Goal: Task Accomplishment & Management: Use online tool/utility

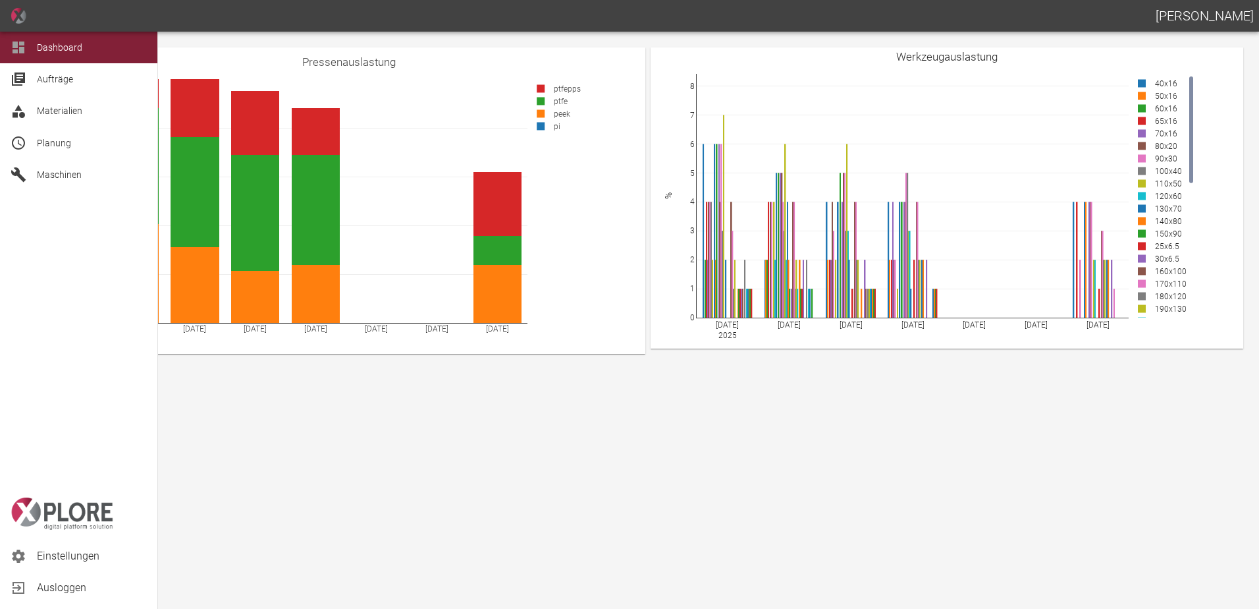
click at [46, 142] on span "Planung" at bounding box center [54, 143] width 34 height 11
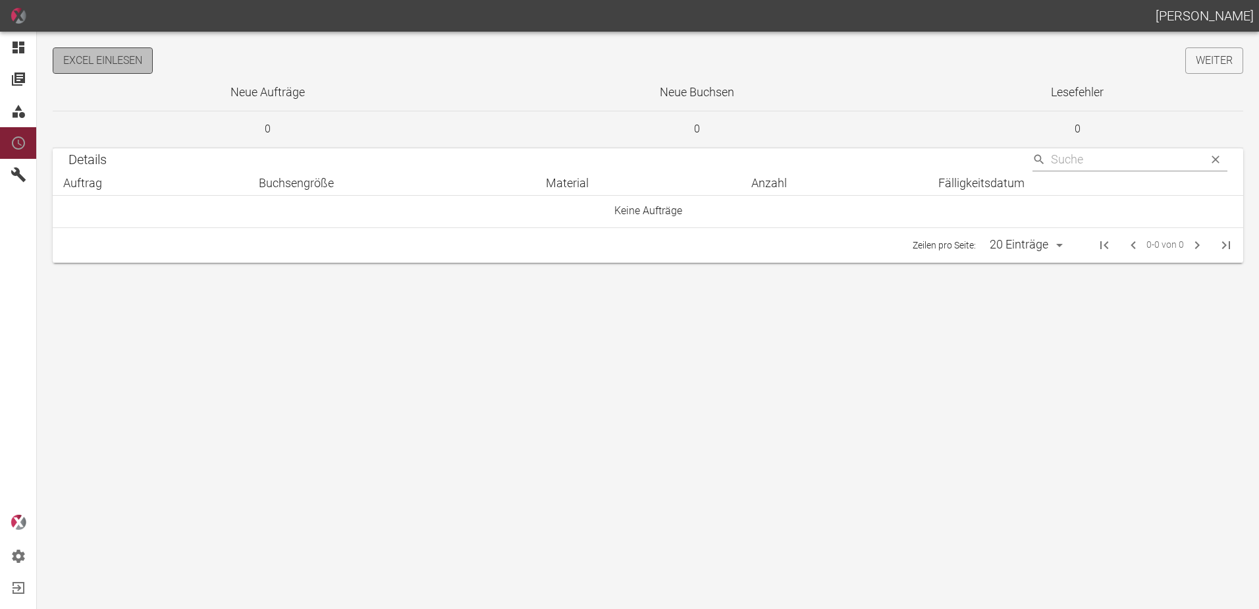
click at [128, 60] on button "Excel einlesen" at bounding box center [103, 60] width 100 height 26
click at [112, 49] on button "Excel einlesen" at bounding box center [103, 60] width 100 height 26
click at [1216, 65] on link "Weiter" at bounding box center [1215, 60] width 58 height 26
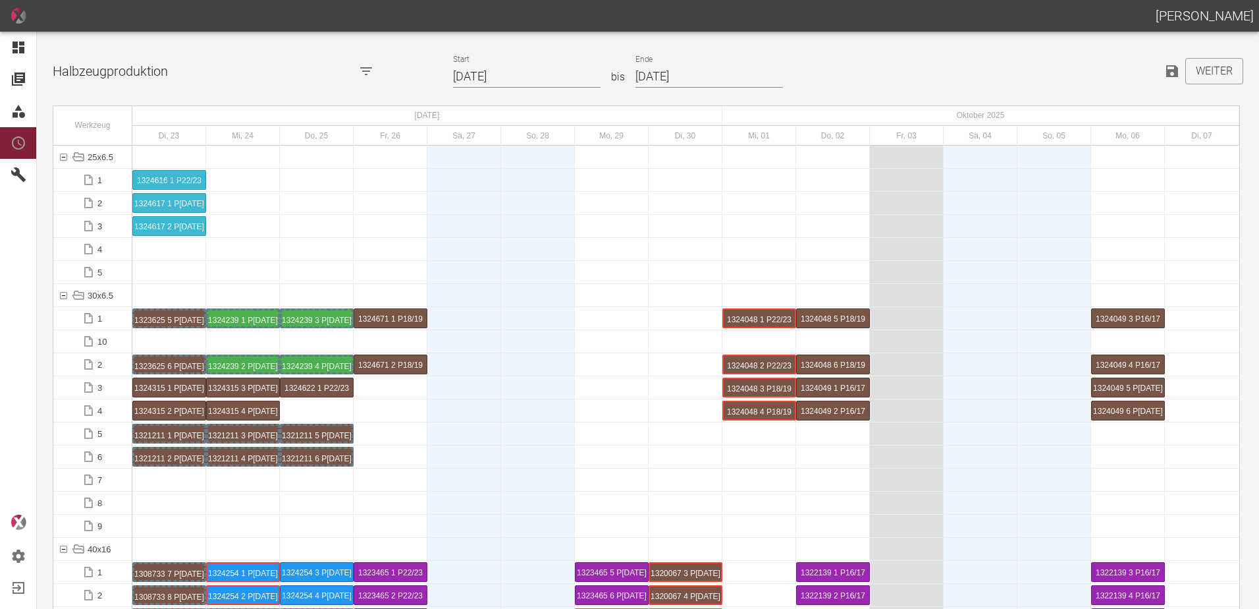
click at [536, 77] on input "23.09.2025" at bounding box center [527, 76] width 148 height 23
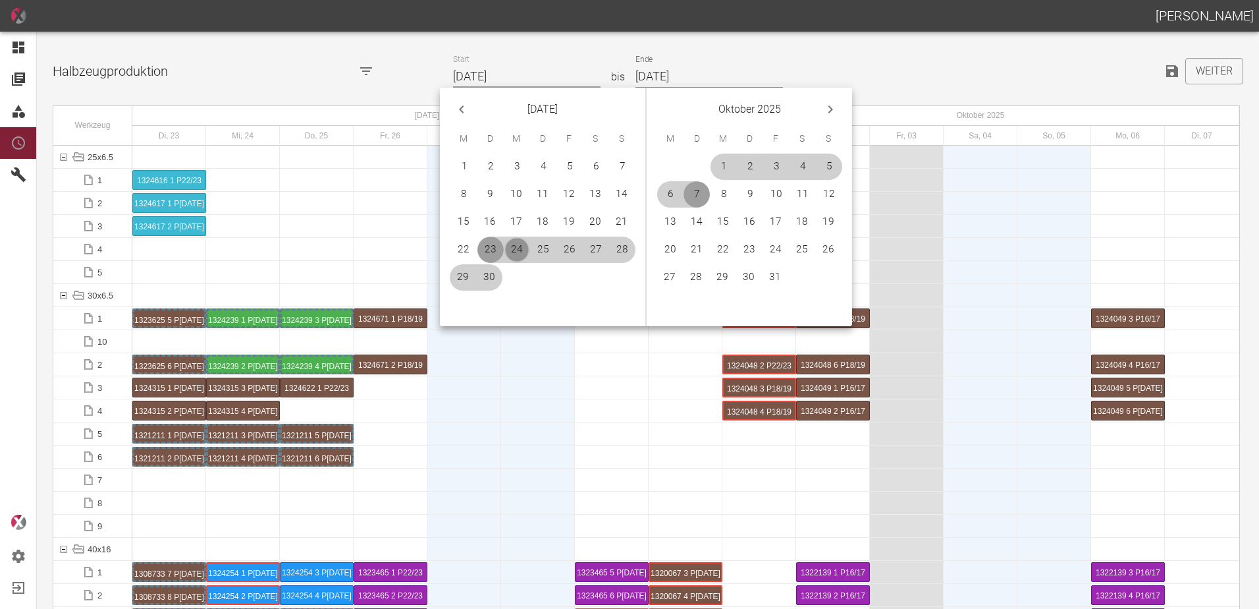
click at [522, 246] on button "24" at bounding box center [517, 249] width 26 height 26
type input "[DATE]"
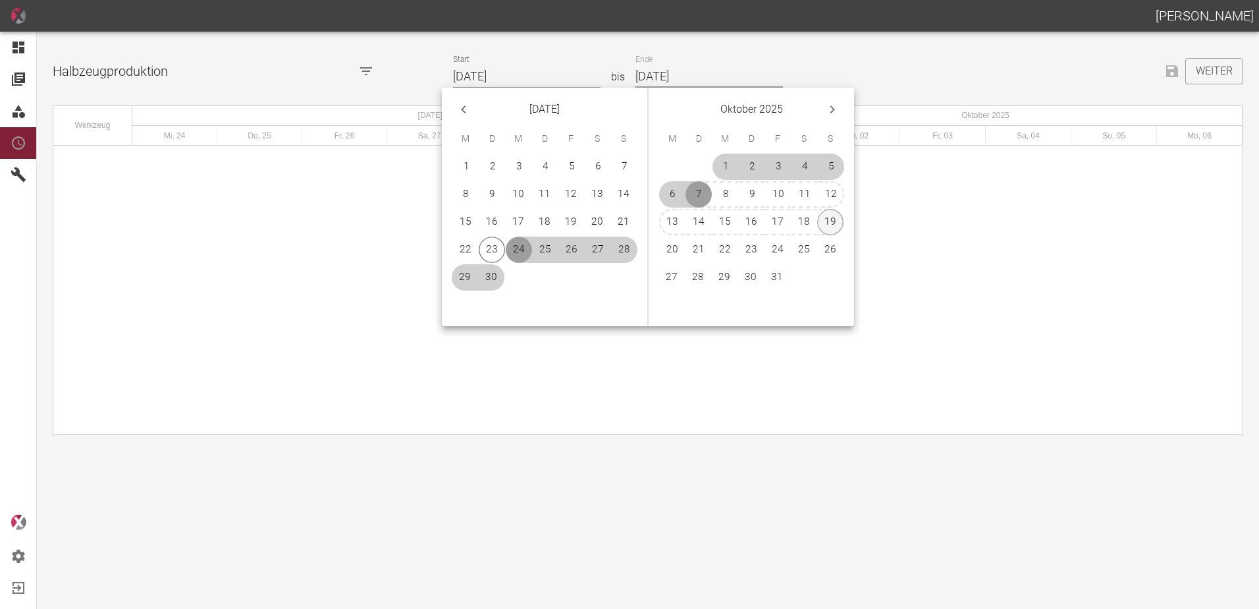
click at [830, 217] on button "19" at bounding box center [830, 222] width 26 height 26
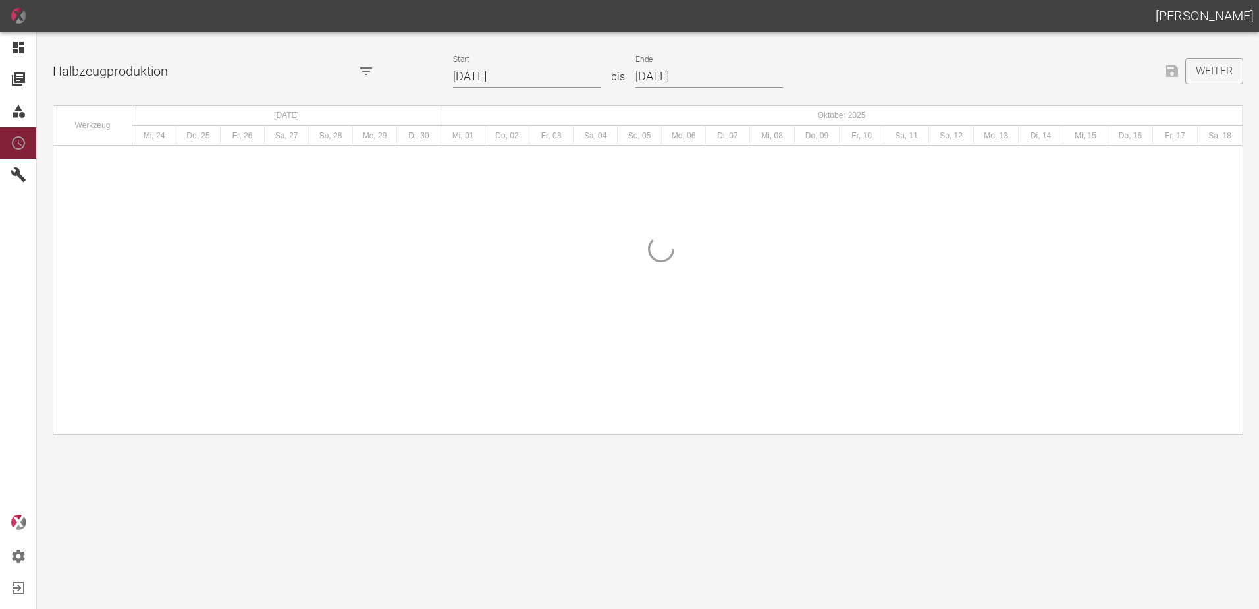
type input "[DATE]"
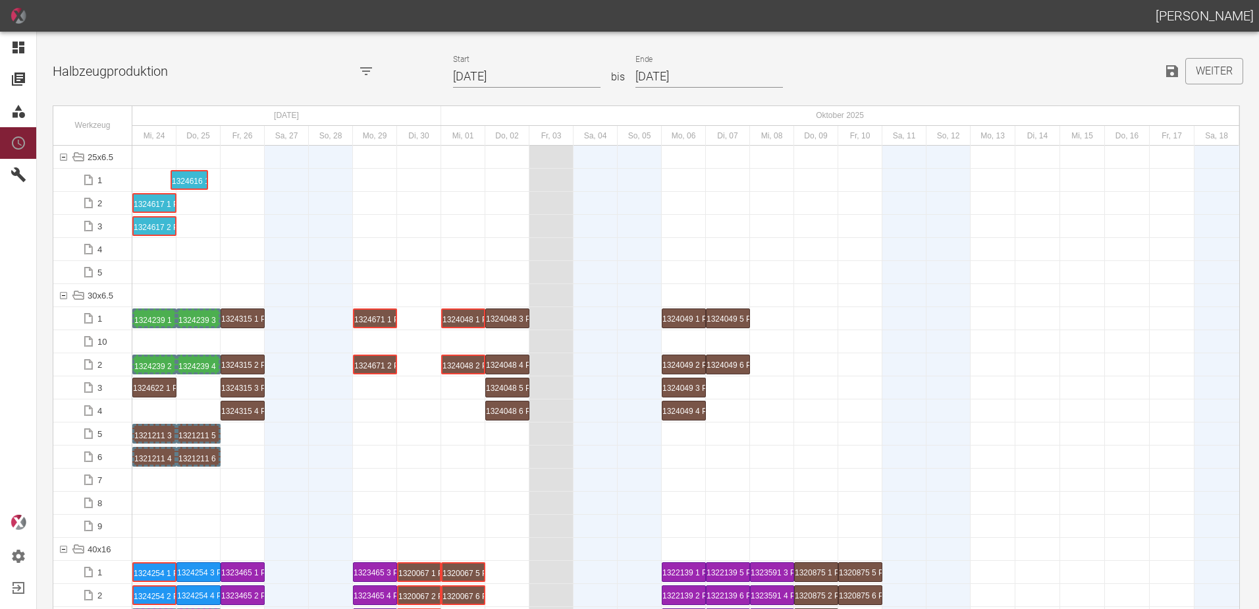
drag, startPoint x: 162, startPoint y: 179, endPoint x: 185, endPoint y: 179, distance: 23.1
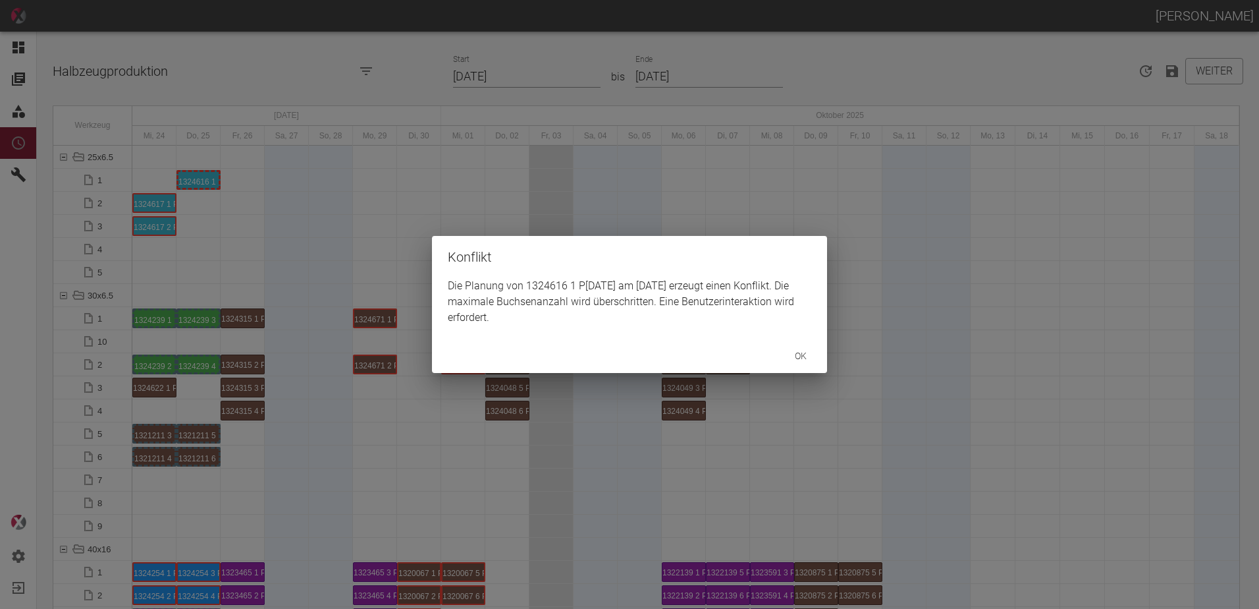
click at [172, 204] on div "Konflikt Die Planung von 1324616 1 P12/13 am 25.9.2025 erzeugt einen Konflikt. …" at bounding box center [629, 304] width 1259 height 609
click at [163, 224] on div "Konflikt Die Planung von 1324617 1 P8/9 am 24.9.2025 erzeugt einen Konflikt. Di…" at bounding box center [629, 304] width 1259 height 609
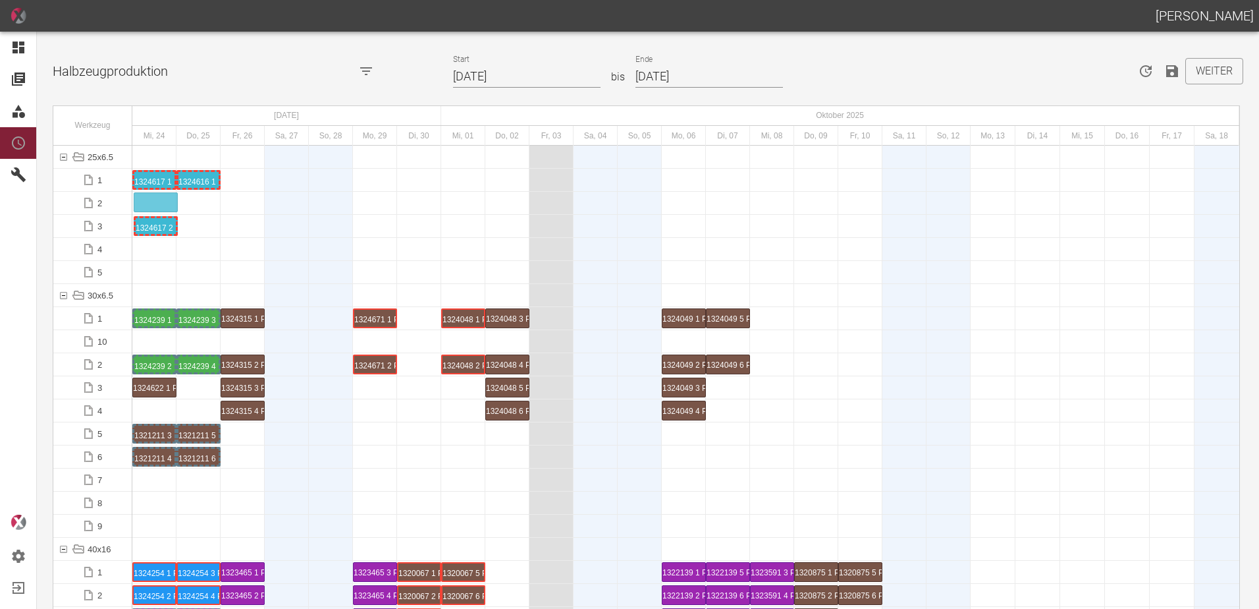
drag, startPoint x: 163, startPoint y: 224, endPoint x: 163, endPoint y: 192, distance: 32.3
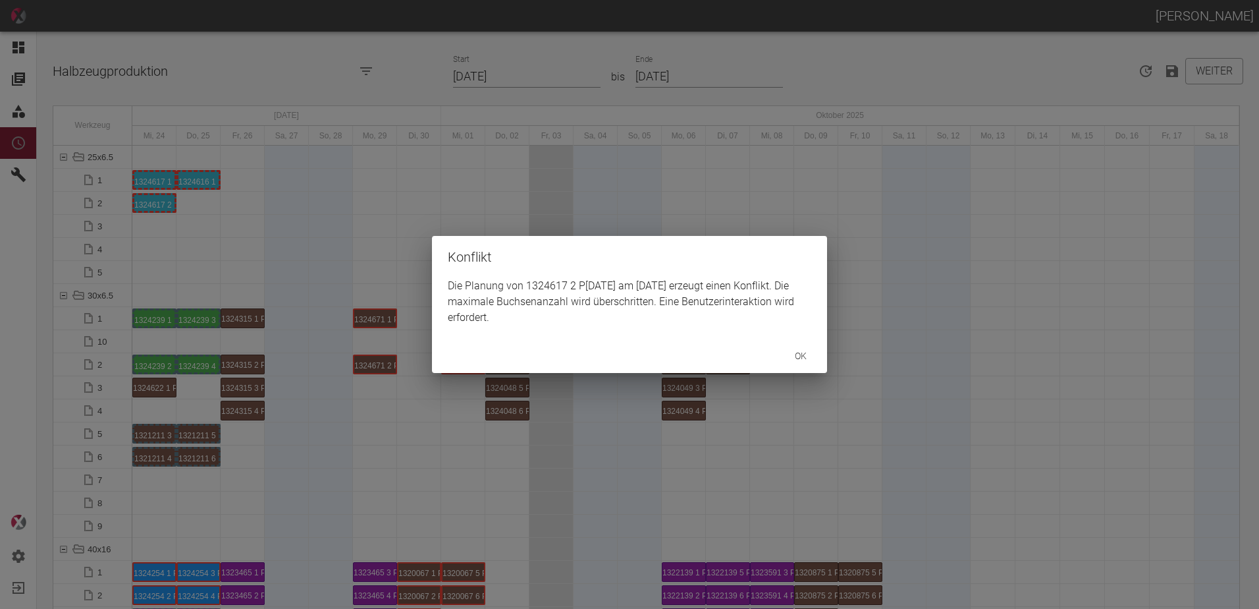
click at [155, 180] on div "Konflikt Die Planung von 1324617 2 P8/9 am 24.9.2025 erzeugt einen Konflikt. Di…" at bounding box center [629, 304] width 1259 height 609
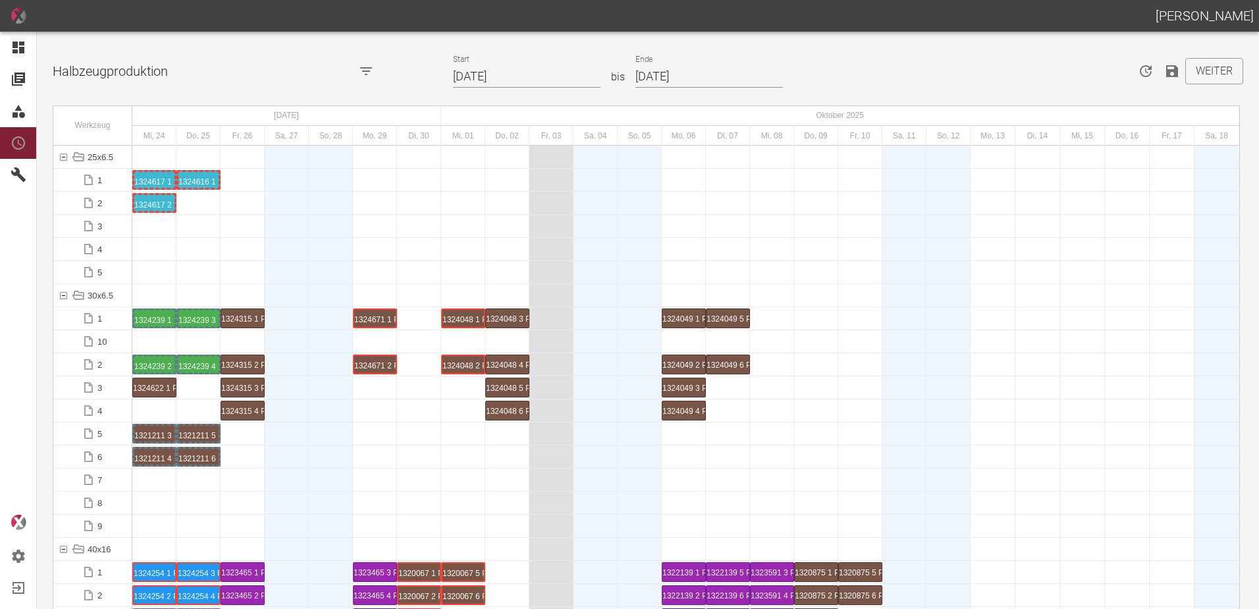
click at [155, 180] on div "1324617 1 P[DATE]" at bounding box center [154, 180] width 40 height 16
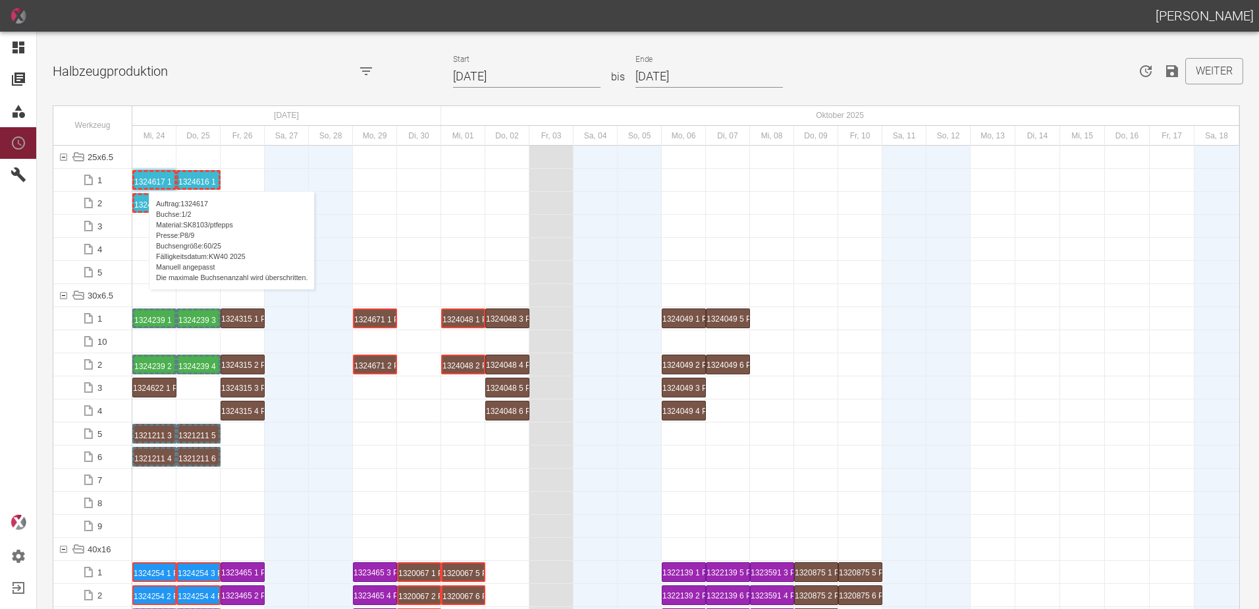
click at [142, 178] on div "1324617 1 P[DATE]" at bounding box center [154, 180] width 40 height 16
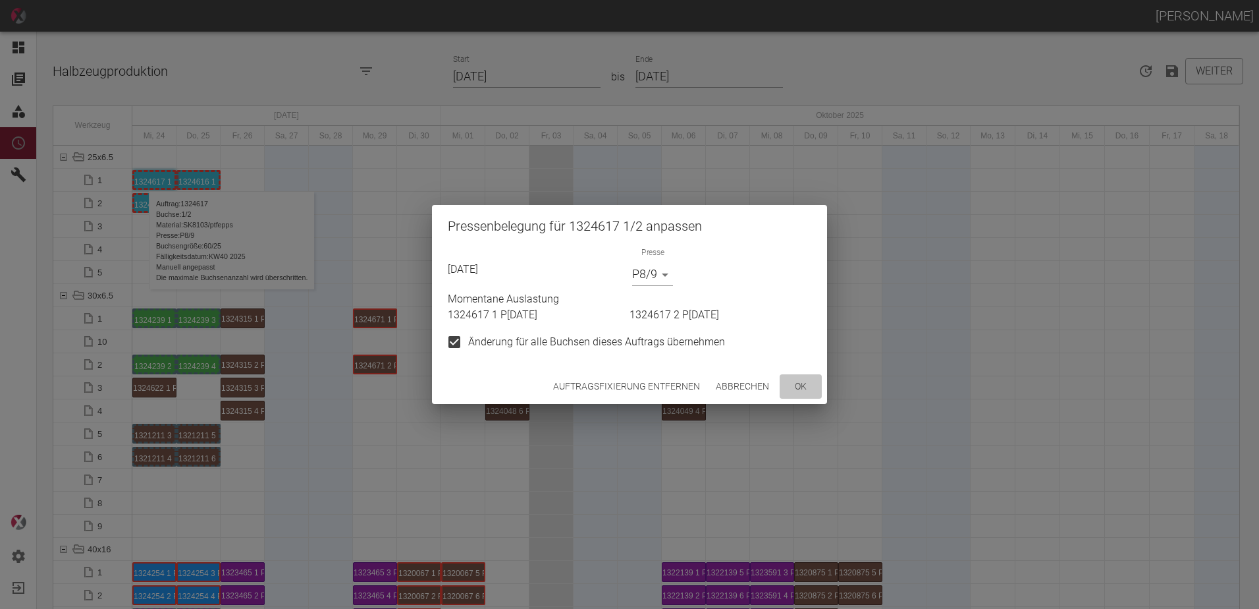
click at [811, 385] on button "ok" at bounding box center [801, 386] width 42 height 24
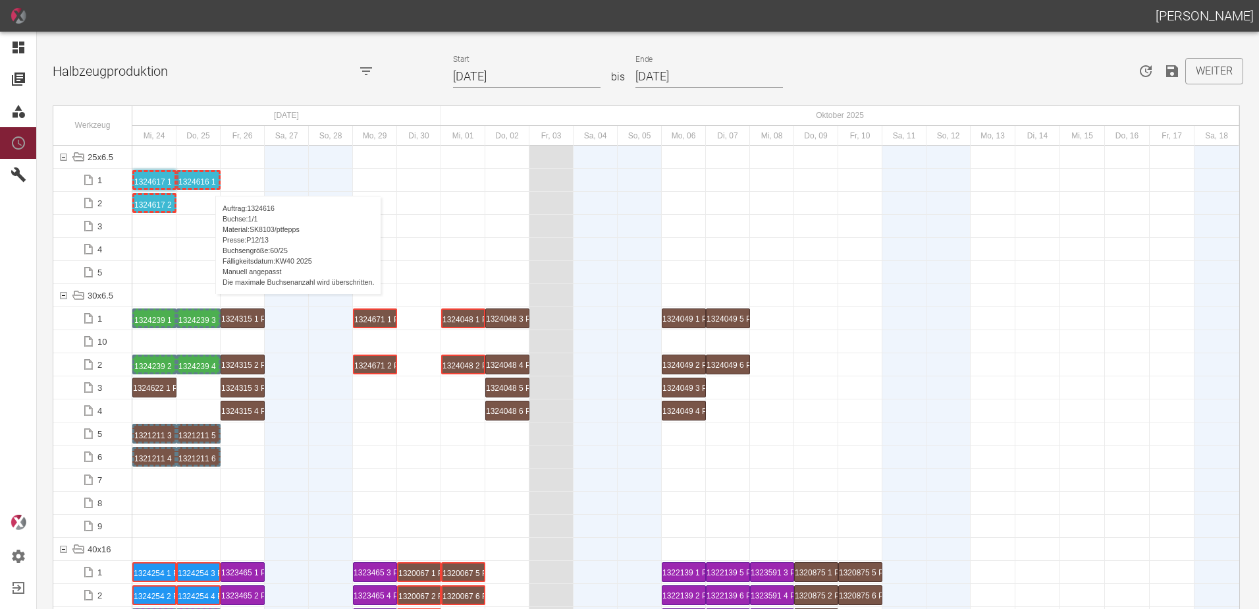
click at [209, 182] on div "1324616 1 P12/13" at bounding box center [199, 180] width 40 height 16
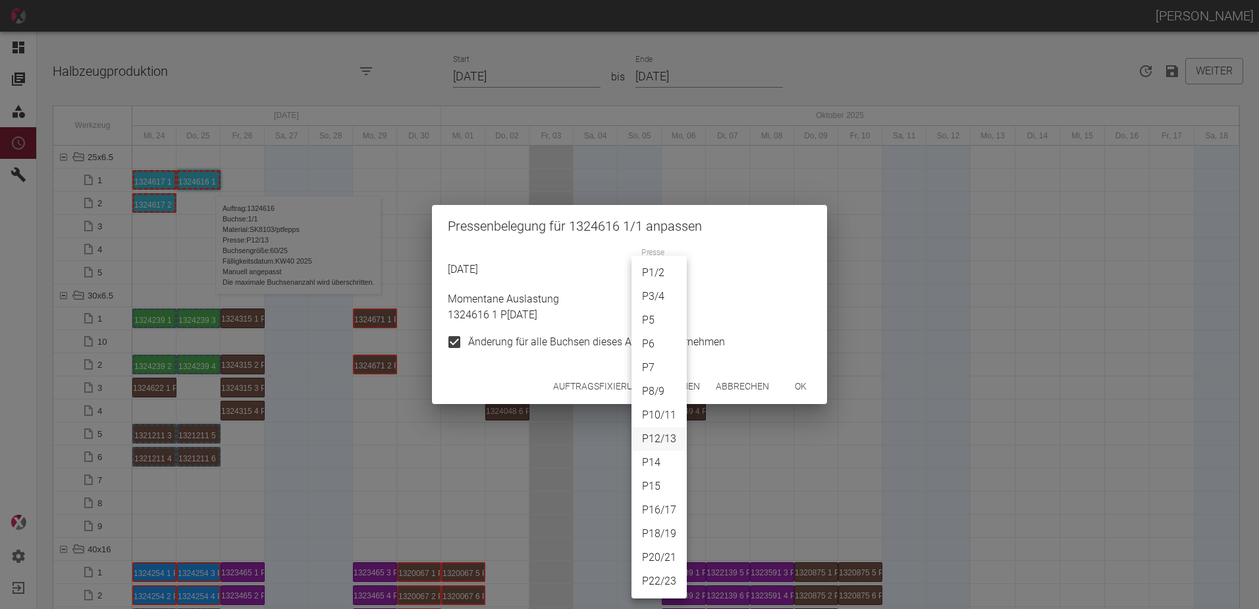
click at [645, 276] on body "[PERSON_NAME] Dashboard Aufträge Materialien Planung Maschinen Einstellungen Au…" at bounding box center [629, 304] width 1259 height 609
click at [665, 391] on li "P8/9" at bounding box center [659, 391] width 55 height 24
type input "P8/9"
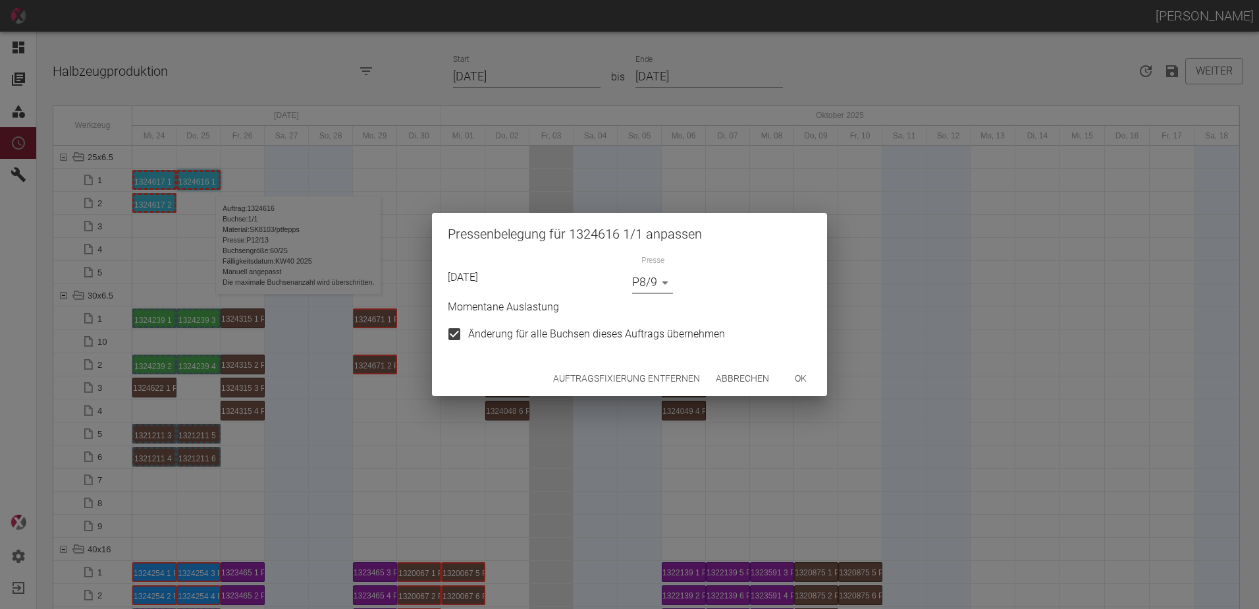
click at [792, 384] on button "ok" at bounding box center [801, 378] width 42 height 24
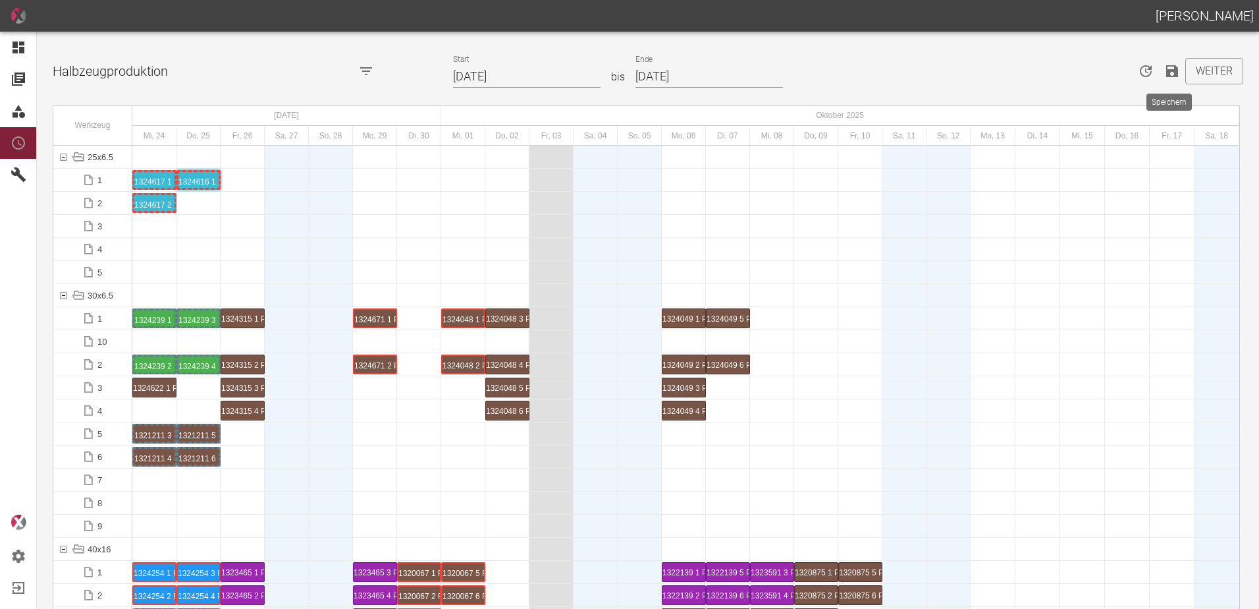
click at [1165, 80] on button "Speichern" at bounding box center [1172, 71] width 26 height 26
click at [290, 264] on div at bounding box center [287, 272] width 44 height 22
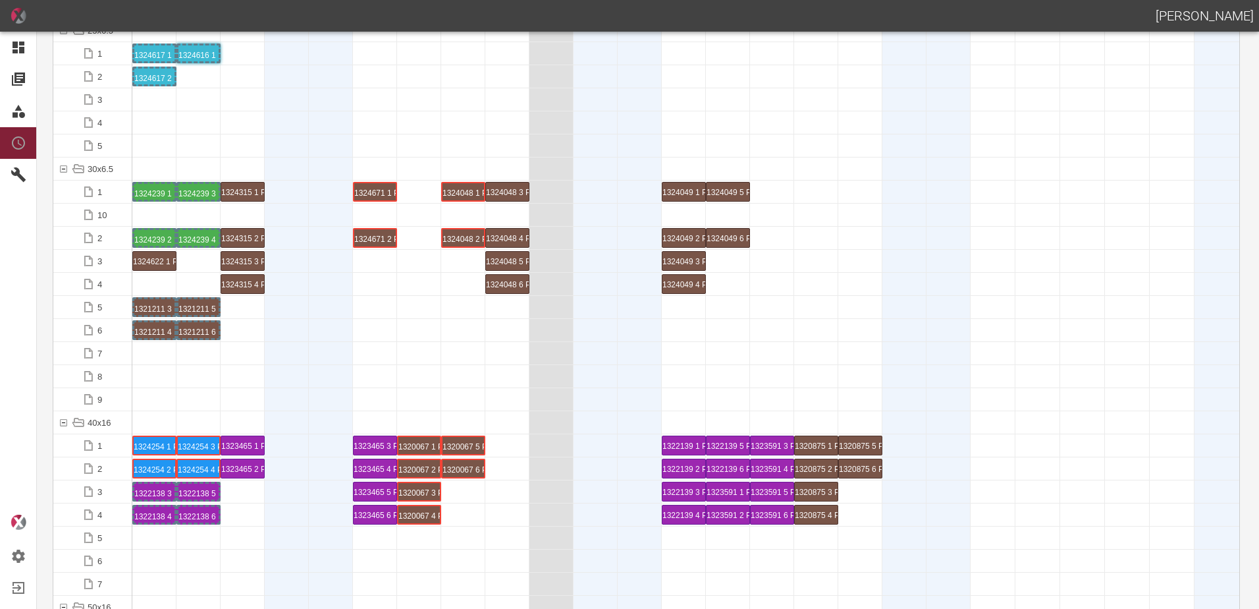
scroll to position [132, 0]
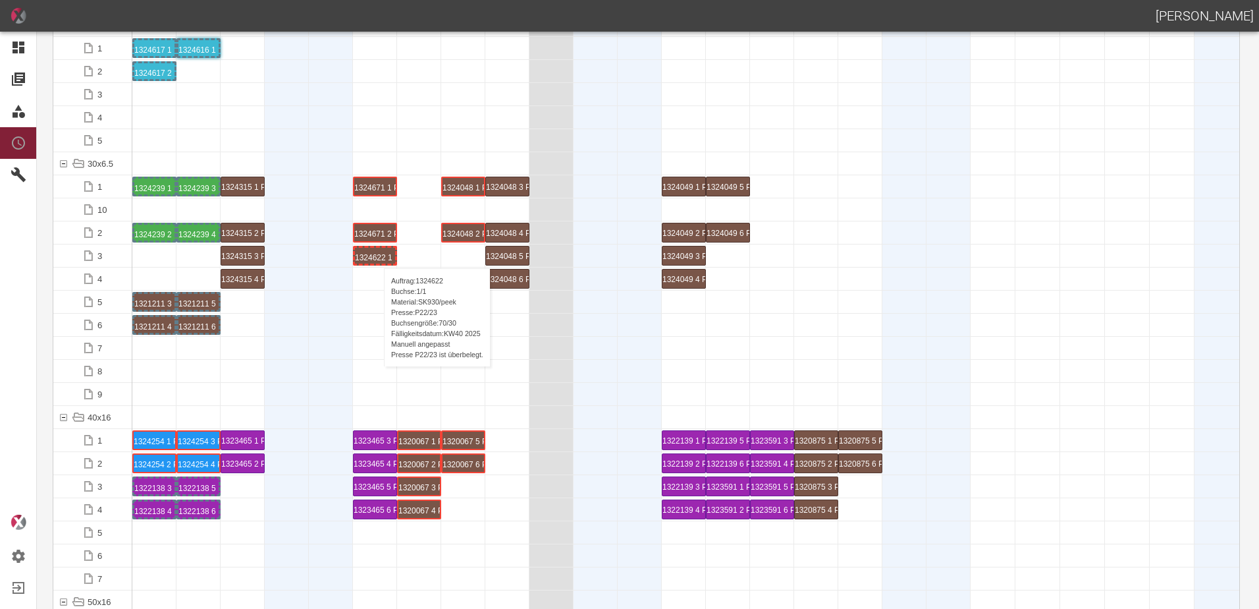
click at [377, 255] on div "1324622 1 P22/23" at bounding box center [375, 256] width 40 height 16
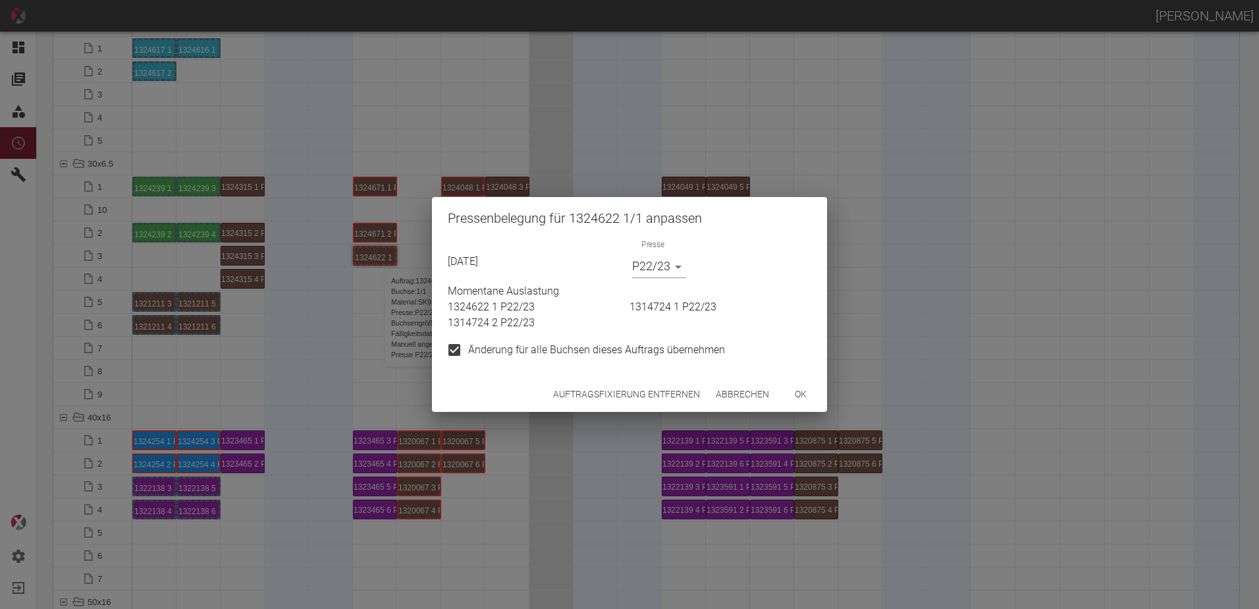
click at [633, 387] on button "Auftragsfixierung entfernen" at bounding box center [626, 394] width 157 height 24
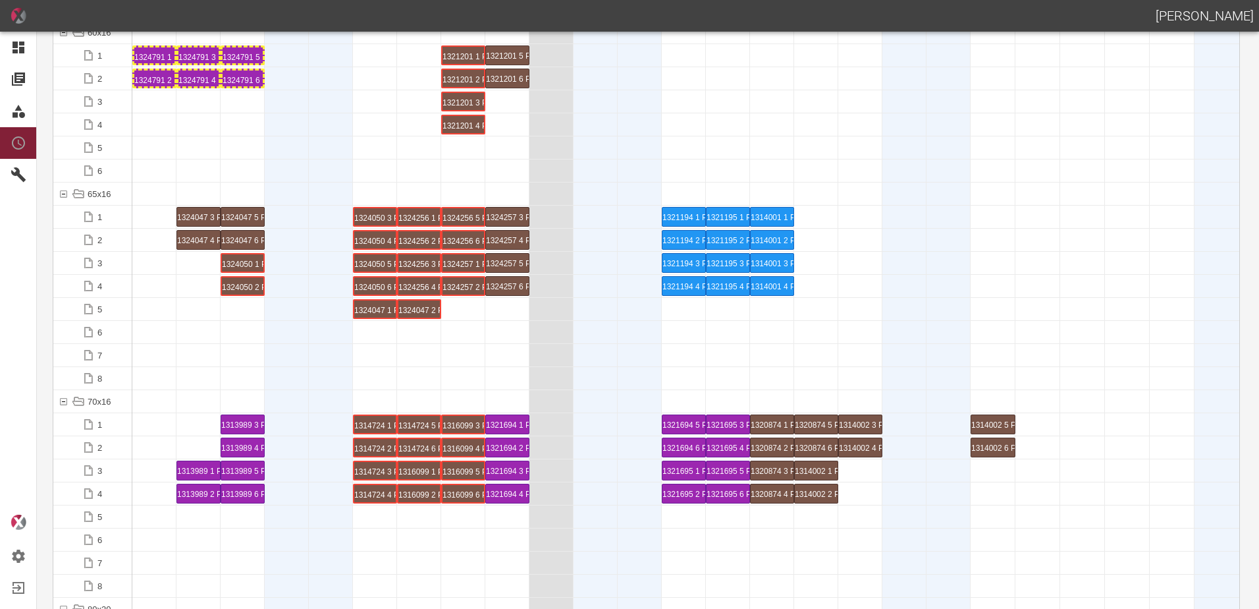
scroll to position [988, 0]
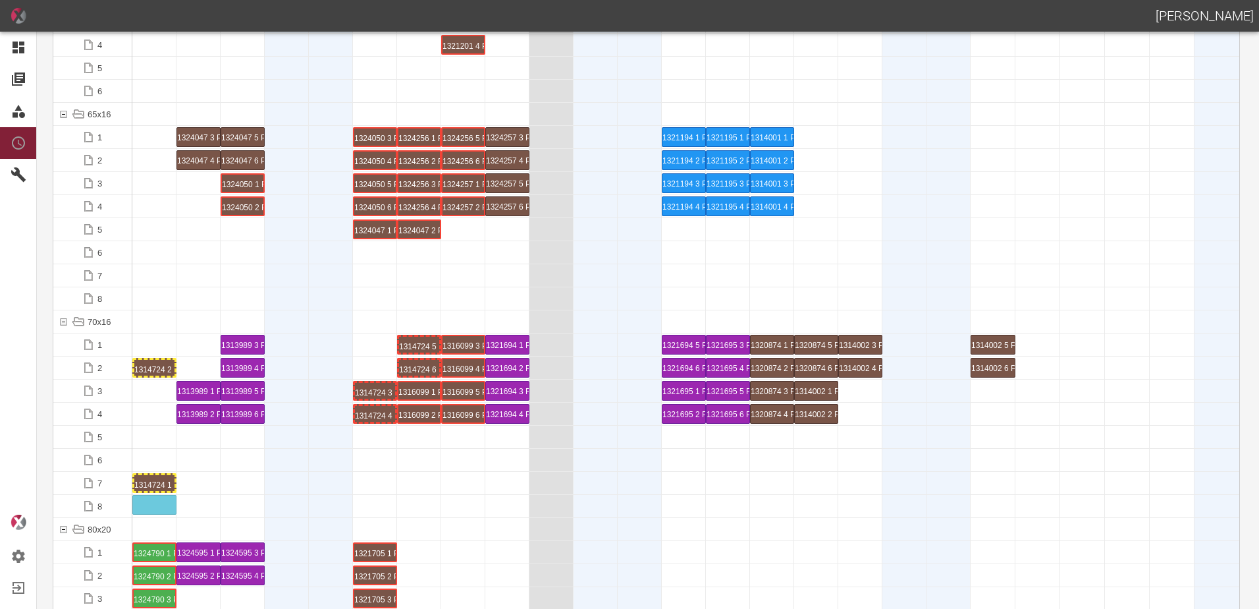
drag, startPoint x: 364, startPoint y: 369, endPoint x: 131, endPoint y: 497, distance: 265.3
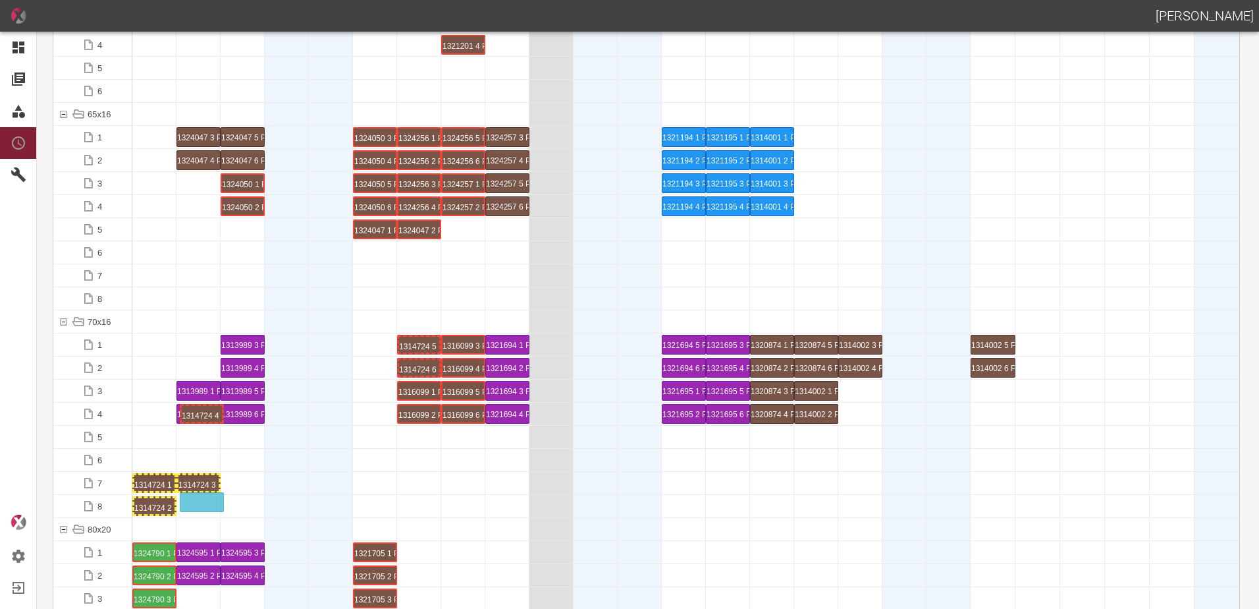
drag, startPoint x: 370, startPoint y: 409, endPoint x: 204, endPoint y: 494, distance: 186.5
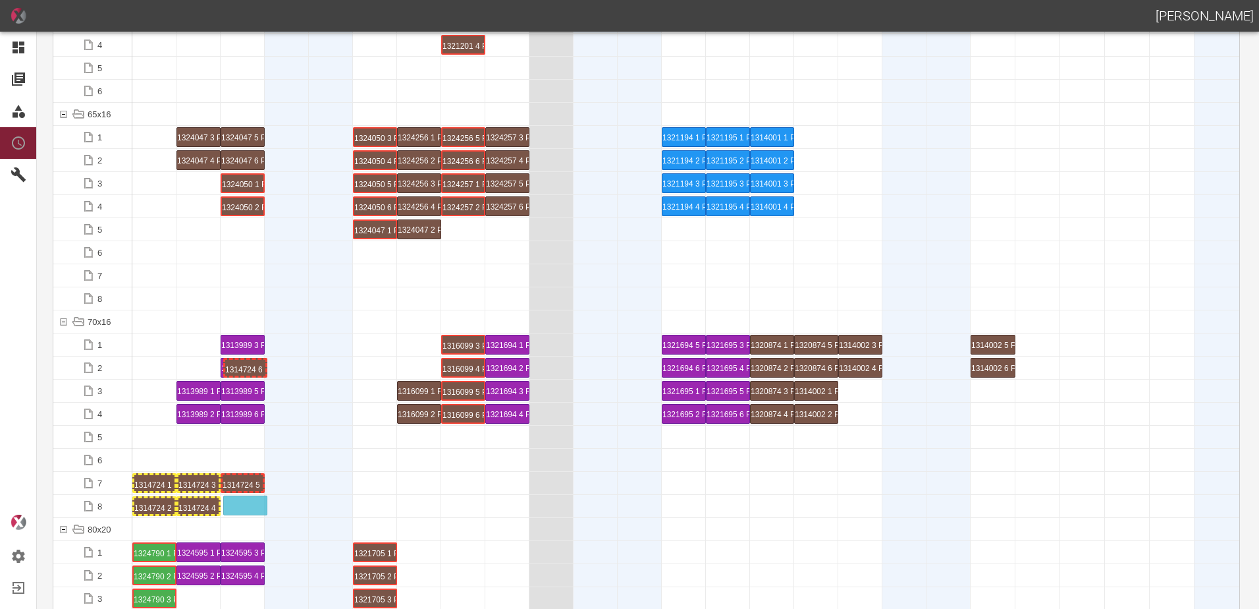
drag, startPoint x: 405, startPoint y: 368, endPoint x: 237, endPoint y: 497, distance: 211.5
click at [244, 480] on div "1314724 5 P18/19" at bounding box center [243, 483] width 40 height 16
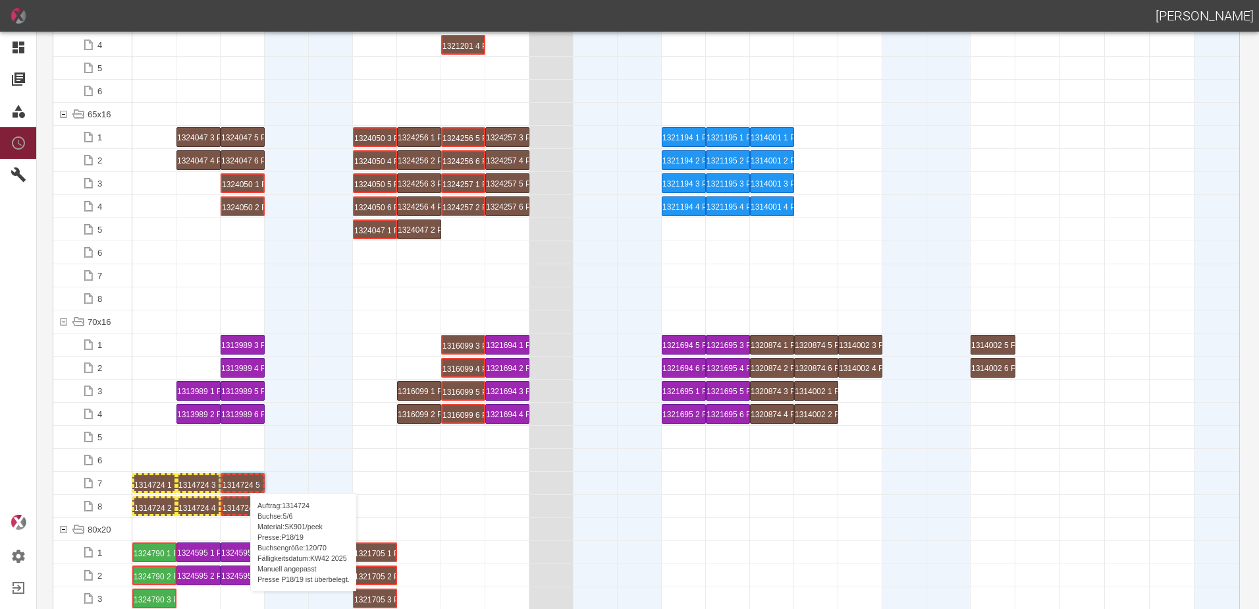
click at [244, 480] on div "1314724 5 P18/19" at bounding box center [243, 483] width 40 height 16
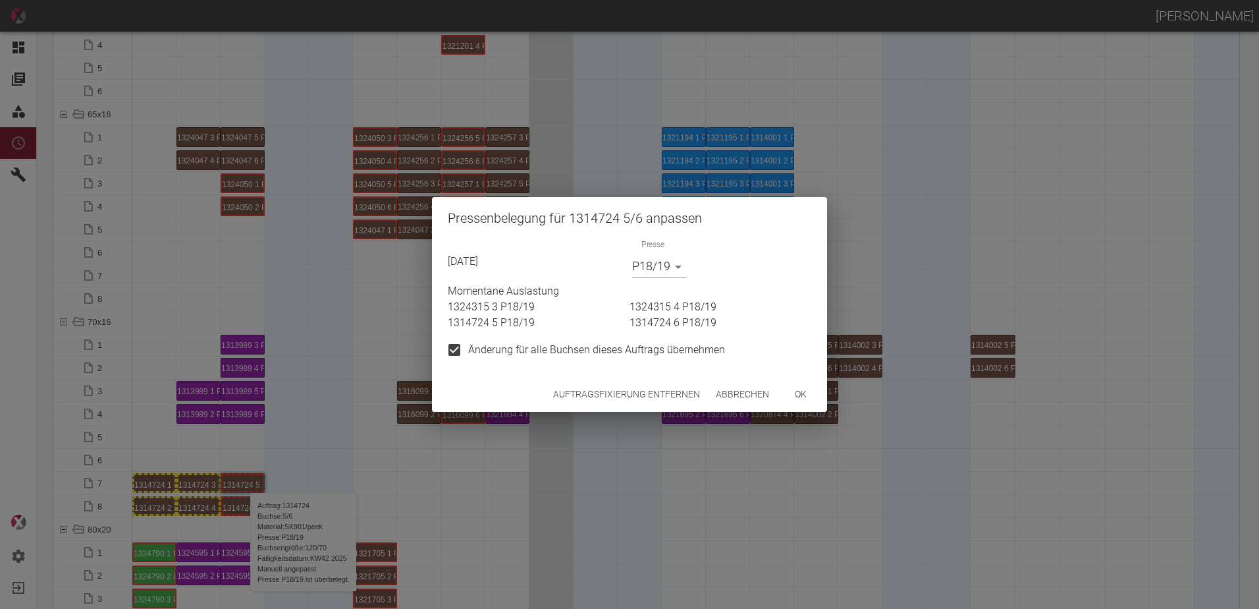
click at [676, 272] on body "[PERSON_NAME] Dashboard Aufträge Materialien Planung Maschinen Einstellungen Au…" at bounding box center [629, 304] width 1259 height 609
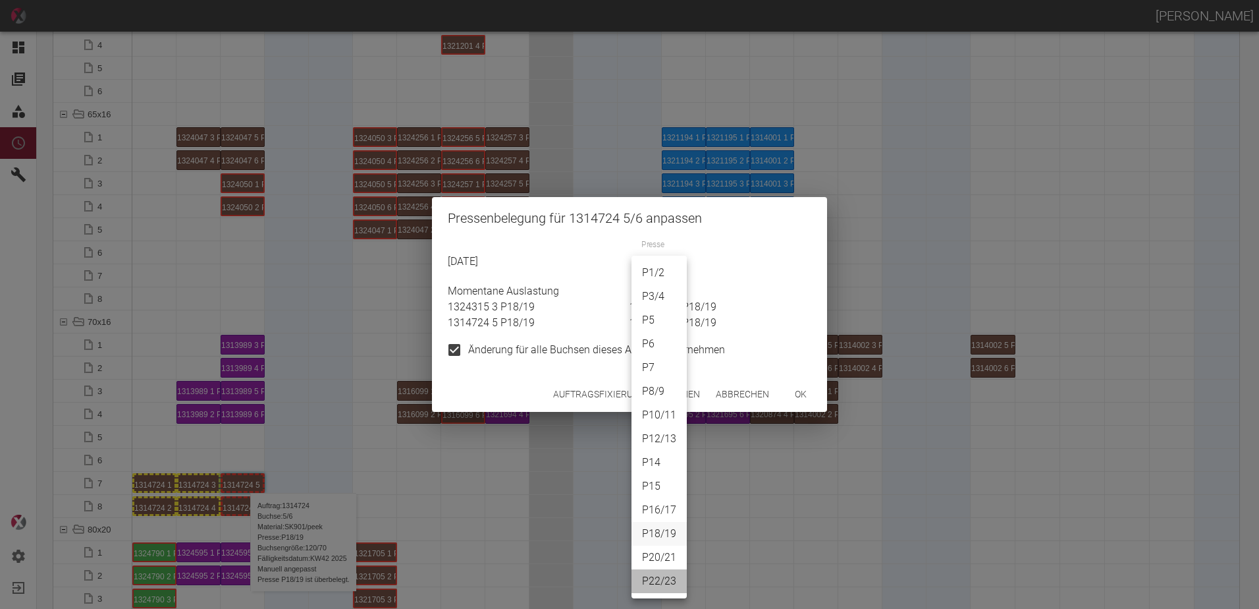
click at [653, 580] on li "P22/23" at bounding box center [659, 581] width 55 height 24
type input "P22/23"
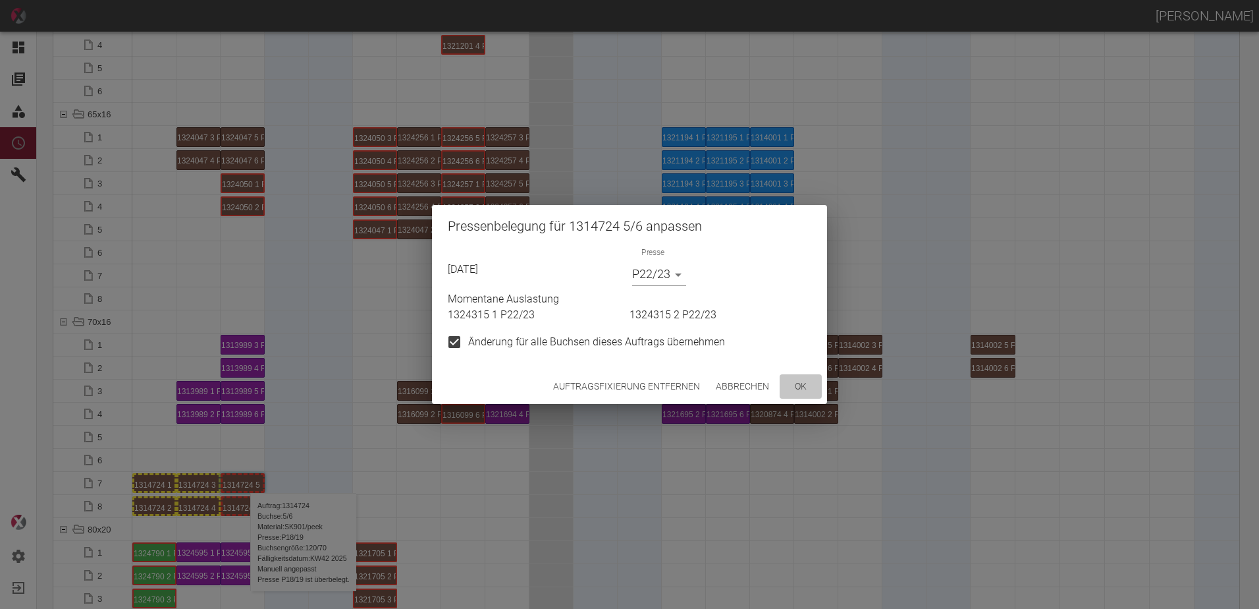
click at [795, 380] on button "ok" at bounding box center [801, 386] width 42 height 24
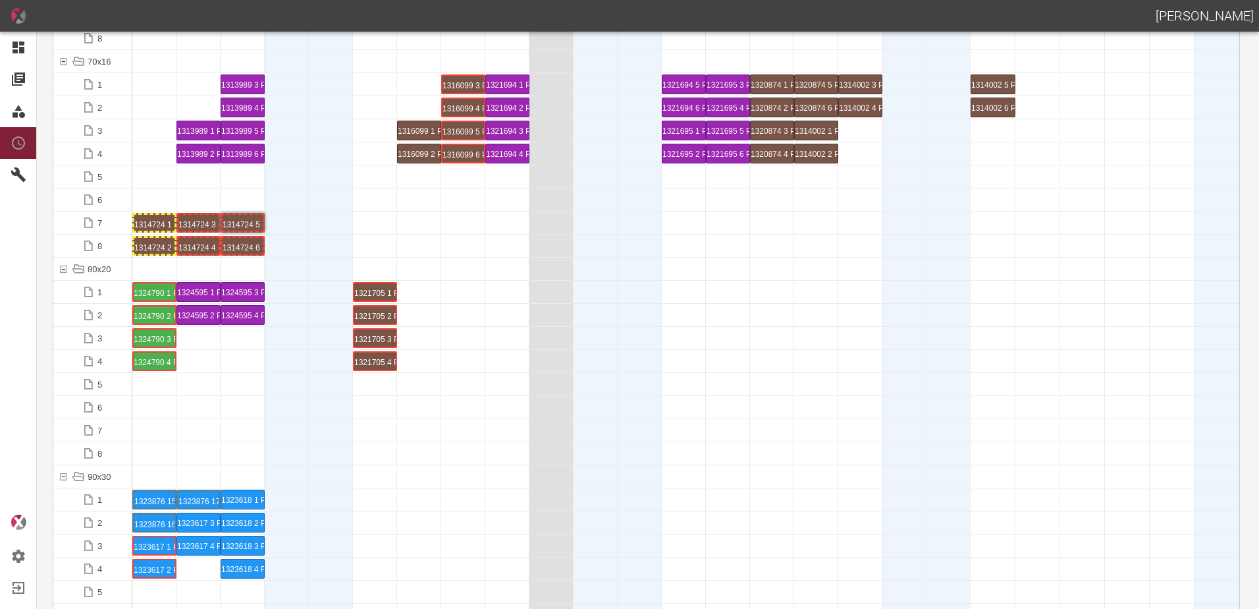
scroll to position [1252, 0]
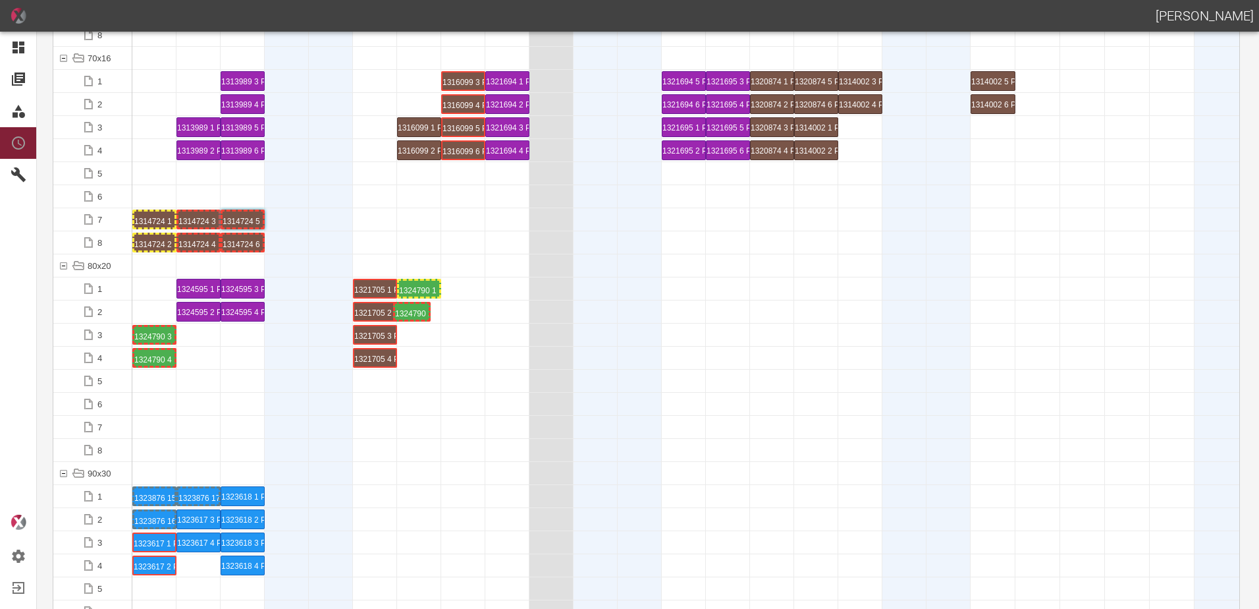
drag, startPoint x: 146, startPoint y: 311, endPoint x: 405, endPoint y: 298, distance: 259.9
drag, startPoint x: 157, startPoint y: 339, endPoint x: 417, endPoint y: 314, distance: 260.7
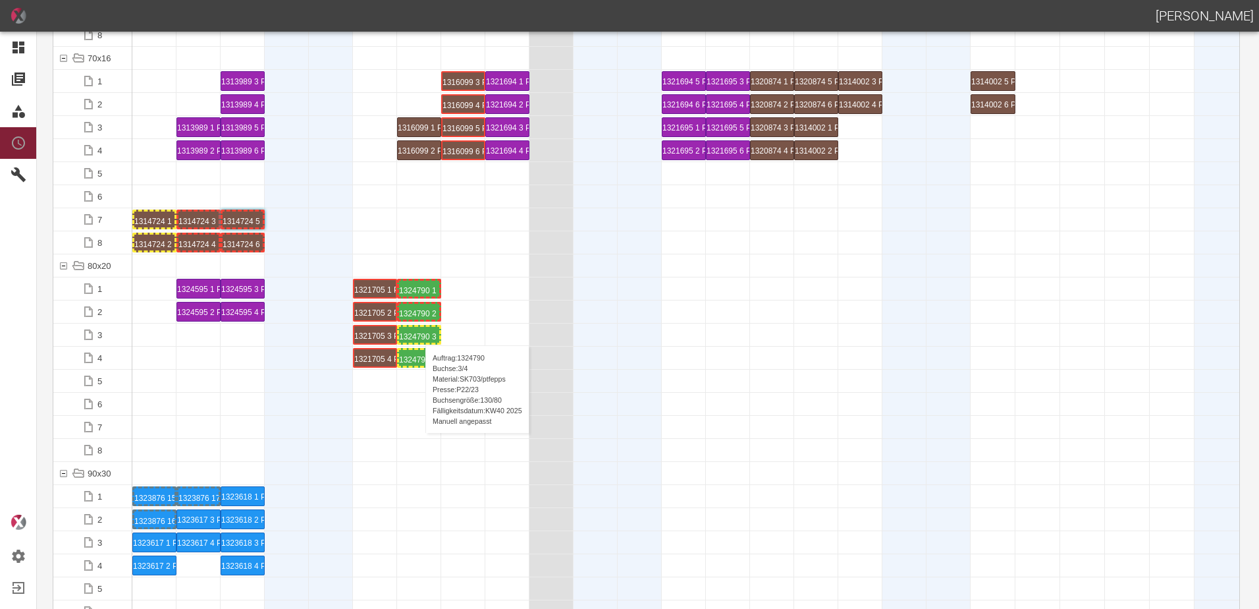
click at [419, 332] on div "1324790 3 P22/23" at bounding box center [419, 335] width 40 height 16
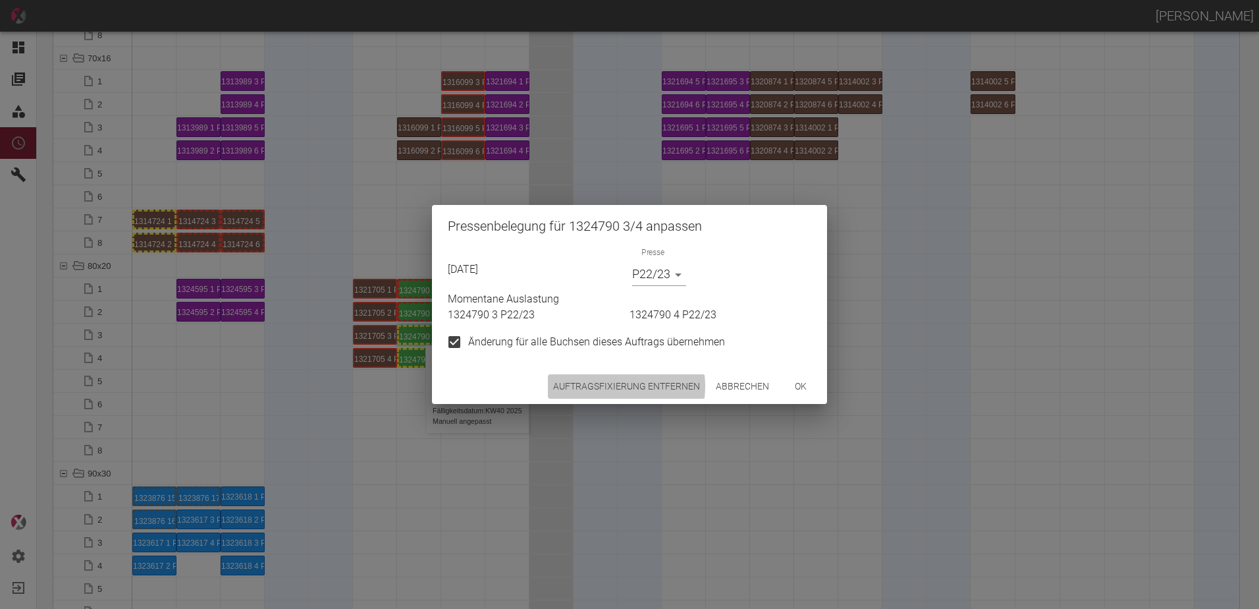
click at [599, 386] on button "Auftragsfixierung entfernen" at bounding box center [626, 386] width 157 height 24
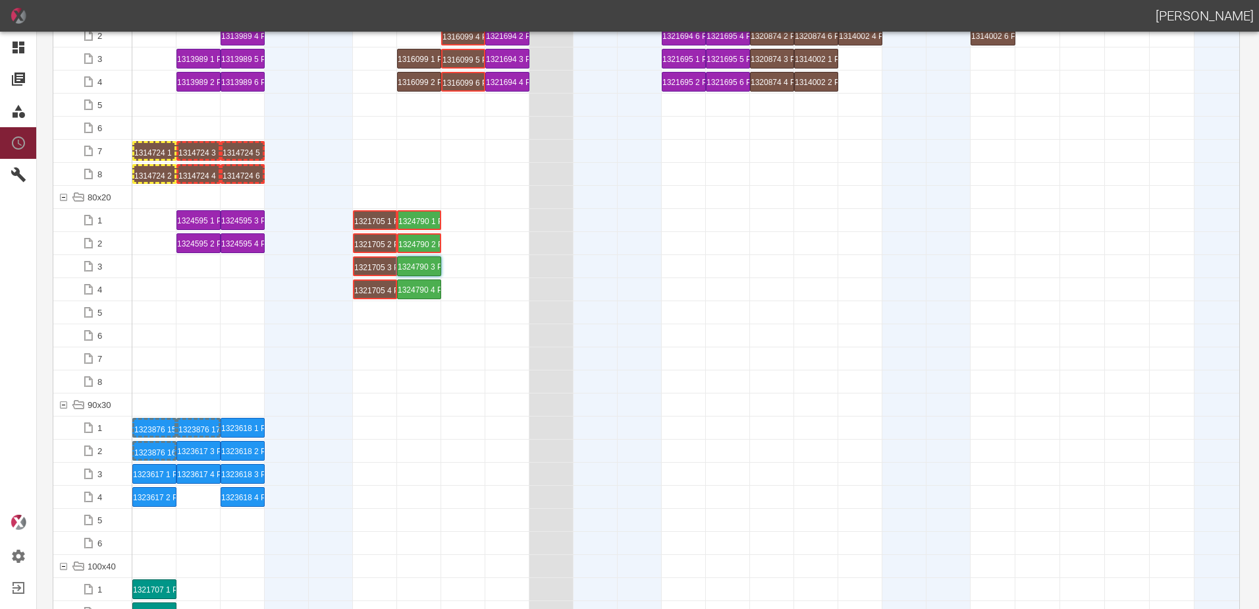
scroll to position [1383, 0]
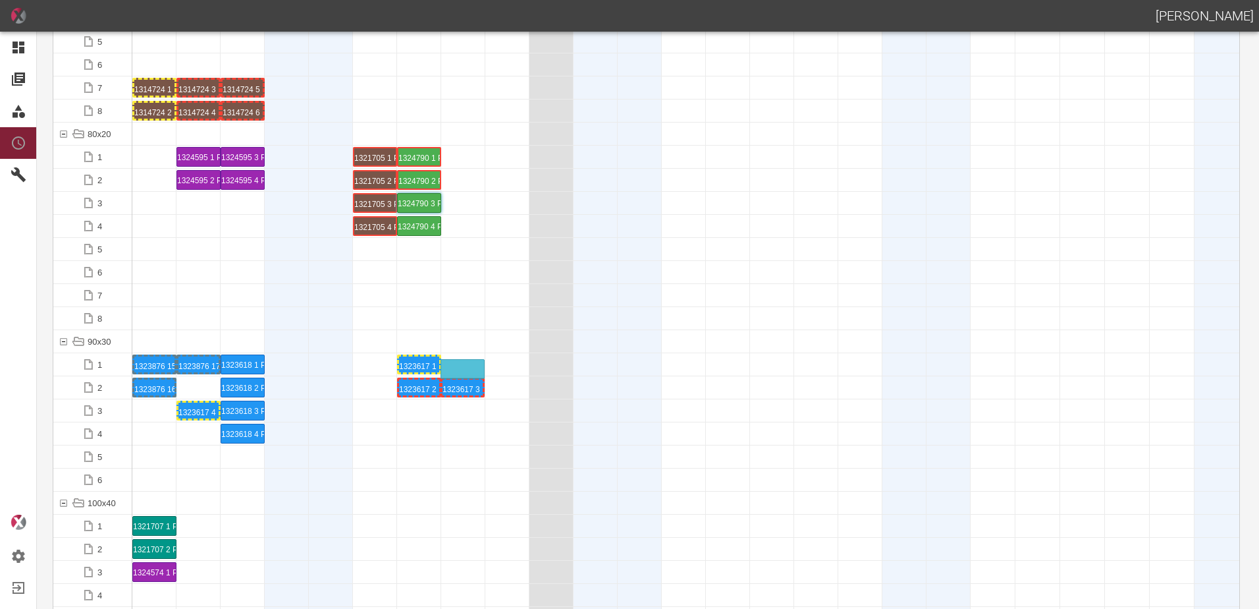
drag, startPoint x: 206, startPoint y: 385, endPoint x: 465, endPoint y: 360, distance: 260.7
drag, startPoint x: 196, startPoint y: 410, endPoint x: 467, endPoint y: 368, distance: 273.9
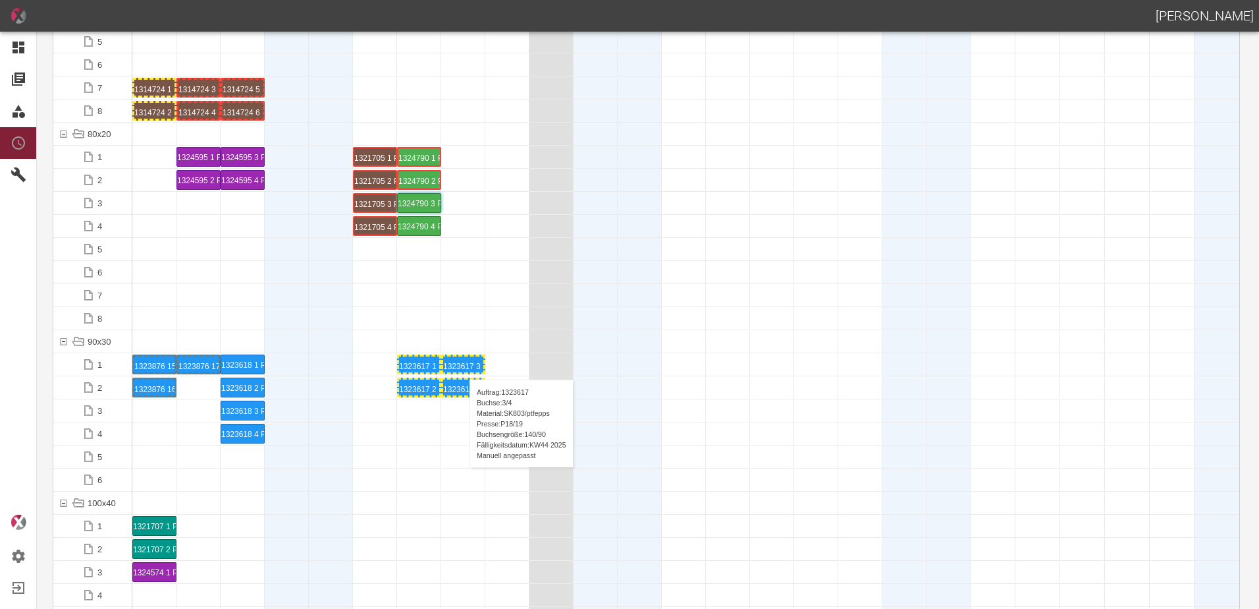
click at [463, 366] on div "1323617 3 P18/19" at bounding box center [463, 364] width 40 height 16
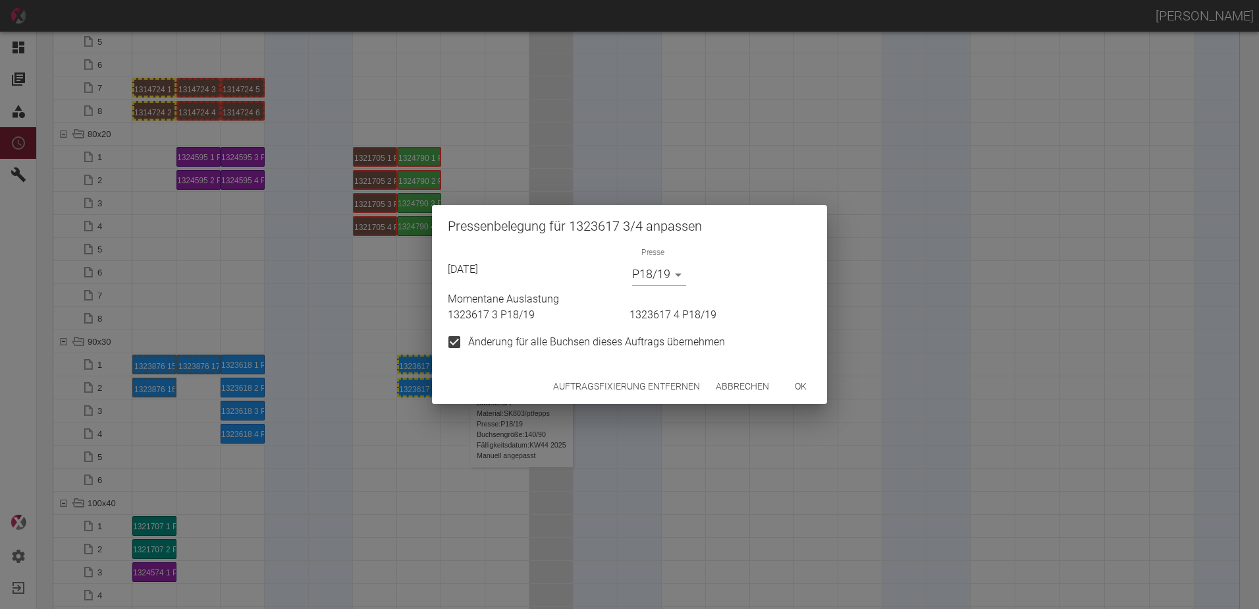
click at [595, 388] on button "Auftragsfixierung entfernen" at bounding box center [626, 386] width 157 height 24
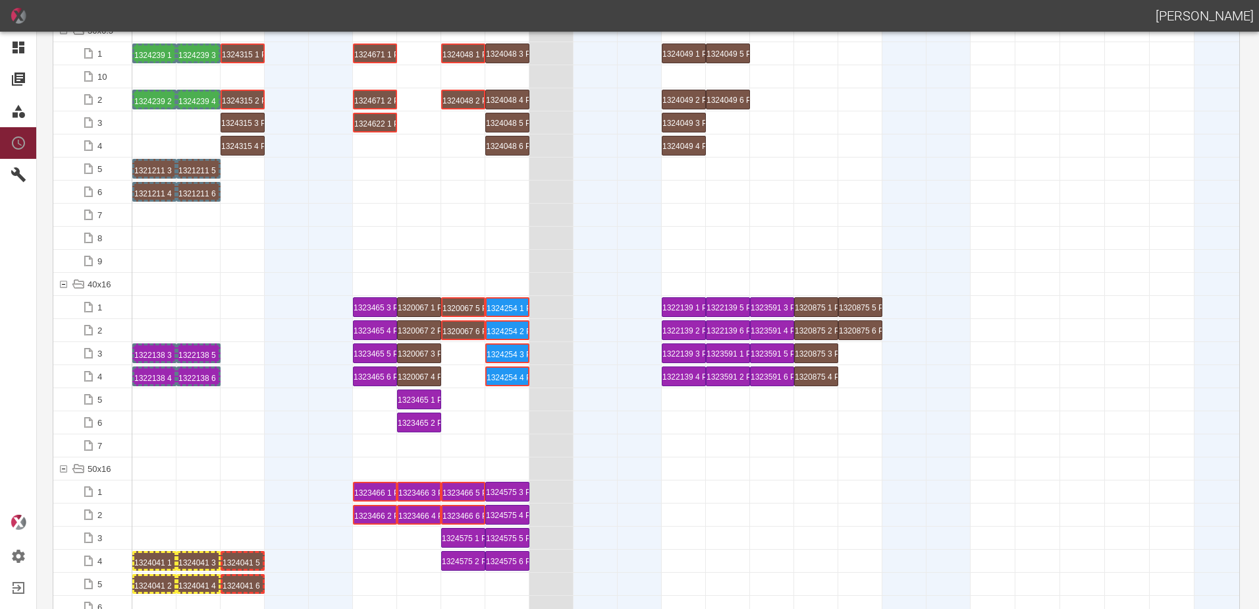
scroll to position [0, 0]
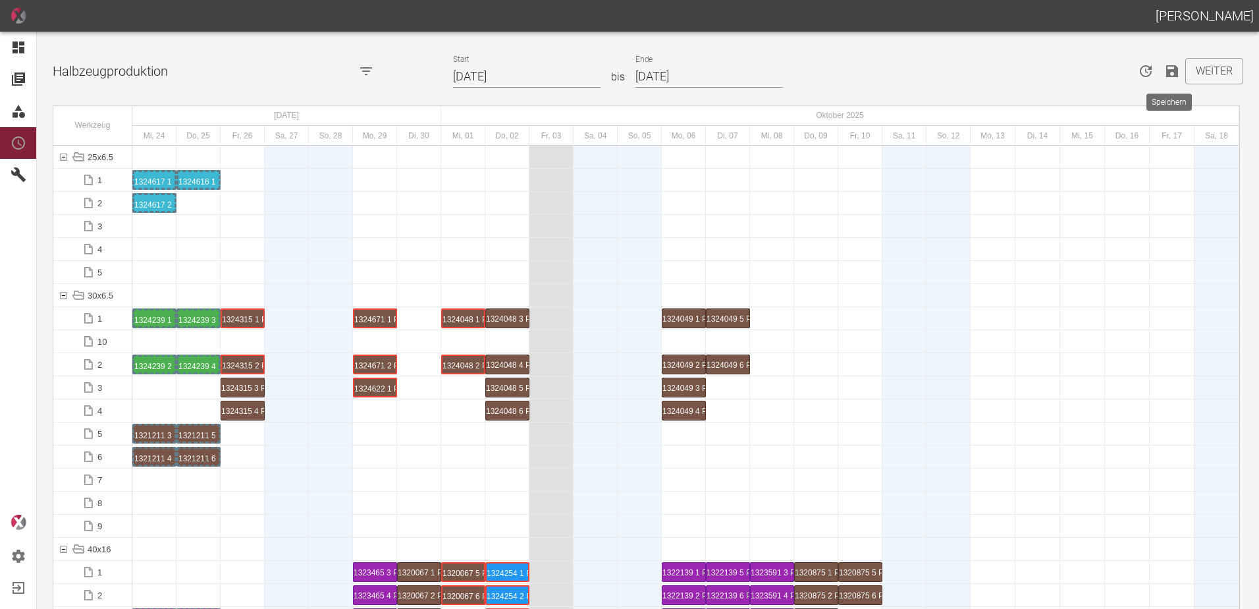
click at [1165, 68] on icon "Speichern" at bounding box center [1173, 71] width 16 height 16
drag, startPoint x: 441, startPoint y: 474, endPoint x: 435, endPoint y: 469, distance: 8.4
click at [439, 474] on div at bounding box center [685, 479] width 1107 height 23
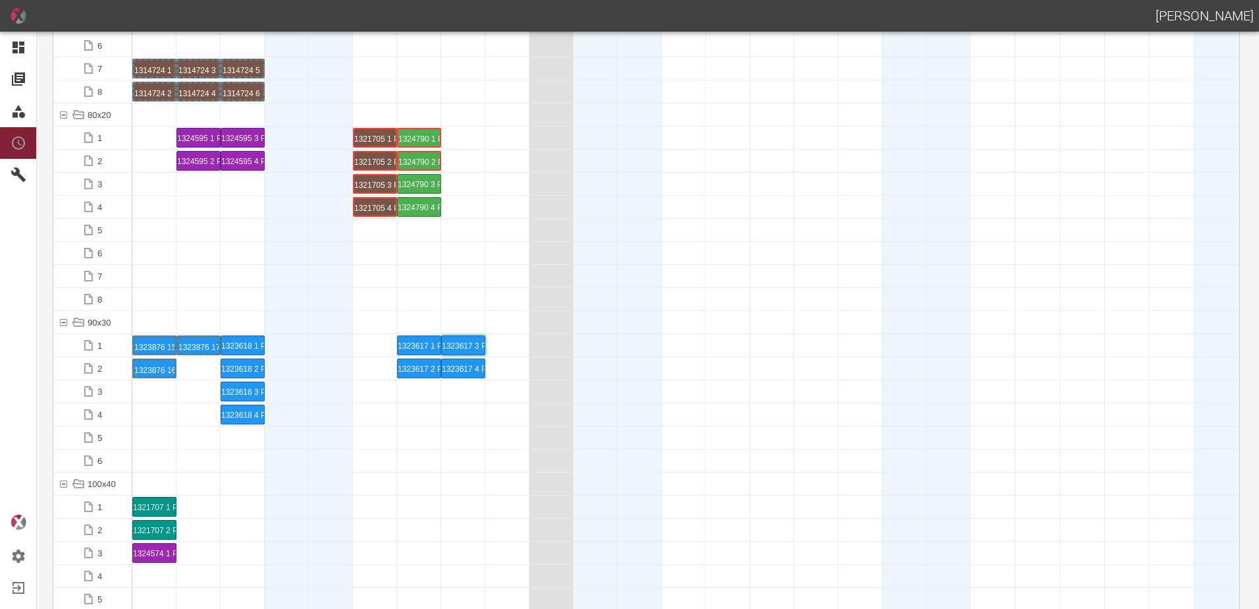
scroll to position [1581, 0]
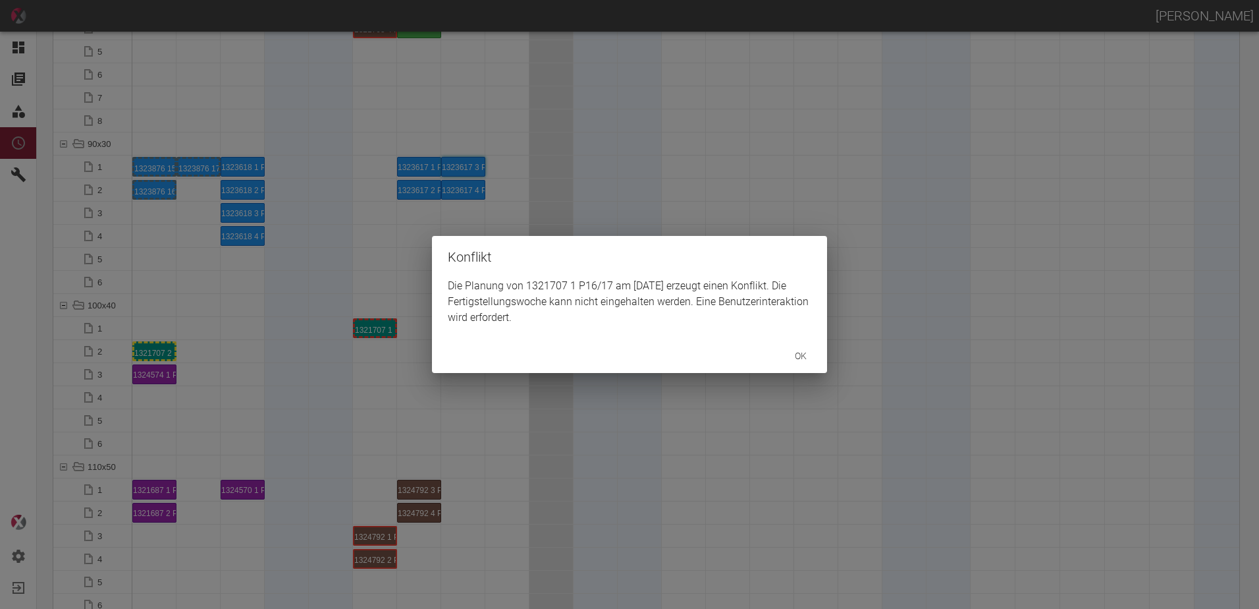
click at [164, 350] on div "Konflikt Die Planung von 1321707 1 P16/17 am [DATE] erzeugt einen Konflikt. Die…" at bounding box center [629, 304] width 1259 height 609
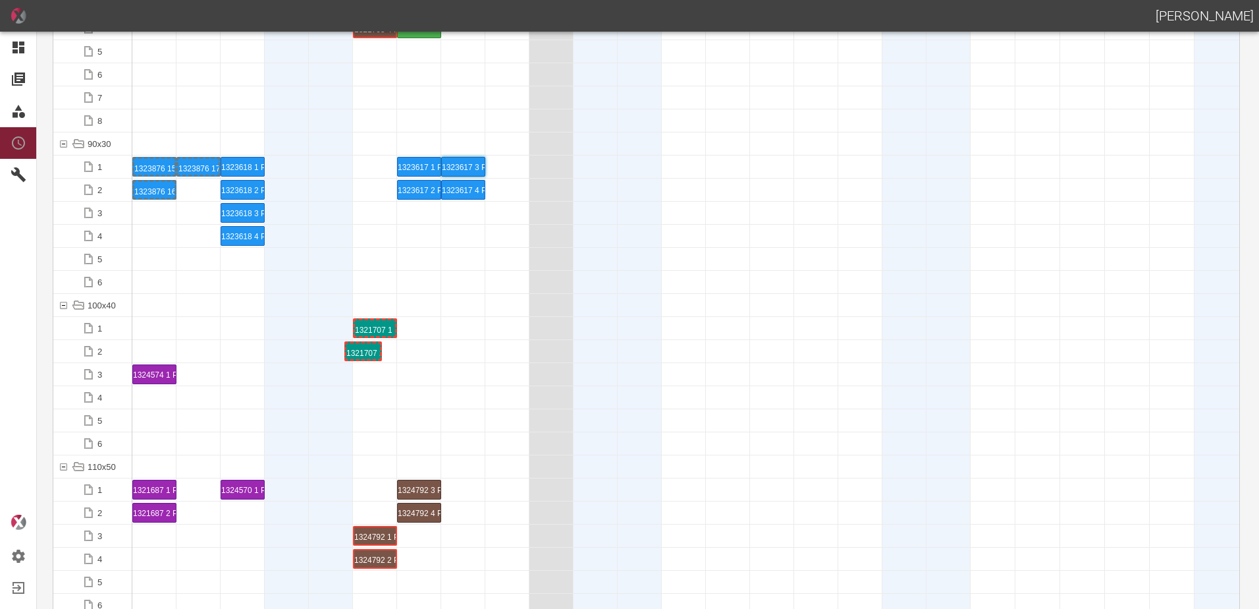
drag, startPoint x: 163, startPoint y: 350, endPoint x: 352, endPoint y: 344, distance: 189.2
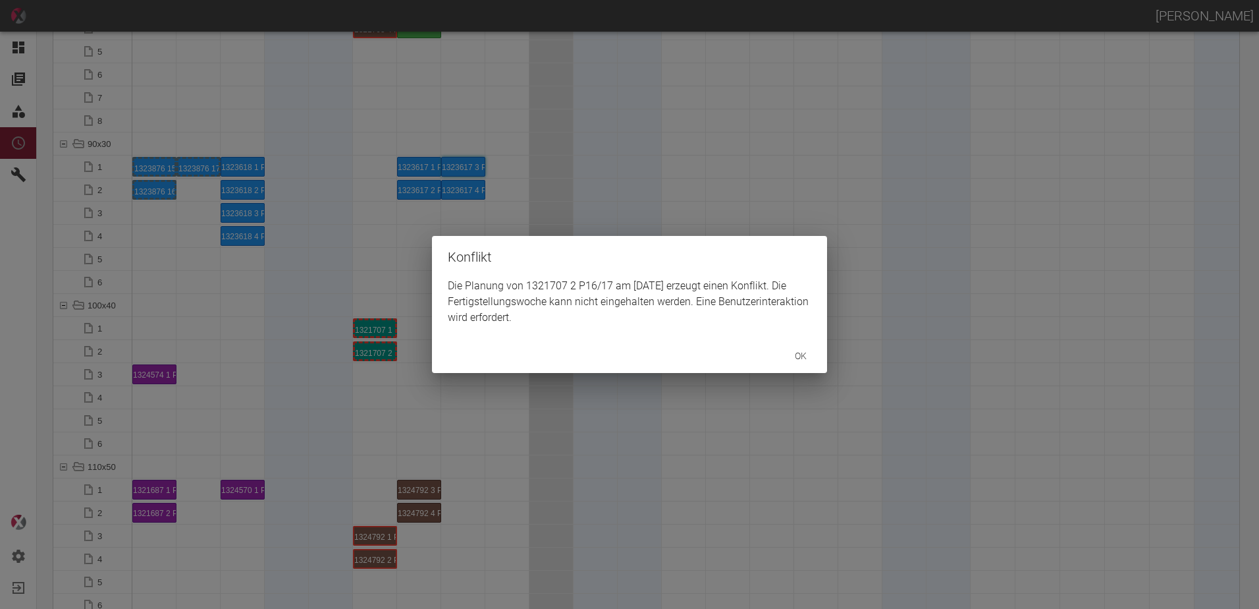
click at [372, 326] on div "Konflikt Die Planung von 1321707 2 P16/17 am [DATE] erzeugt einen Konflikt. Die…" at bounding box center [629, 304] width 1259 height 609
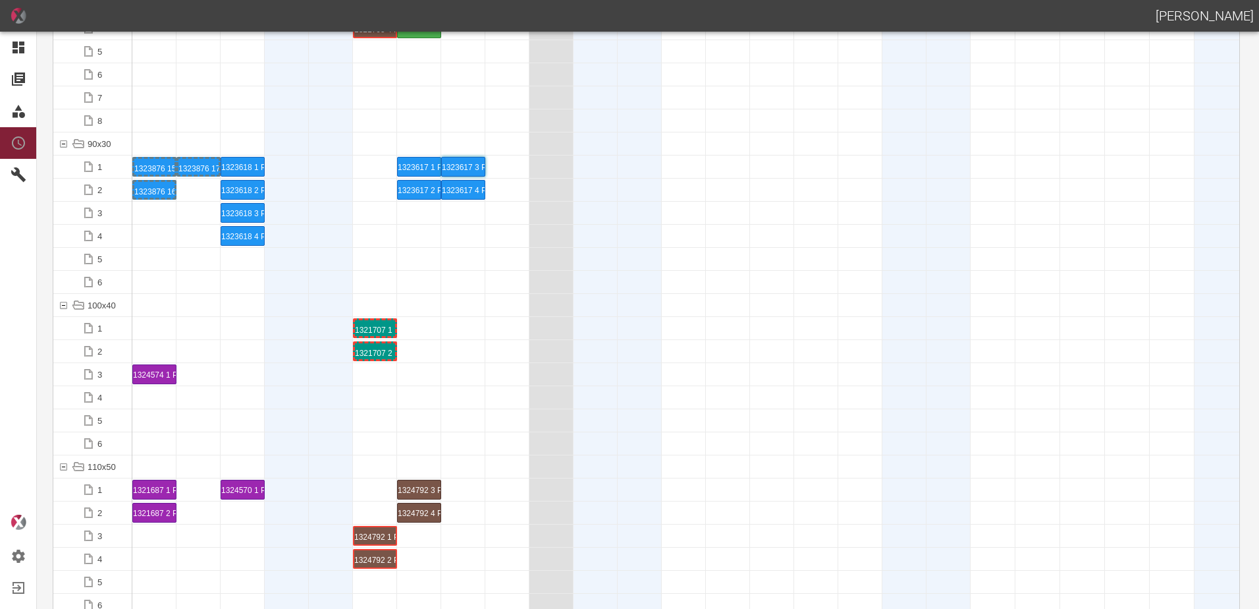
click at [372, 326] on div "1321707 1 P16/17" at bounding box center [375, 328] width 40 height 16
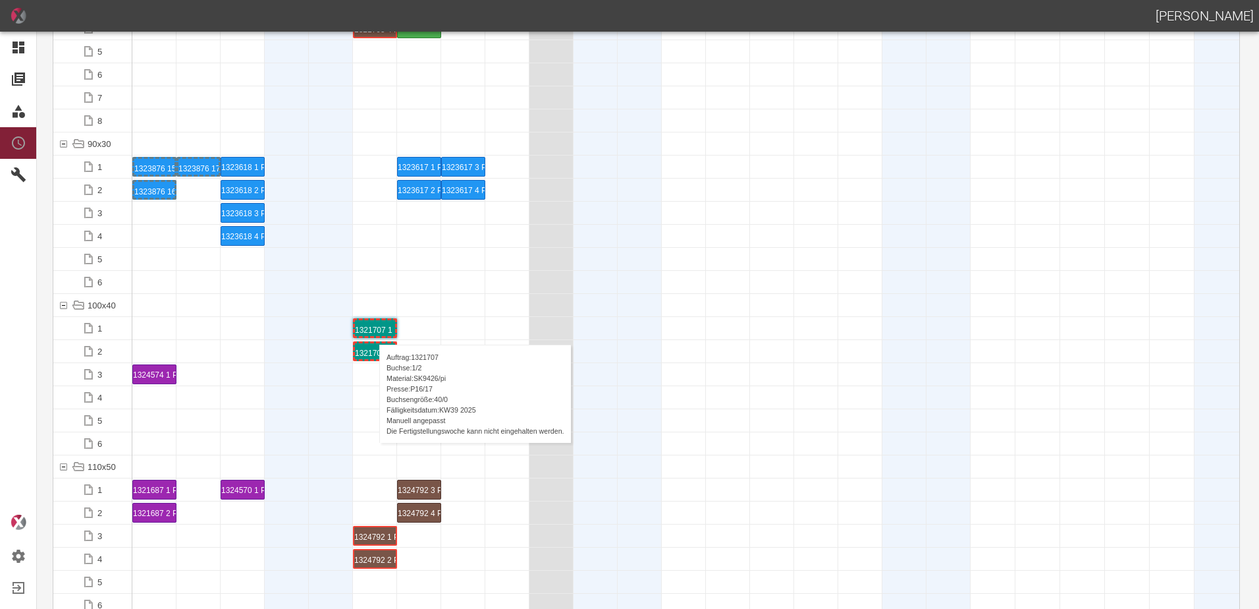
click at [373, 331] on div "1321707 1 P16/17" at bounding box center [375, 328] width 40 height 16
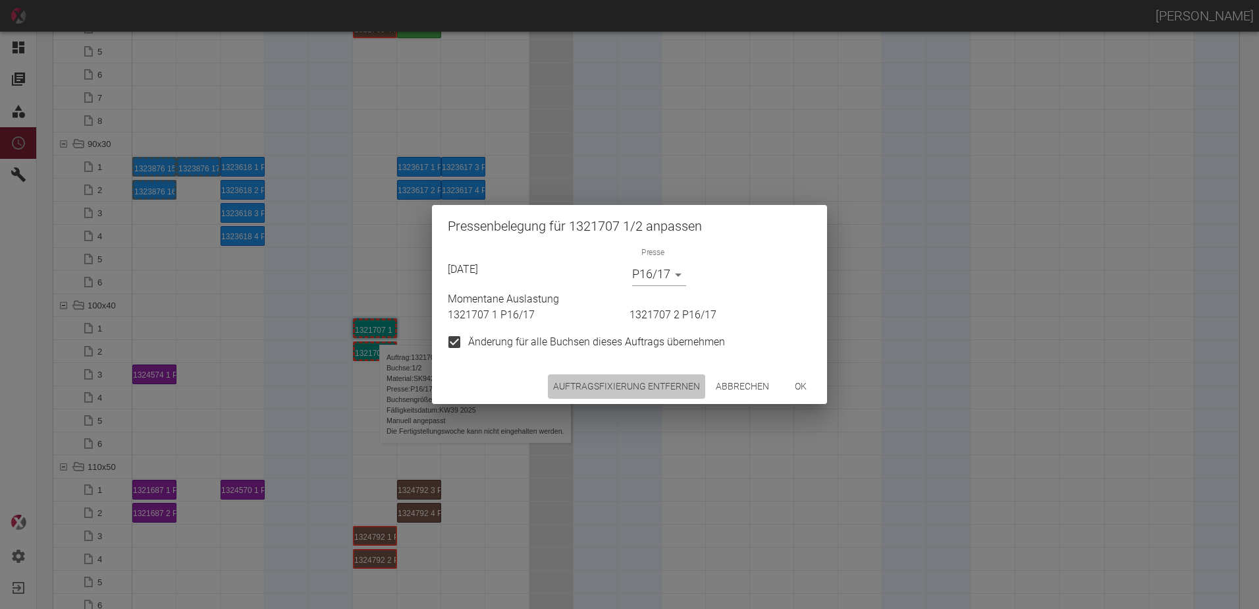
click at [648, 388] on button "Auftragsfixierung entfernen" at bounding box center [626, 386] width 157 height 24
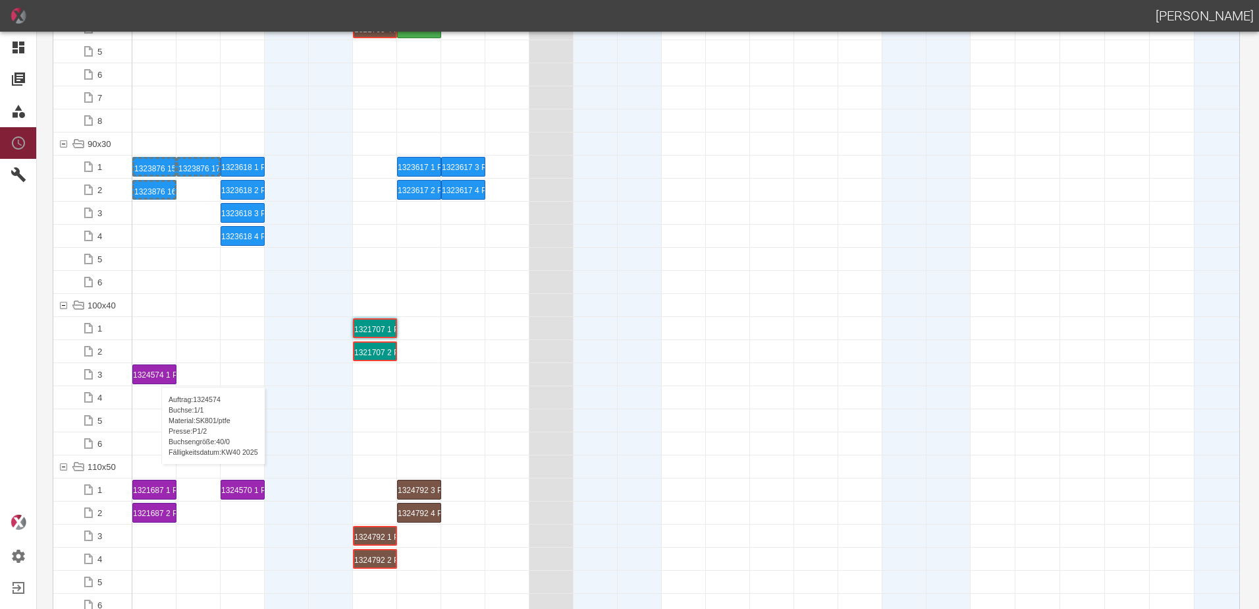
click at [155, 373] on div "1324574 1 P[DATE]" at bounding box center [154, 374] width 43 height 18
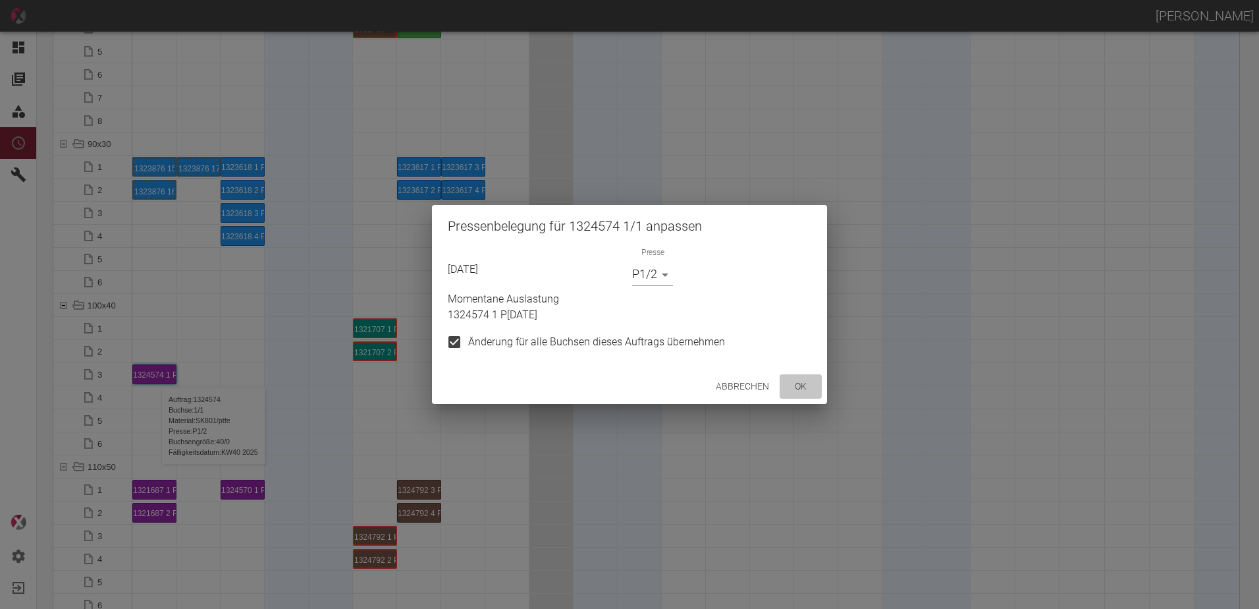
click at [792, 383] on button "ok" at bounding box center [801, 386] width 42 height 24
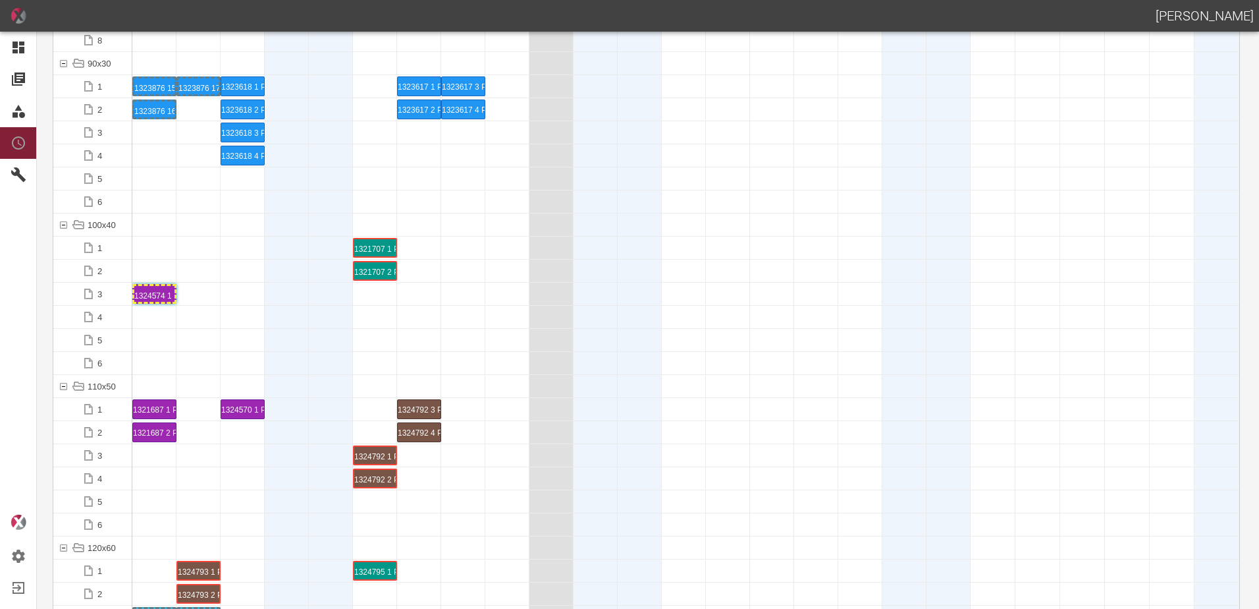
scroll to position [1778, 0]
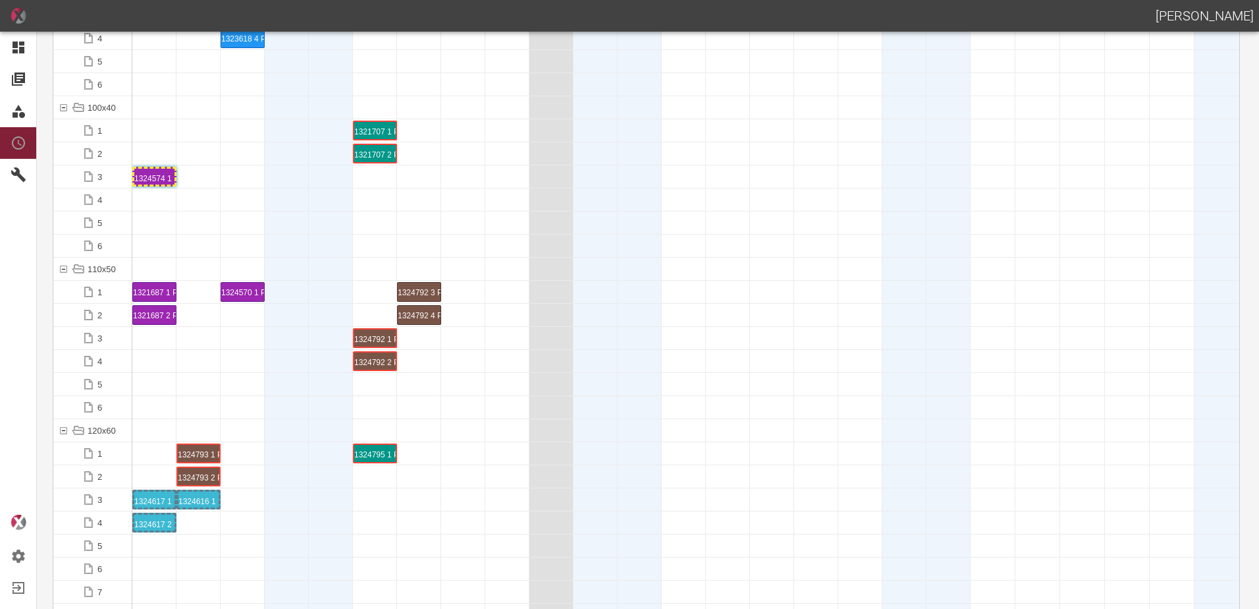
click at [494, 391] on div at bounding box center [507, 384] width 44 height 22
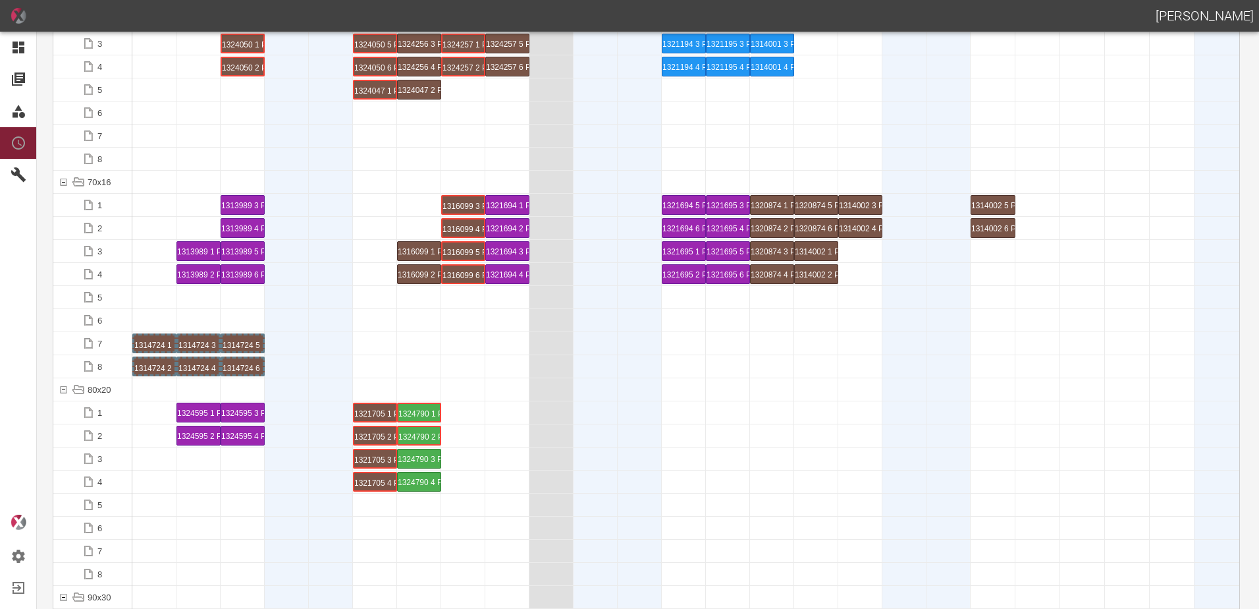
scroll to position [1054, 0]
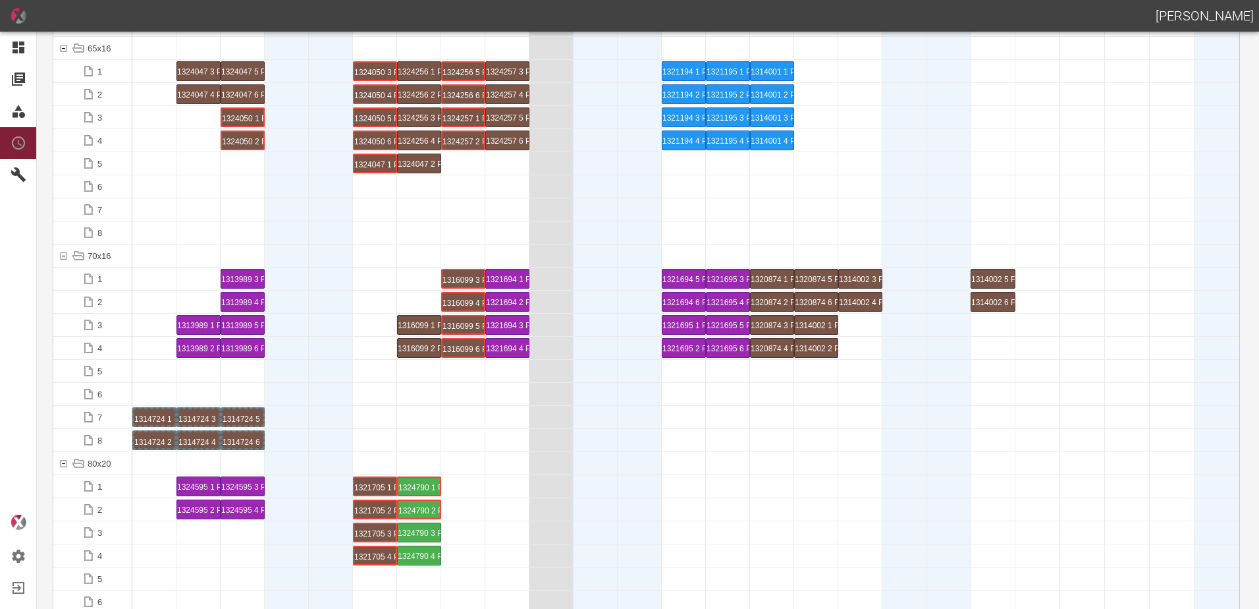
click at [335, 389] on div at bounding box center [331, 394] width 44 height 22
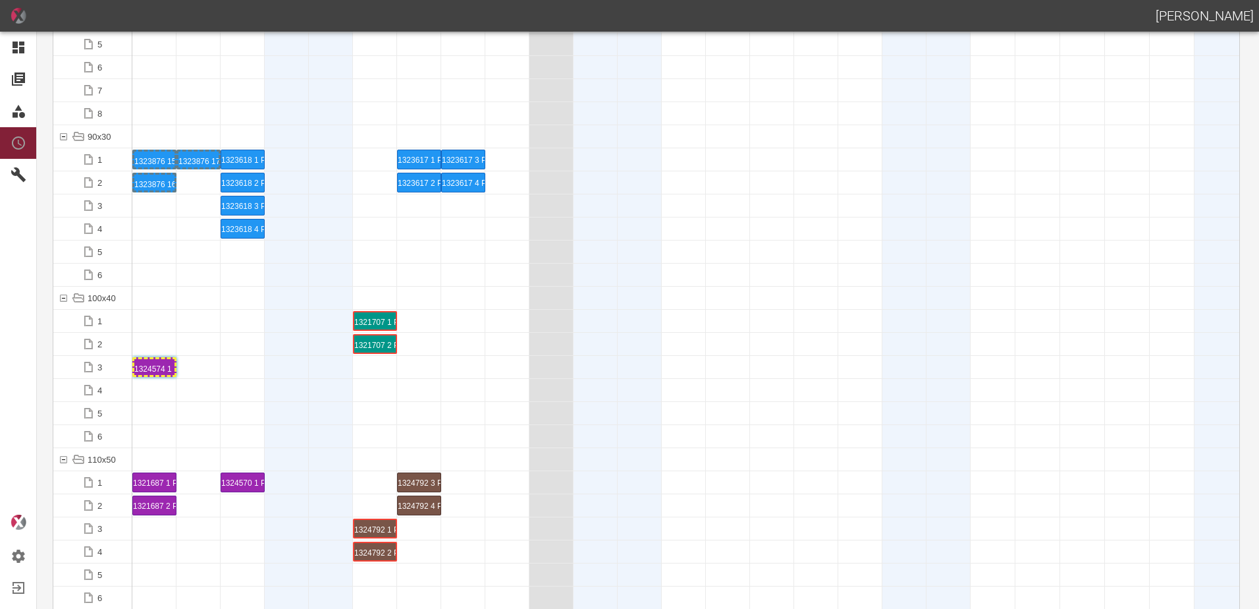
scroll to position [1713, 0]
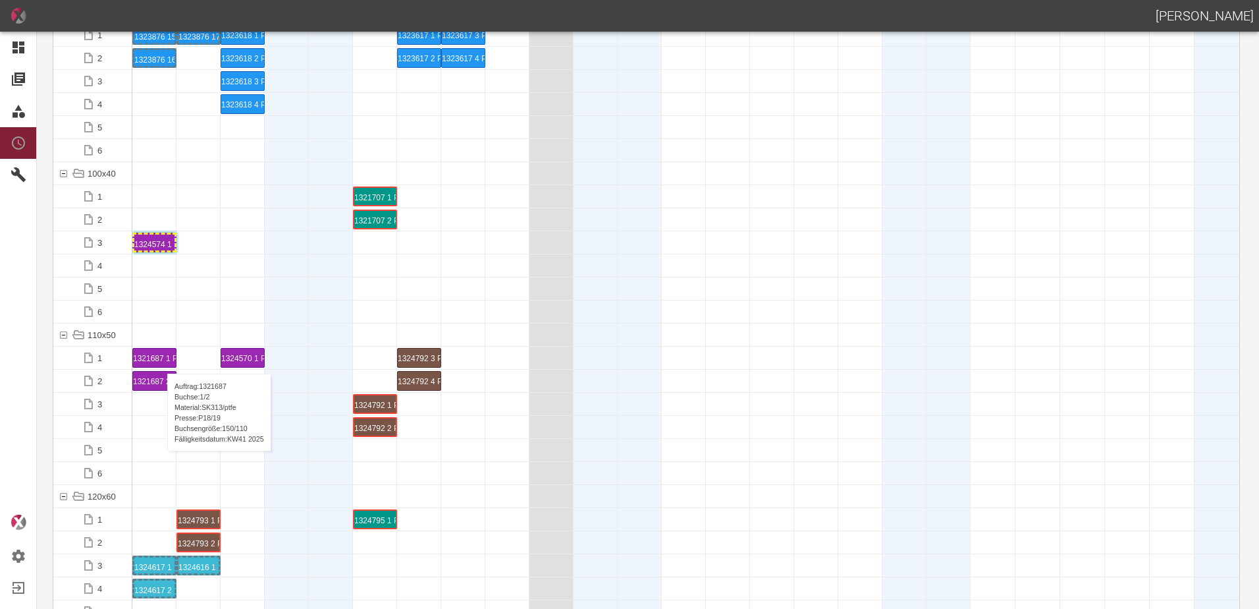
click at [161, 360] on div "1321687 1 P18/19" at bounding box center [154, 357] width 43 height 18
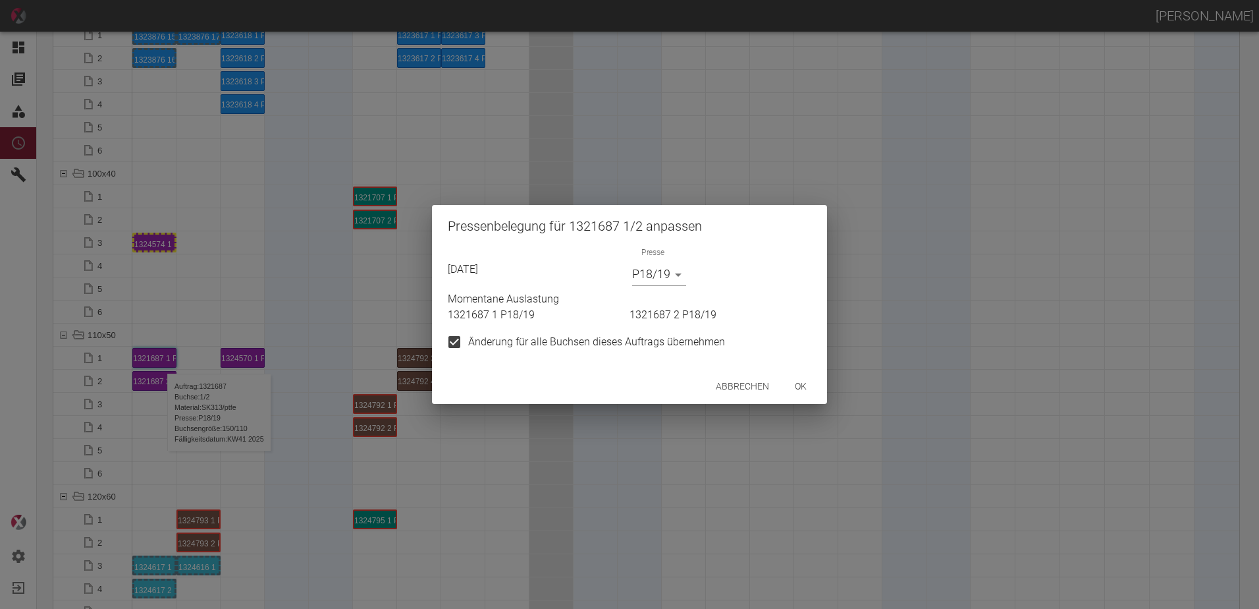
click at [797, 392] on button "ok" at bounding box center [801, 386] width 42 height 24
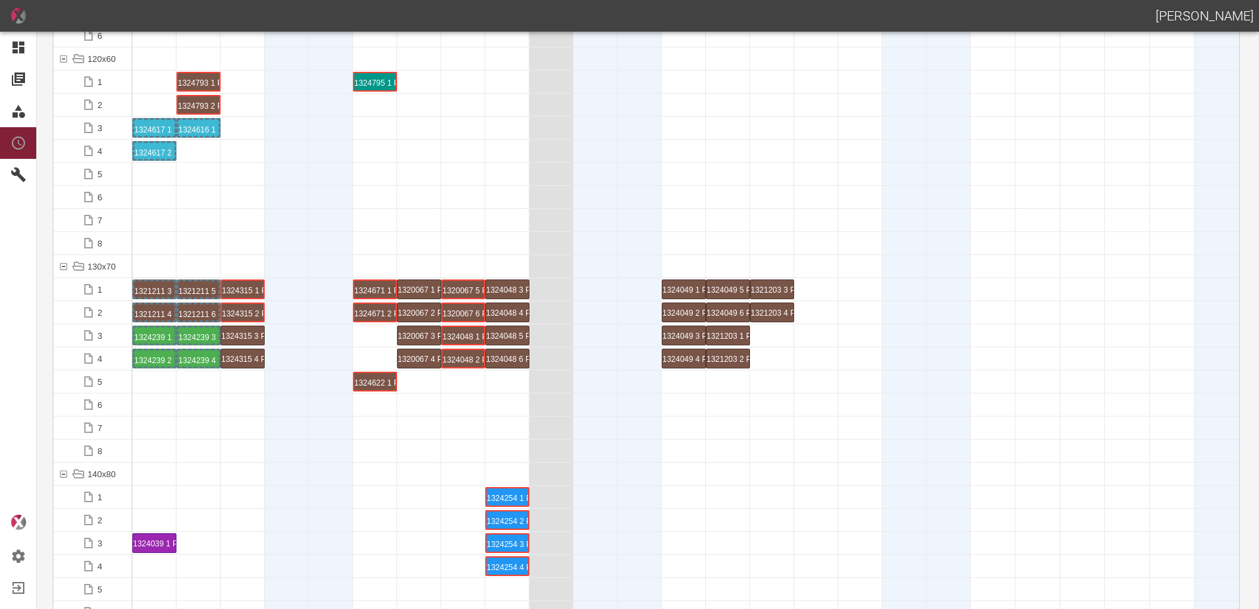
scroll to position [2305, 0]
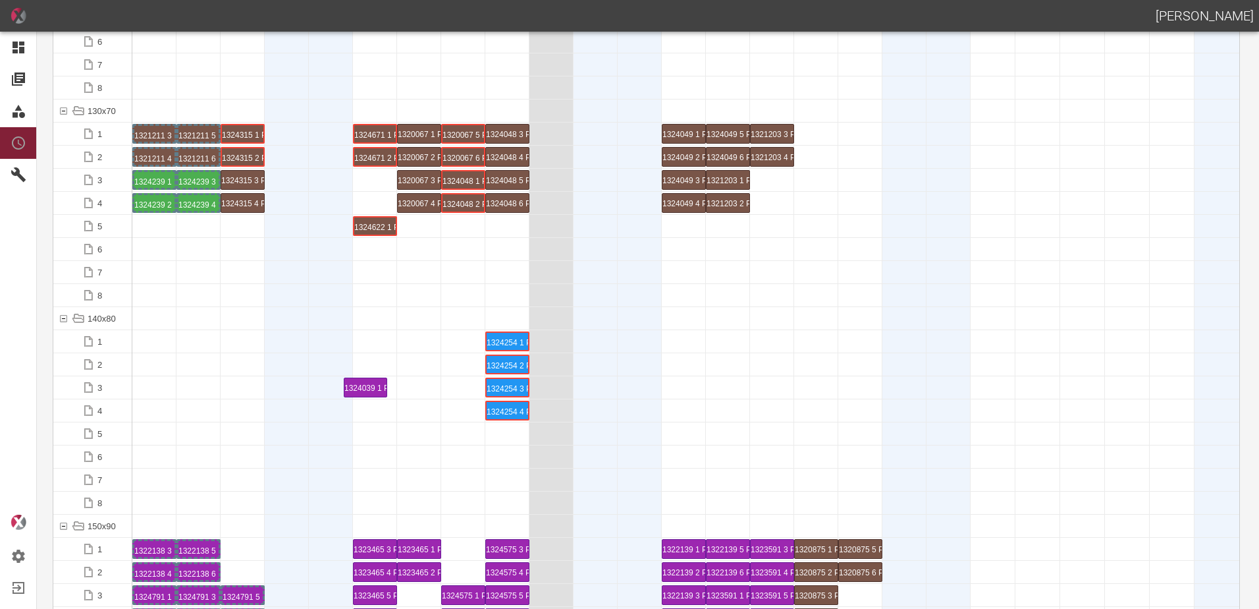
drag, startPoint x: 162, startPoint y: 386, endPoint x: 357, endPoint y: 378, distance: 195.1
click at [380, 387] on div "1324039 1 P[DATE]" at bounding box center [375, 387] width 40 height 16
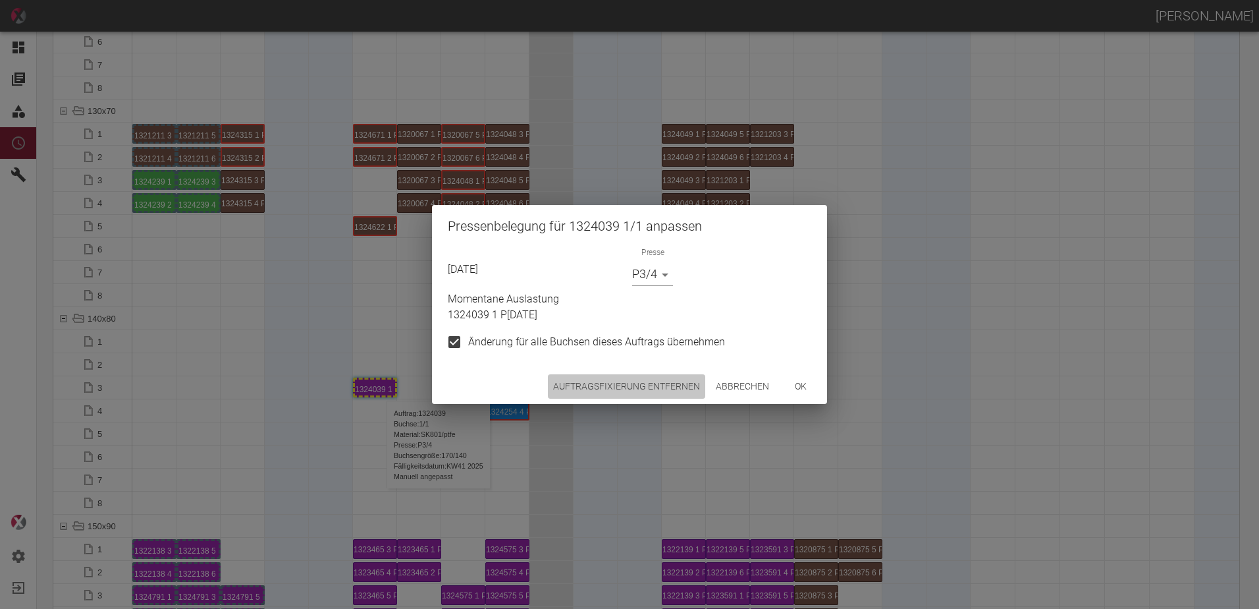
click at [684, 381] on button "Auftragsfixierung entfernen" at bounding box center [626, 386] width 157 height 24
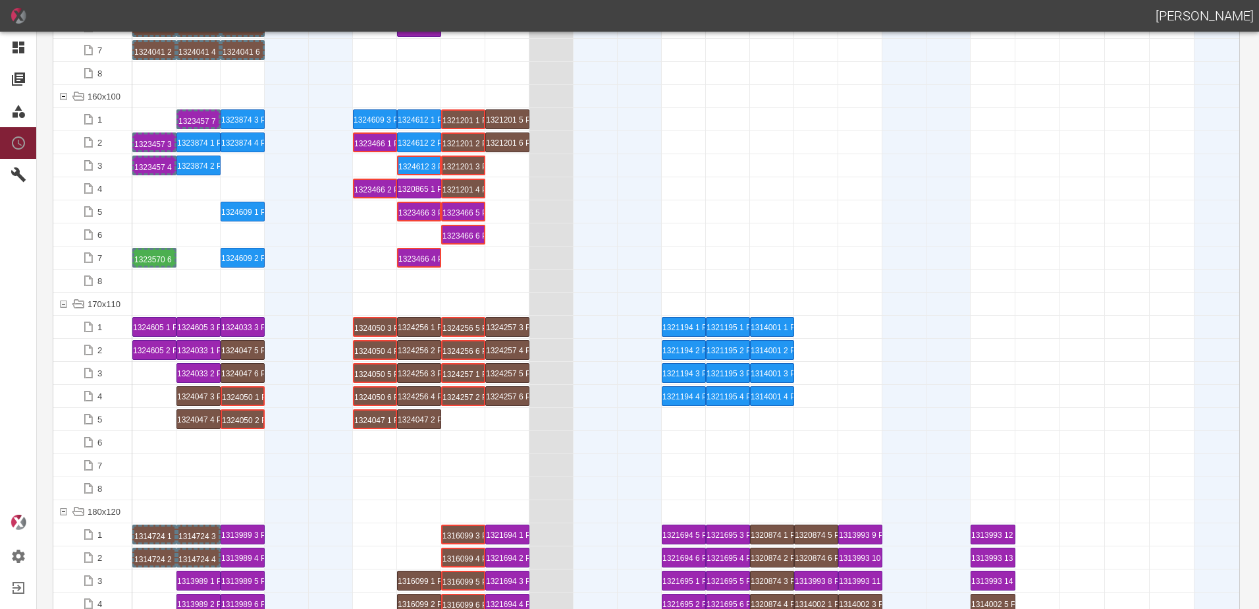
scroll to position [2964, 0]
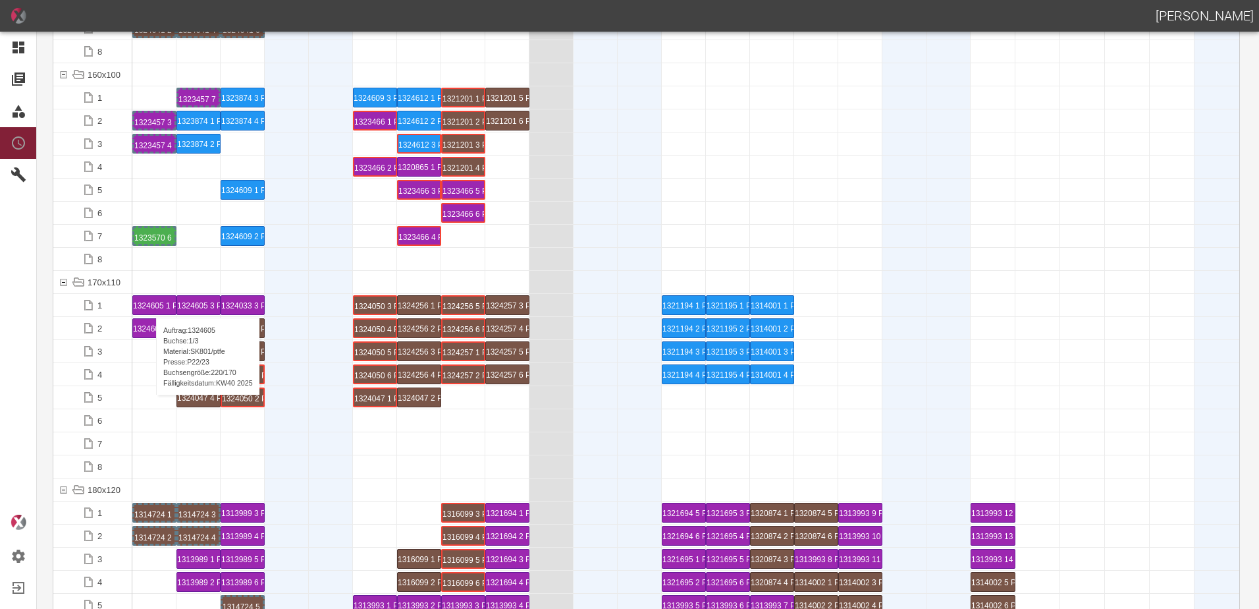
click at [150, 304] on div "1324605 1 P22/23" at bounding box center [154, 305] width 43 height 18
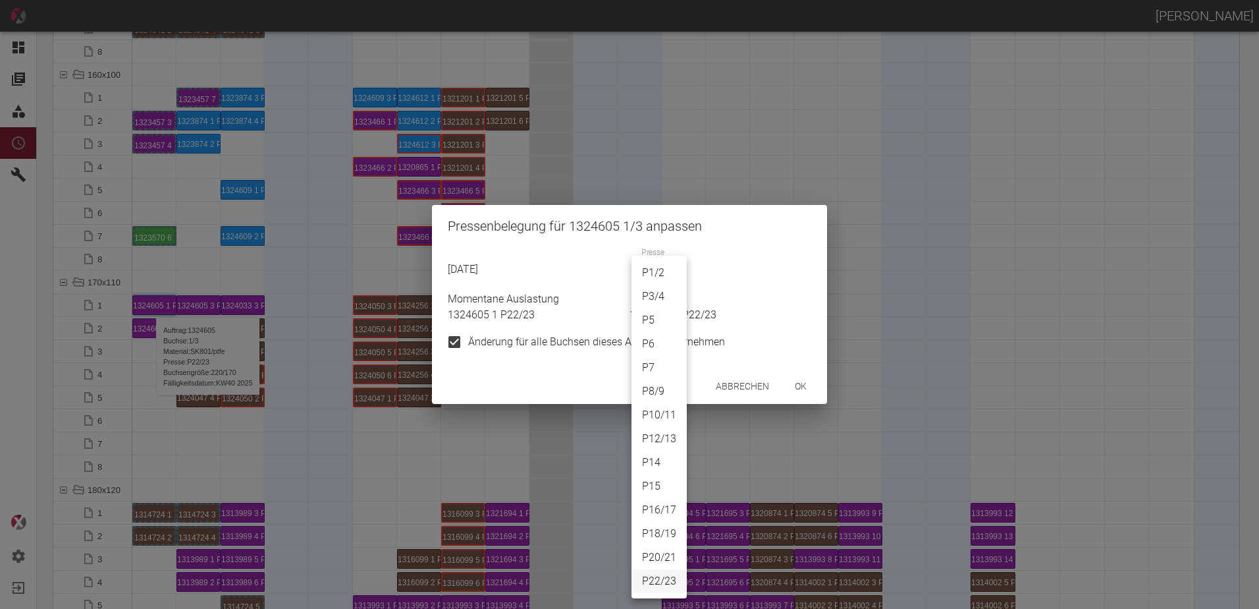
click at [672, 278] on body "[PERSON_NAME] Dashboard Aufträge Materialien Planung Maschinen Einstellungen Au…" at bounding box center [629, 304] width 1259 height 609
click at [651, 337] on li "P6" at bounding box center [659, 344] width 55 height 24
type input "P6"
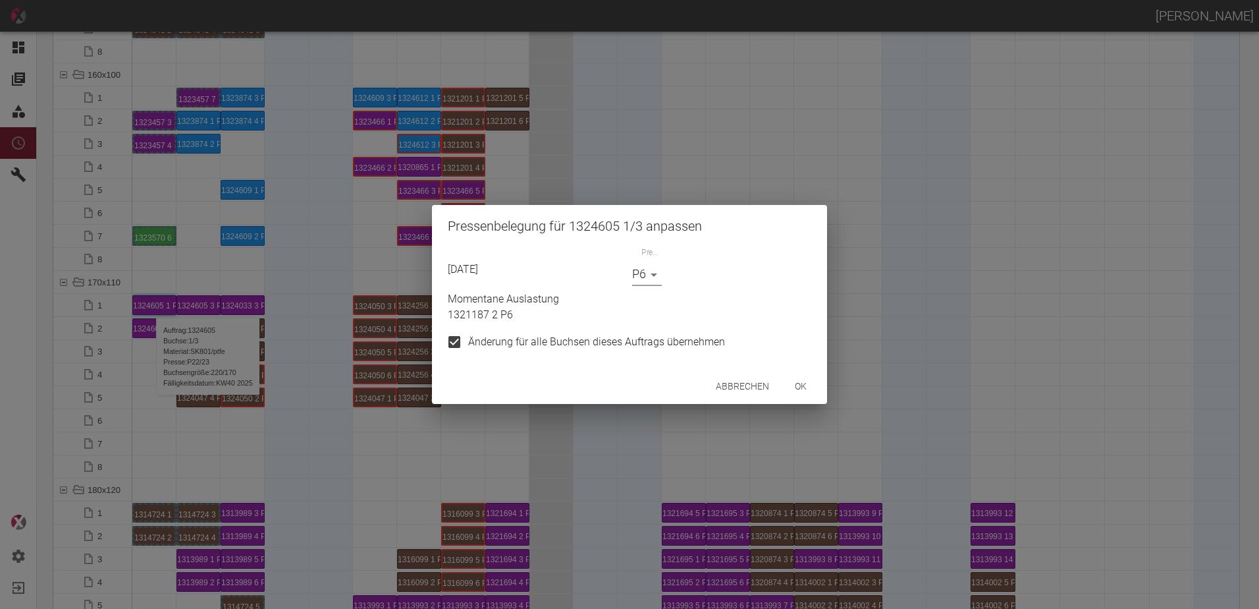
click at [804, 390] on button "ok" at bounding box center [801, 386] width 42 height 24
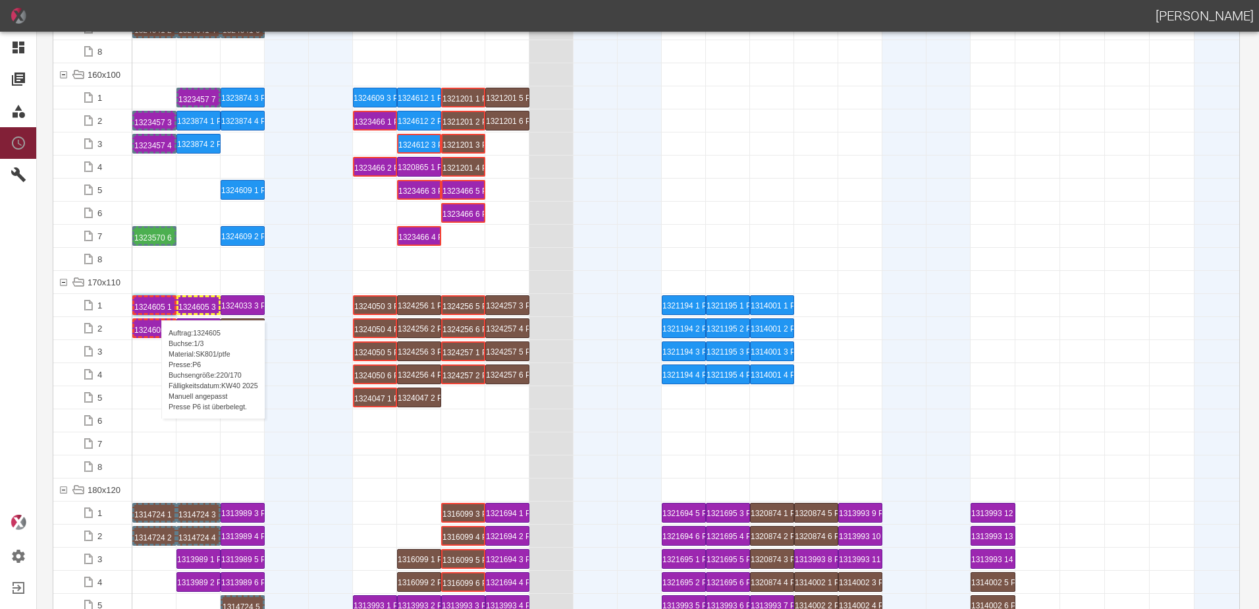
click at [155, 307] on div "1324605 1 P6" at bounding box center [154, 305] width 40 height 16
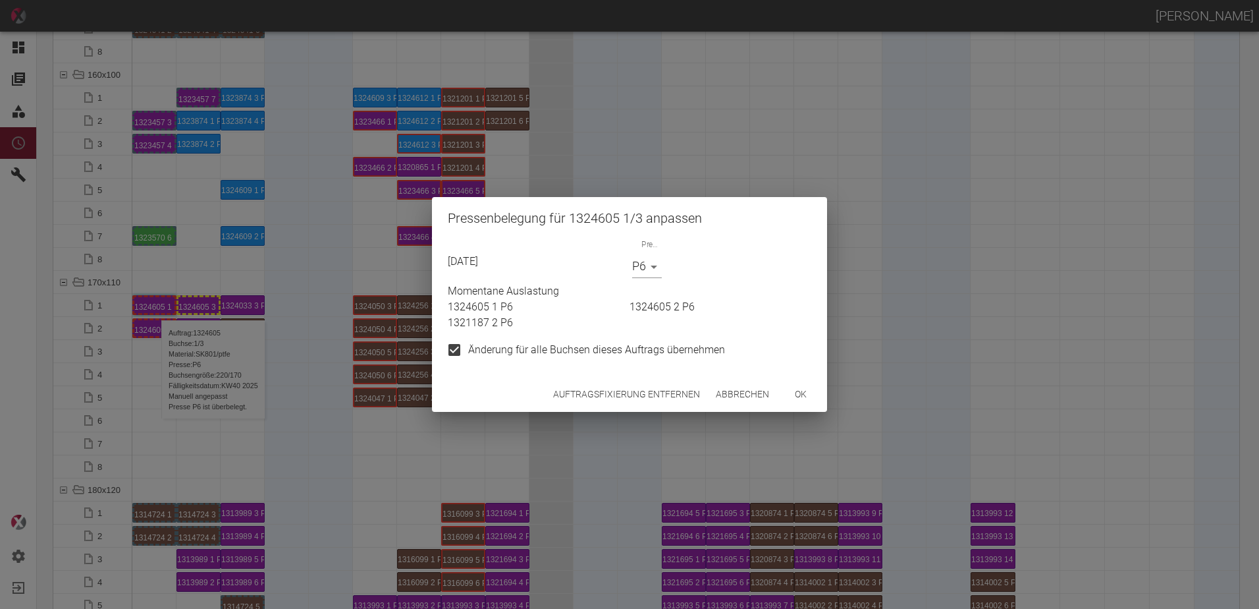
click at [441, 353] on input "Änderung für alle Buchsen dieses Auftrags übernehmen" at bounding box center [455, 350] width 28 height 28
checkbox input "false"
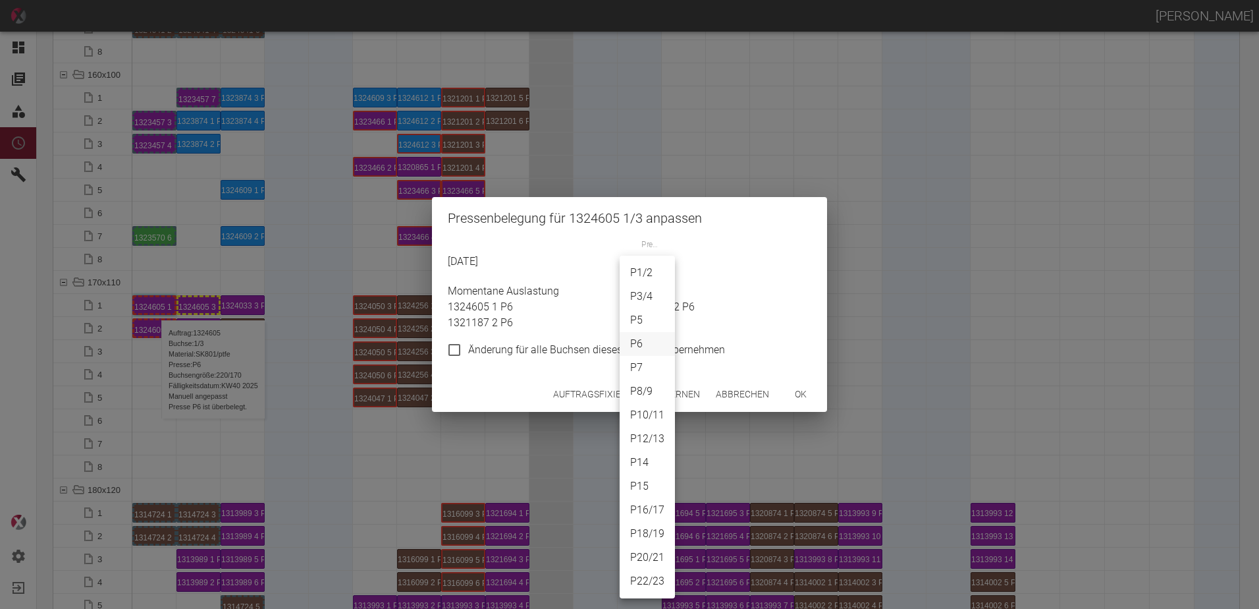
click at [646, 271] on body "[PERSON_NAME] Dashboard Aufträge Materialien Planung Maschinen Einstellungen Au…" at bounding box center [629, 304] width 1259 height 609
click at [648, 440] on li "P12/13" at bounding box center [647, 439] width 55 height 24
type input "P12/13"
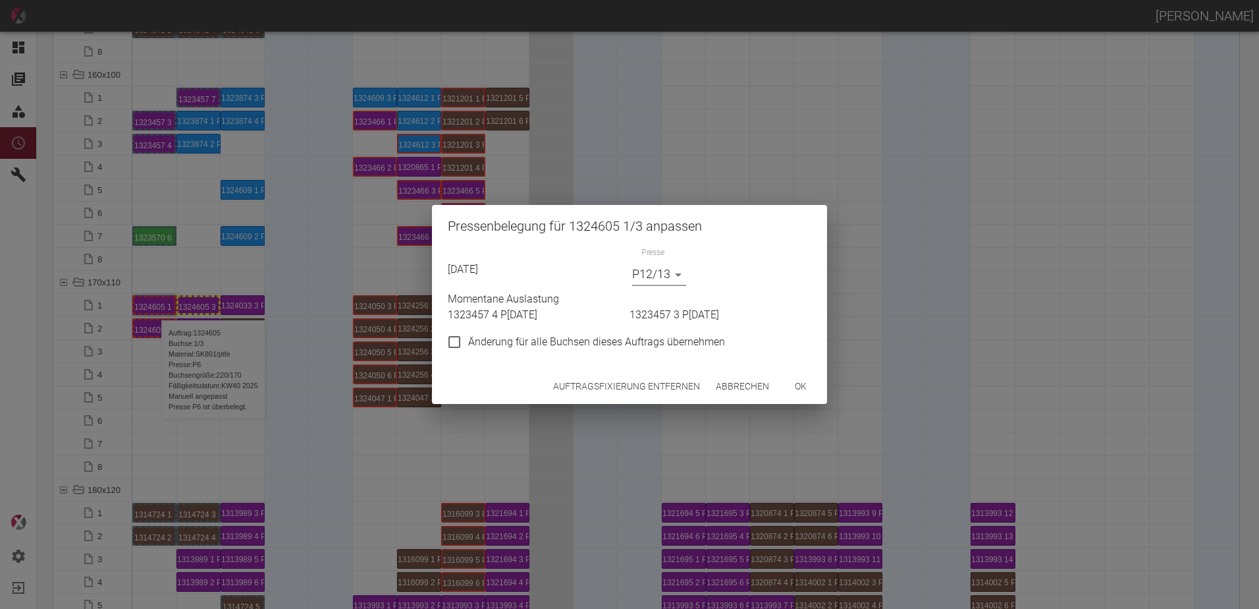
click at [808, 381] on button "ok" at bounding box center [801, 386] width 42 height 24
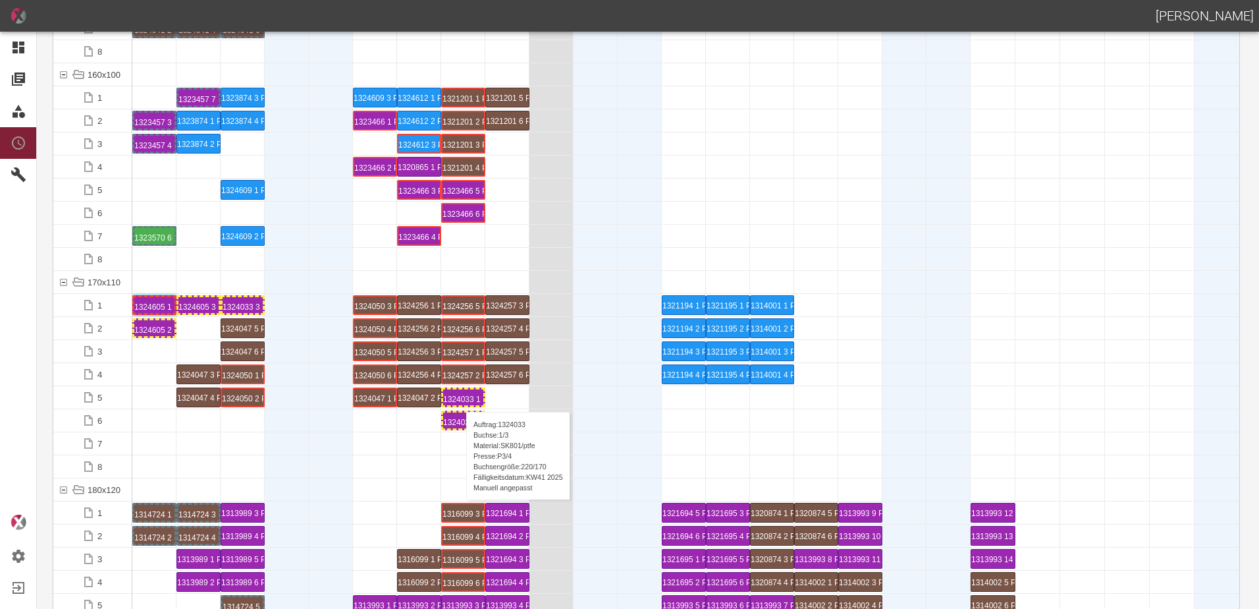
click at [460, 399] on div "1324033 1 P[DATE]" at bounding box center [463, 397] width 40 height 16
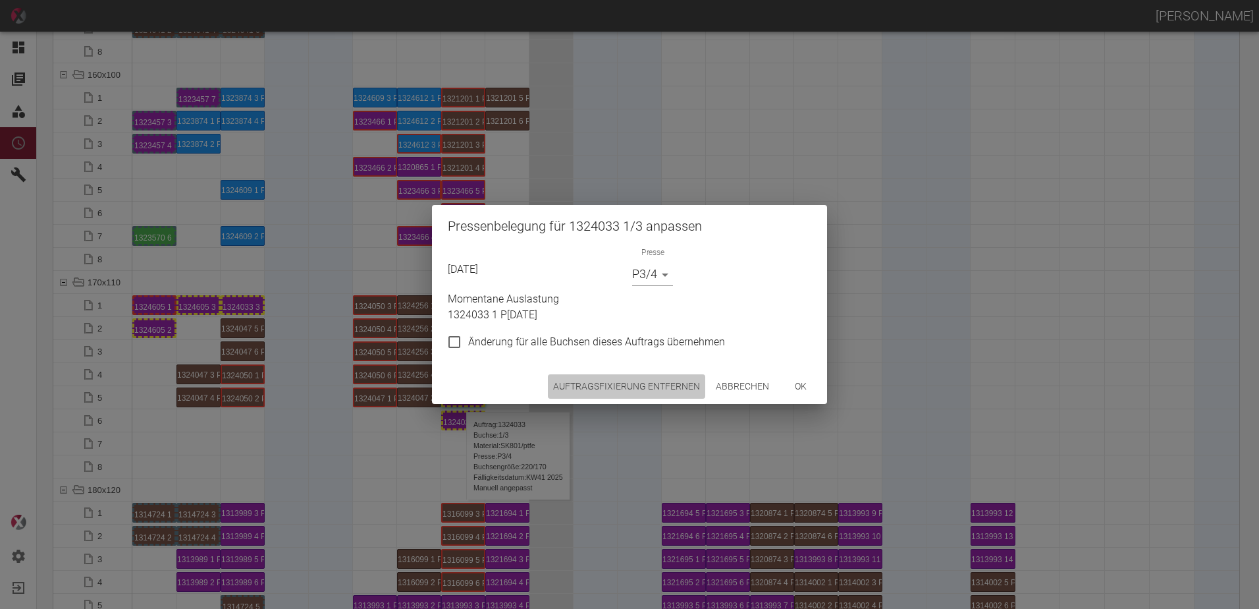
click at [652, 374] on button "Auftragsfixierung entfernen" at bounding box center [626, 386] width 157 height 24
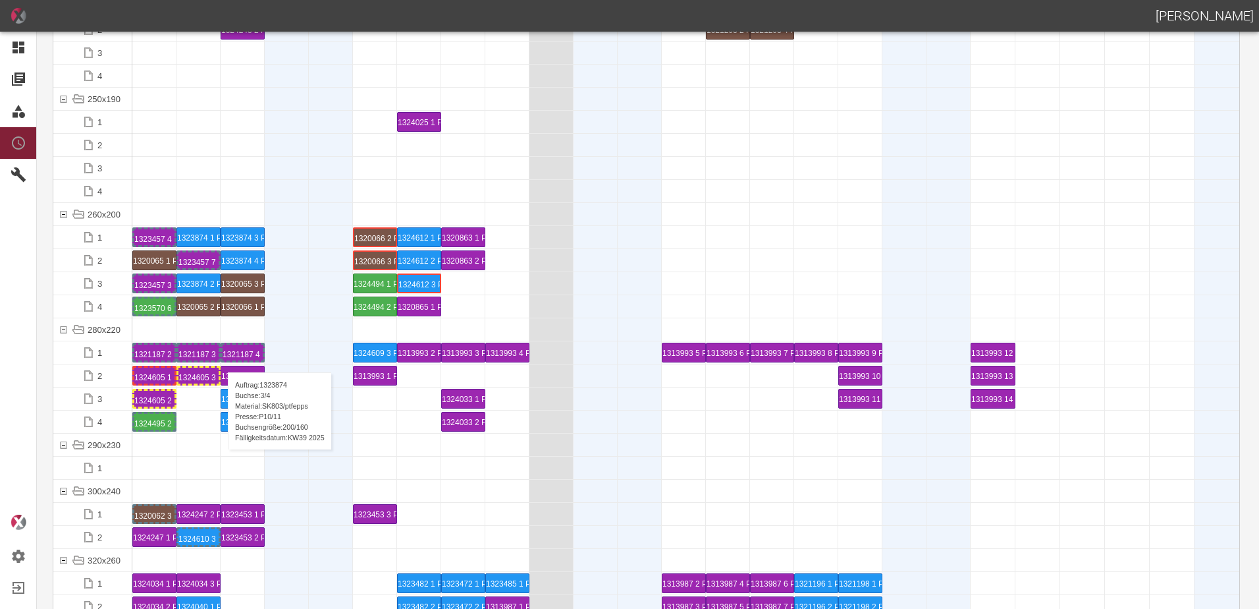
scroll to position [4347, 0]
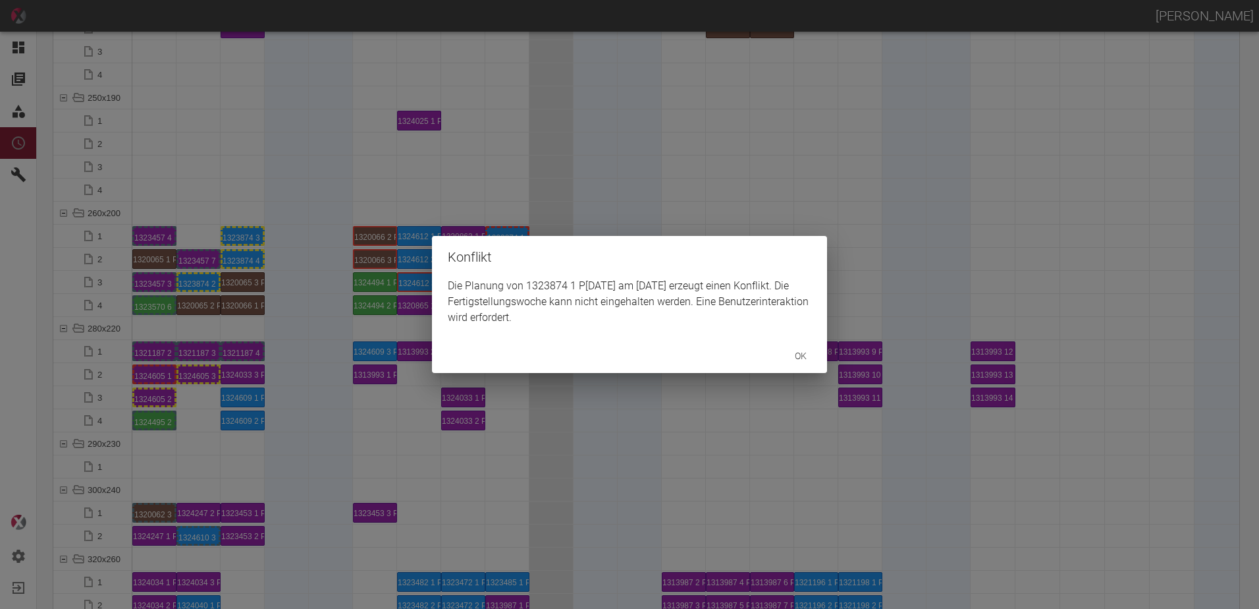
click at [200, 285] on div "Konflikt Die Planung von 1323874 1 P[DATE] am [DATE] erzeugt einen Konflikt. Di…" at bounding box center [629, 304] width 1259 height 609
drag, startPoint x: 495, startPoint y: 304, endPoint x: 509, endPoint y: 262, distance: 44.4
click at [495, 304] on div "Die Planung von 1323874 2 P[DATE] am [DATE] erzeugt einen Konflikt. Die Fertigs…" at bounding box center [629, 308] width 395 height 61
drag, startPoint x: 513, startPoint y: 224, endPoint x: 520, endPoint y: 215, distance: 11.3
click at [514, 221] on div "Konflikt Die Planung von 1323874 2 P[DATE] am [DATE] erzeugt einen Konflikt. Di…" at bounding box center [629, 304] width 1259 height 609
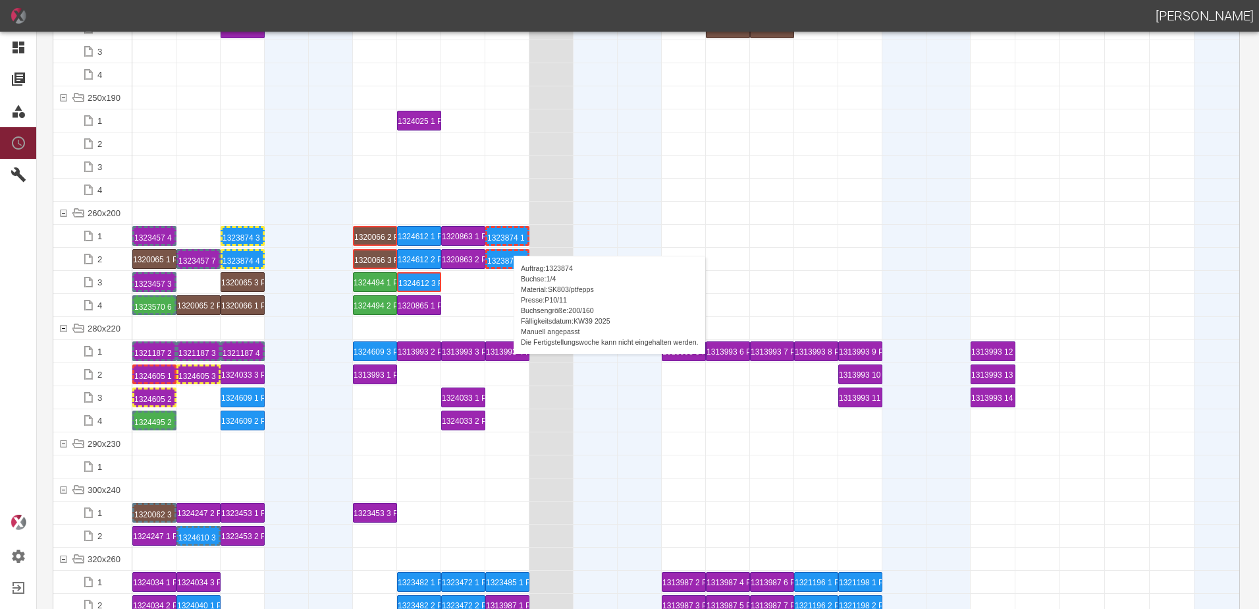
click at [507, 242] on div "1323874 1 P[DATE]" at bounding box center [507, 236] width 40 height 16
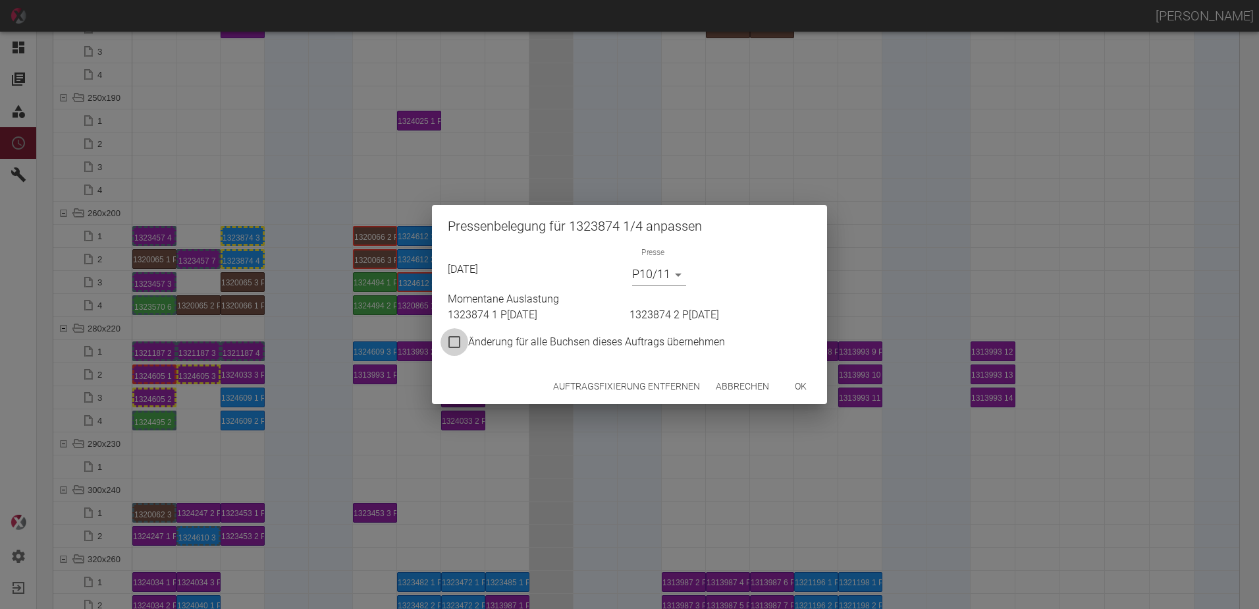
click at [456, 341] on input "Änderung für alle Buchsen dieses Auftrags übernehmen" at bounding box center [455, 342] width 28 height 28
checkbox input "true"
click at [580, 388] on button "Auftragsfixierung entfernen" at bounding box center [626, 386] width 157 height 24
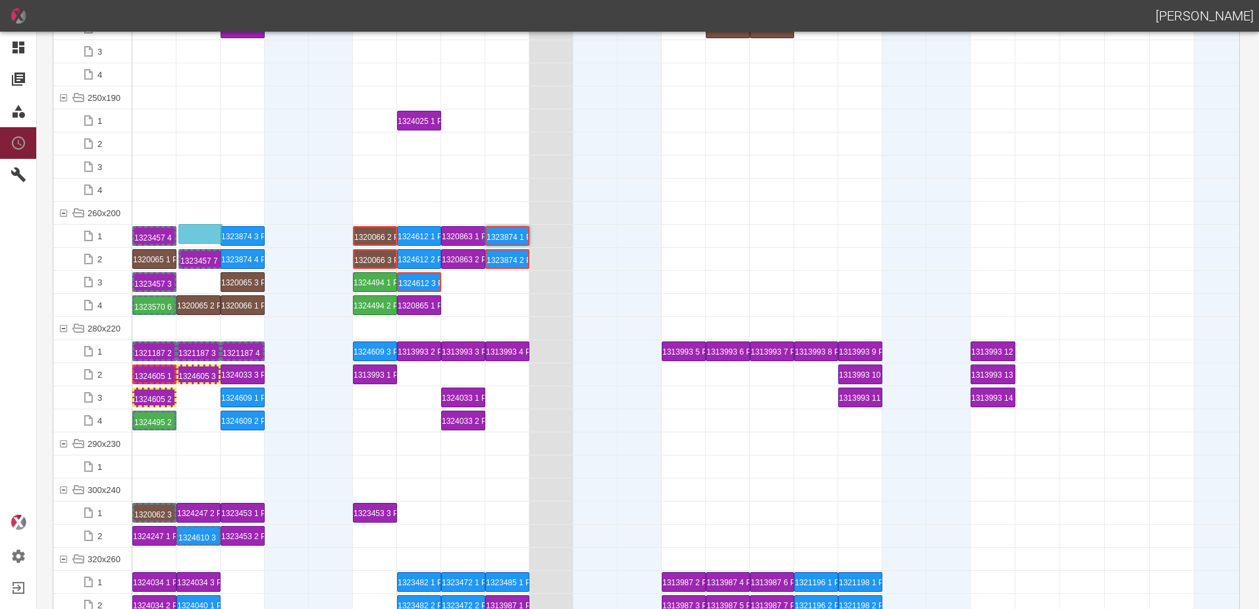
drag, startPoint x: 204, startPoint y: 260, endPoint x: 210, endPoint y: 227, distance: 33.5
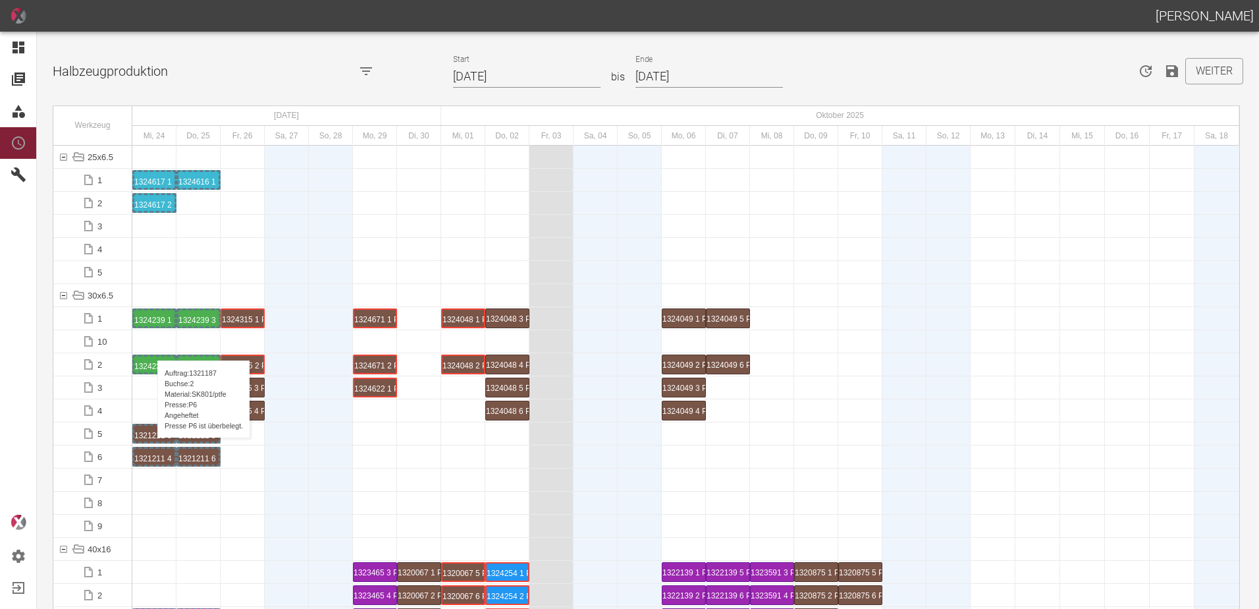
scroll to position [4347, 0]
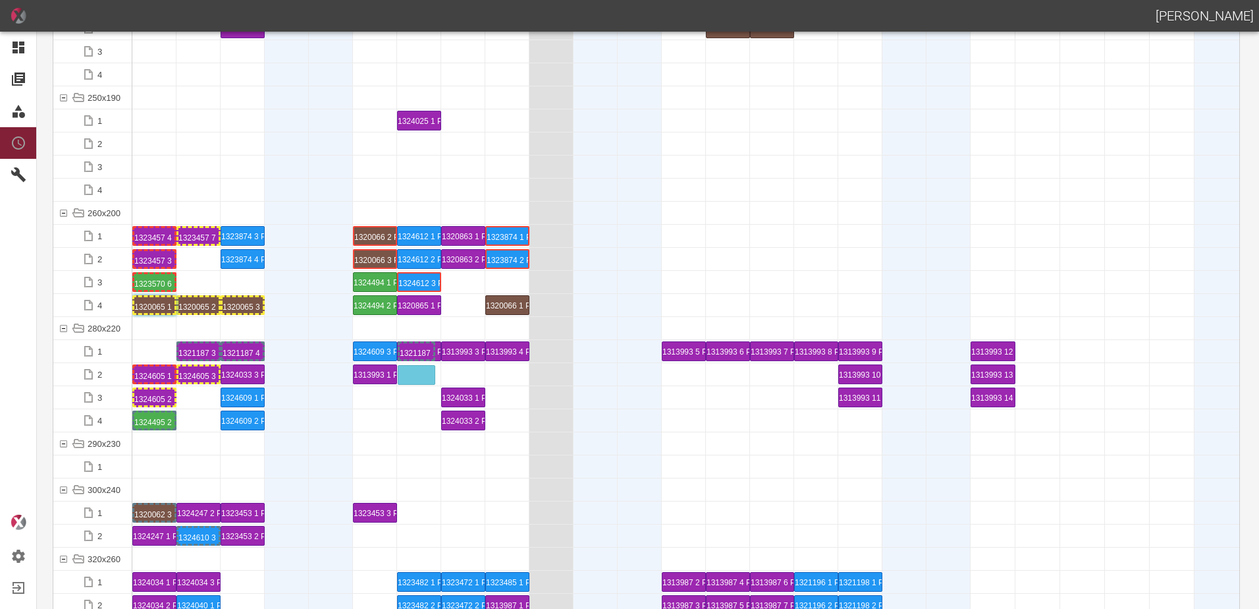
drag, startPoint x: 155, startPoint y: 350, endPoint x: 414, endPoint y: 364, distance: 259.3
drag, startPoint x: 197, startPoint y: 350, endPoint x: 458, endPoint y: 366, distance: 261.9
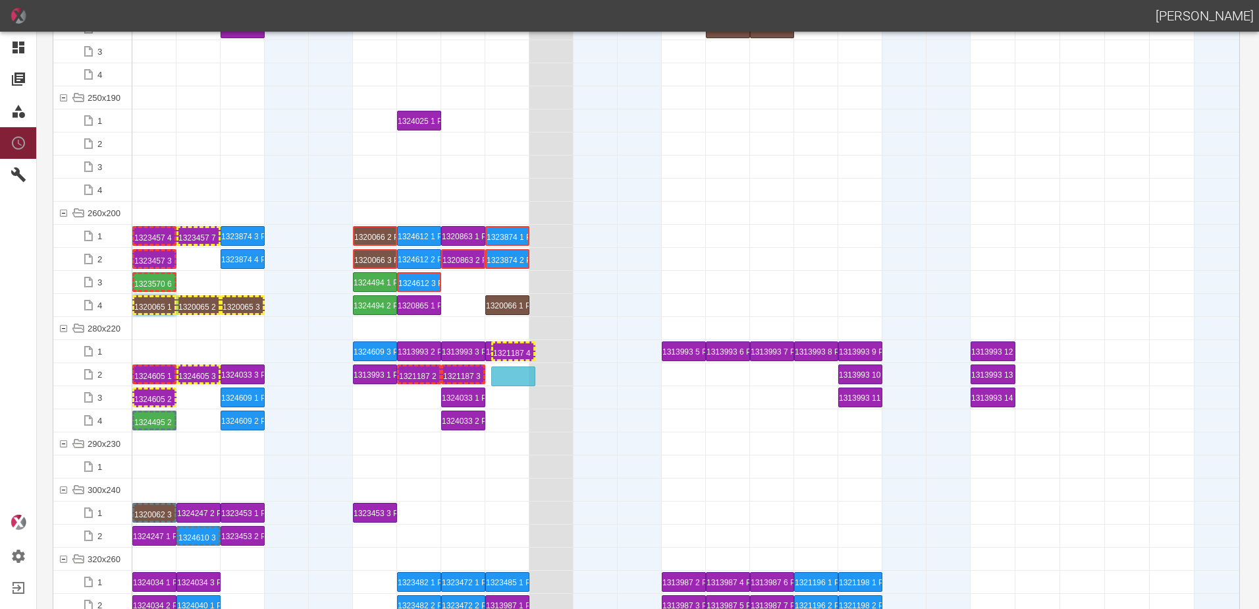
drag, startPoint x: 235, startPoint y: 348, endPoint x: 507, endPoint y: 370, distance: 272.3
drag, startPoint x: 152, startPoint y: 372, endPoint x: 148, endPoint y: 347, distance: 25.3
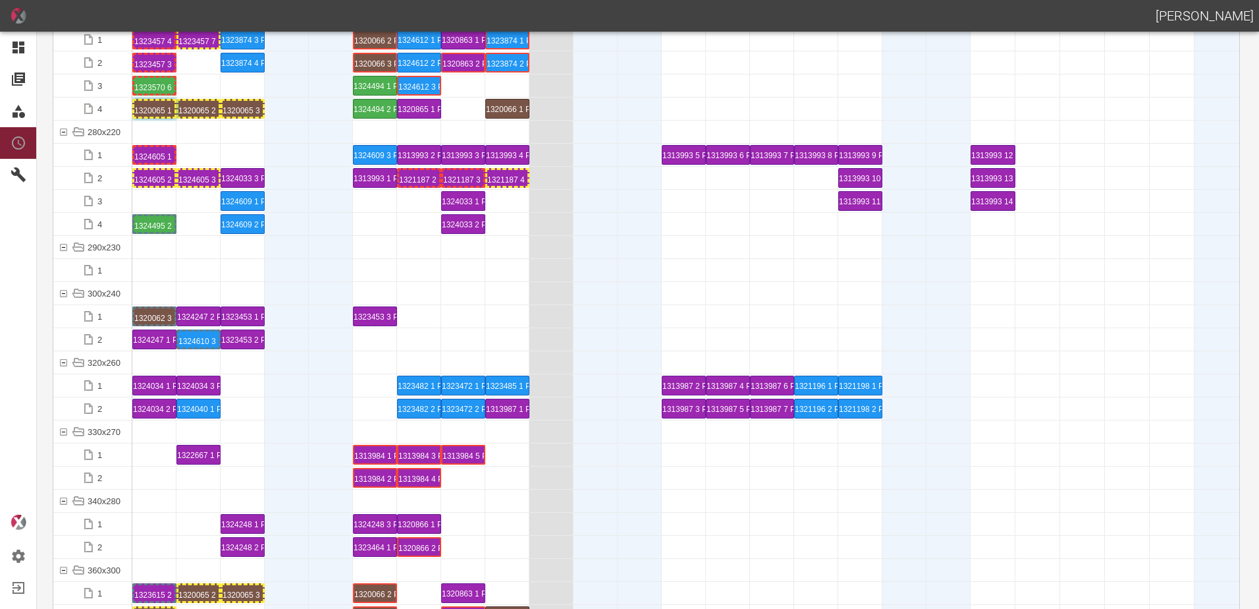
scroll to position [4545, 0]
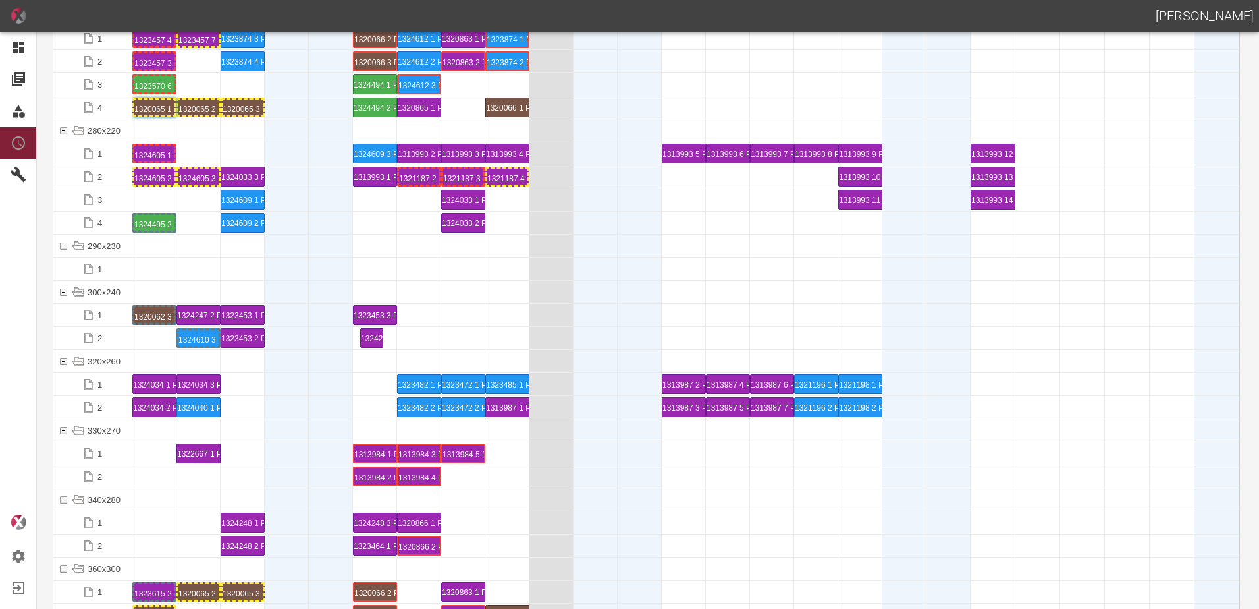
drag, startPoint x: 142, startPoint y: 341, endPoint x: 349, endPoint y: 321, distance: 208.5
click at [372, 337] on div "1324247 1 P15" at bounding box center [375, 338] width 40 height 16
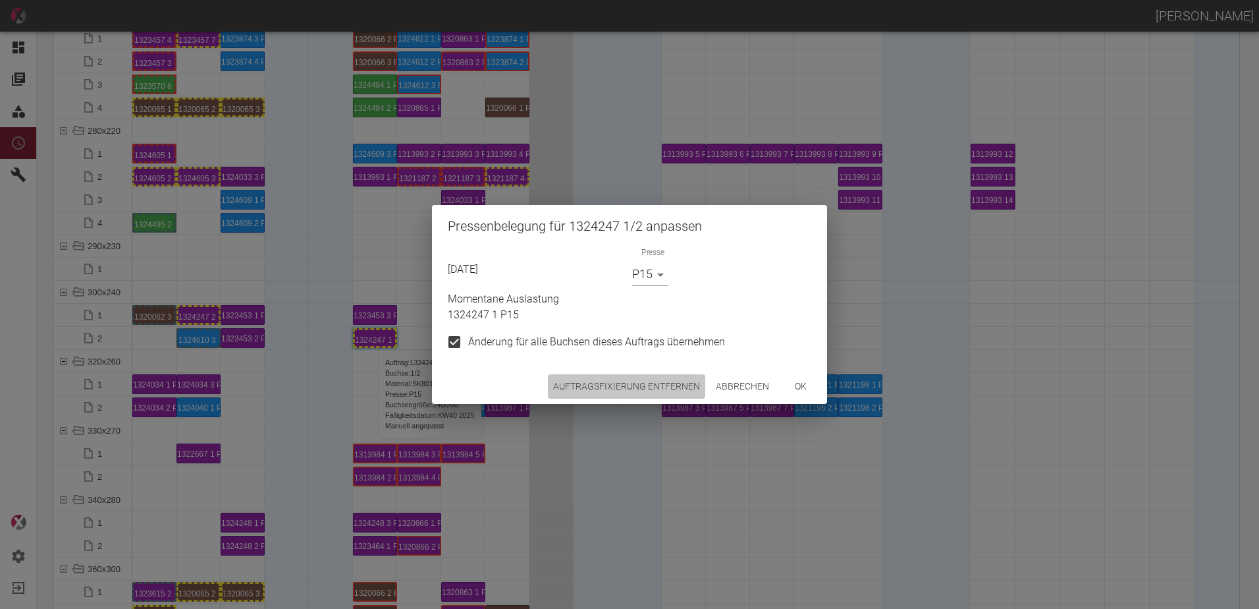
click at [603, 383] on button "Auftragsfixierung entfernen" at bounding box center [626, 386] width 157 height 24
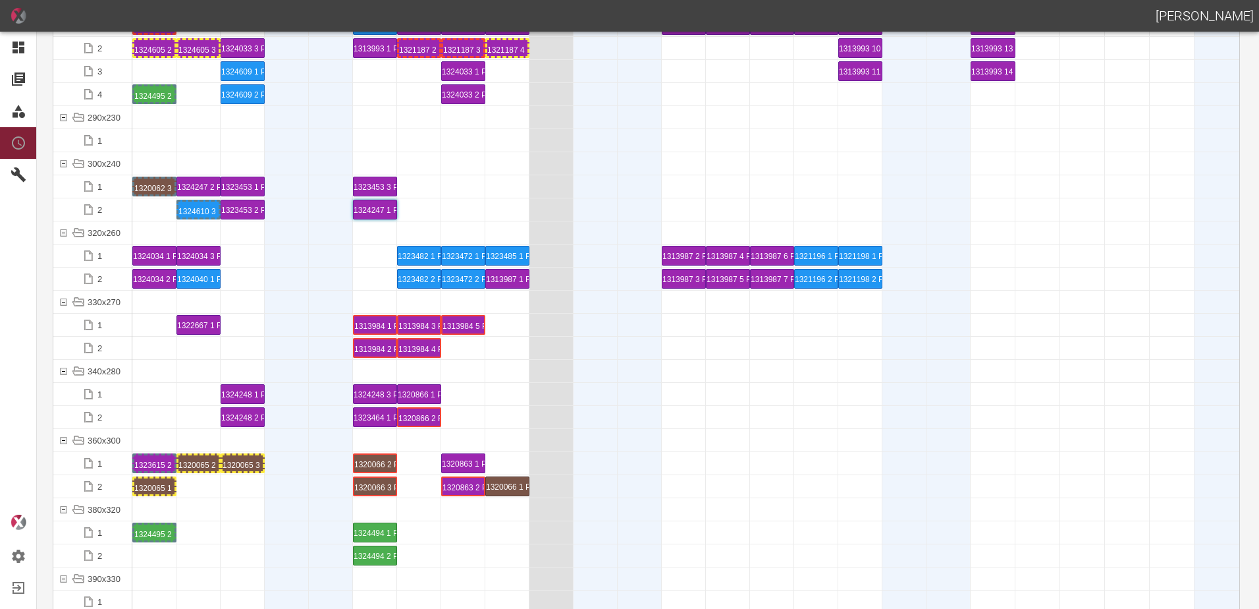
scroll to position [4677, 0]
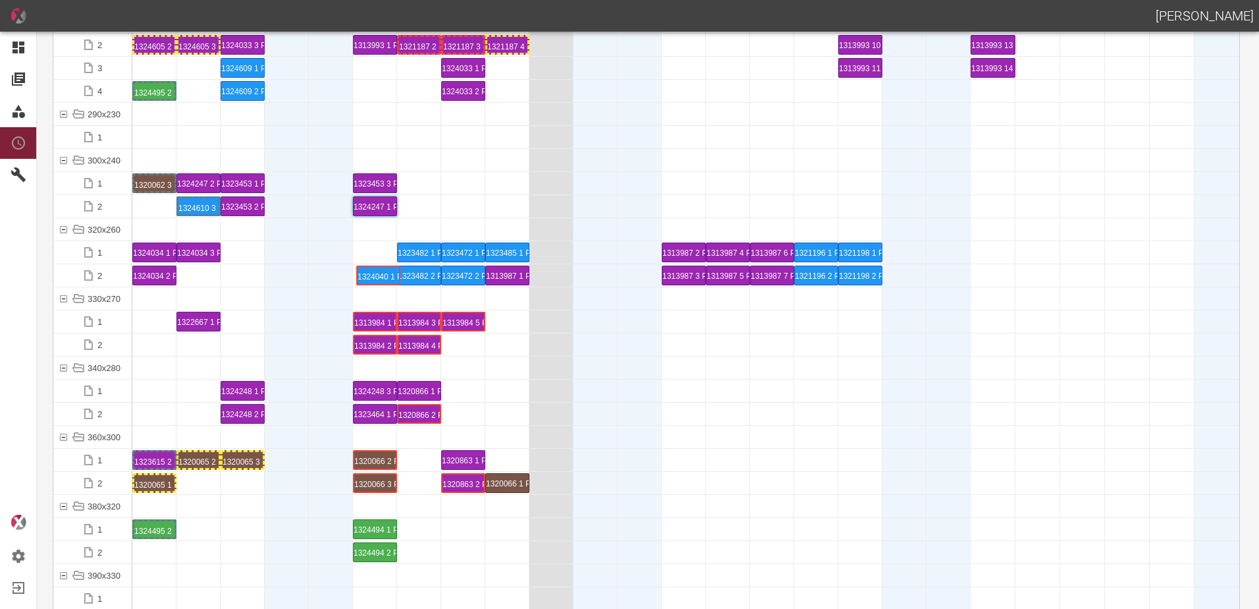
drag, startPoint x: 197, startPoint y: 271, endPoint x: 379, endPoint y: 264, distance: 182.6
click at [379, 274] on div "1324040 1 P5" at bounding box center [375, 275] width 40 height 16
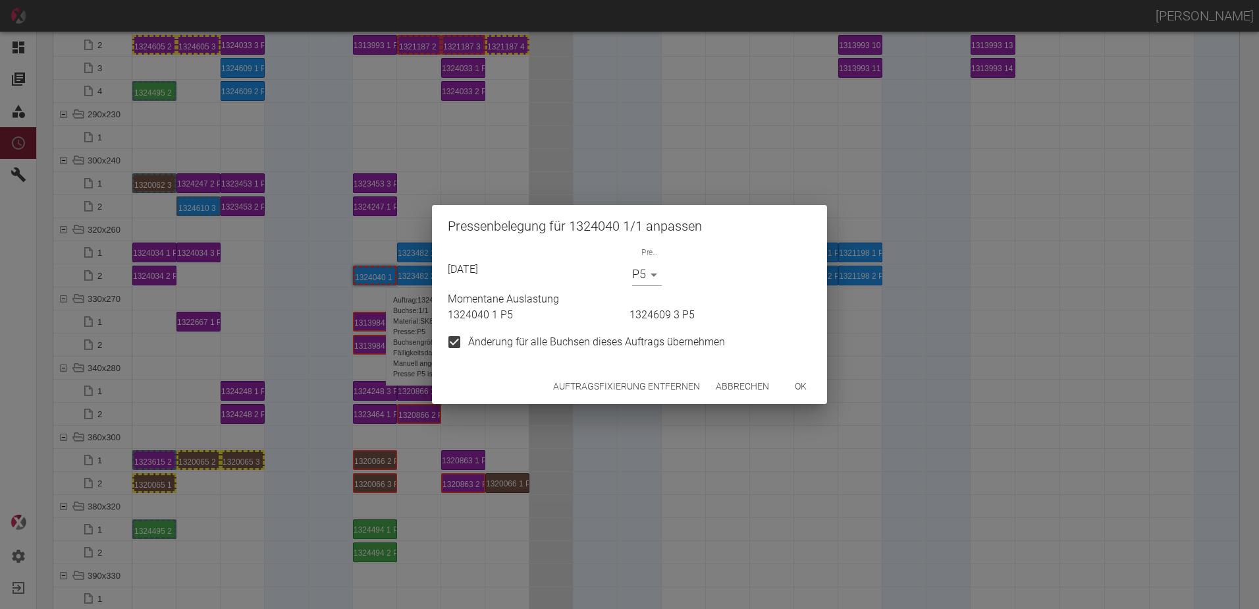
click at [592, 382] on button "Auftragsfixierung entfernen" at bounding box center [626, 386] width 157 height 24
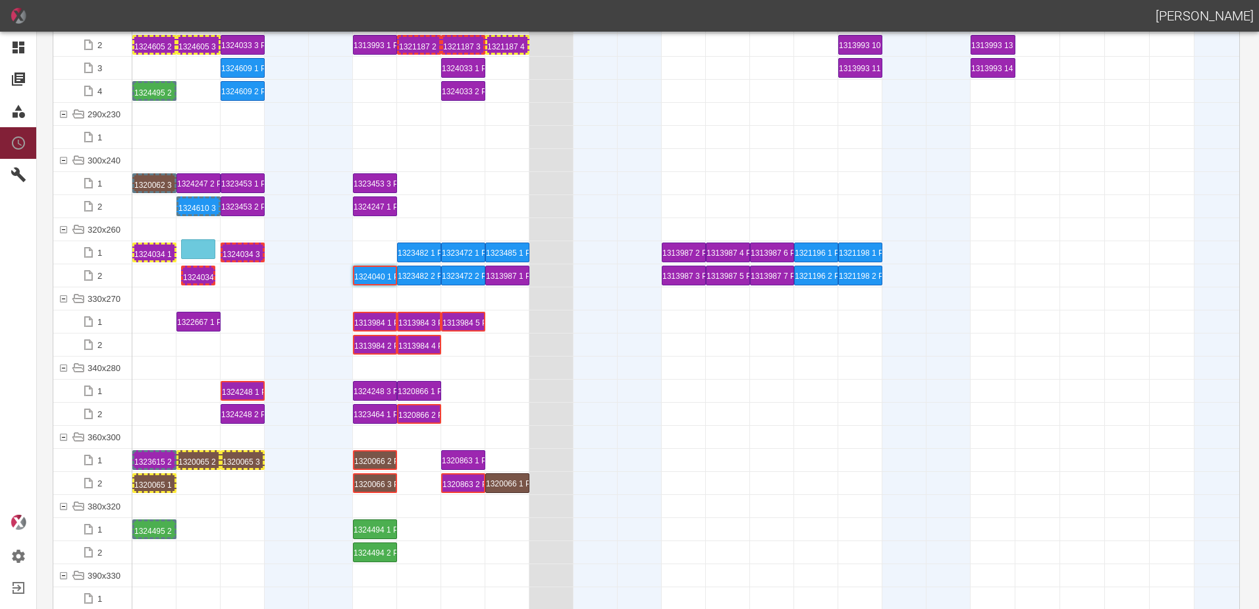
drag, startPoint x: 160, startPoint y: 273, endPoint x: 199, endPoint y: 241, distance: 50.5
click at [156, 250] on div "1324034 1 P5" at bounding box center [154, 252] width 40 height 16
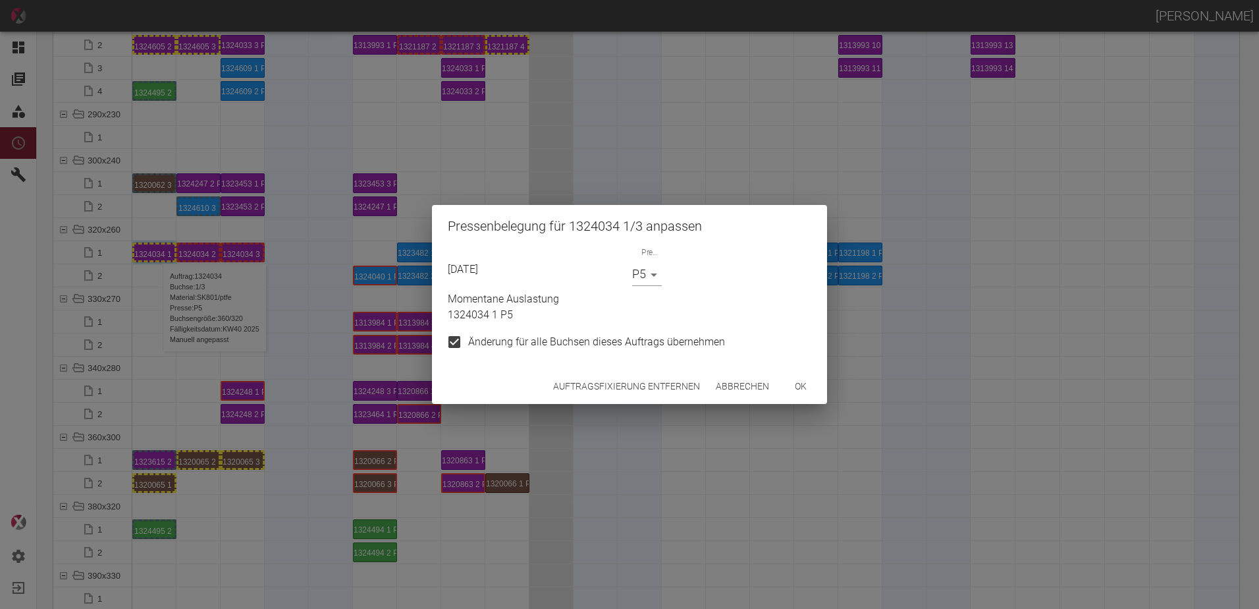
click at [646, 275] on body "[PERSON_NAME] Dashboard Aufträge Materialien Planung Maschinen Einstellungen Au…" at bounding box center [629, 304] width 1259 height 609
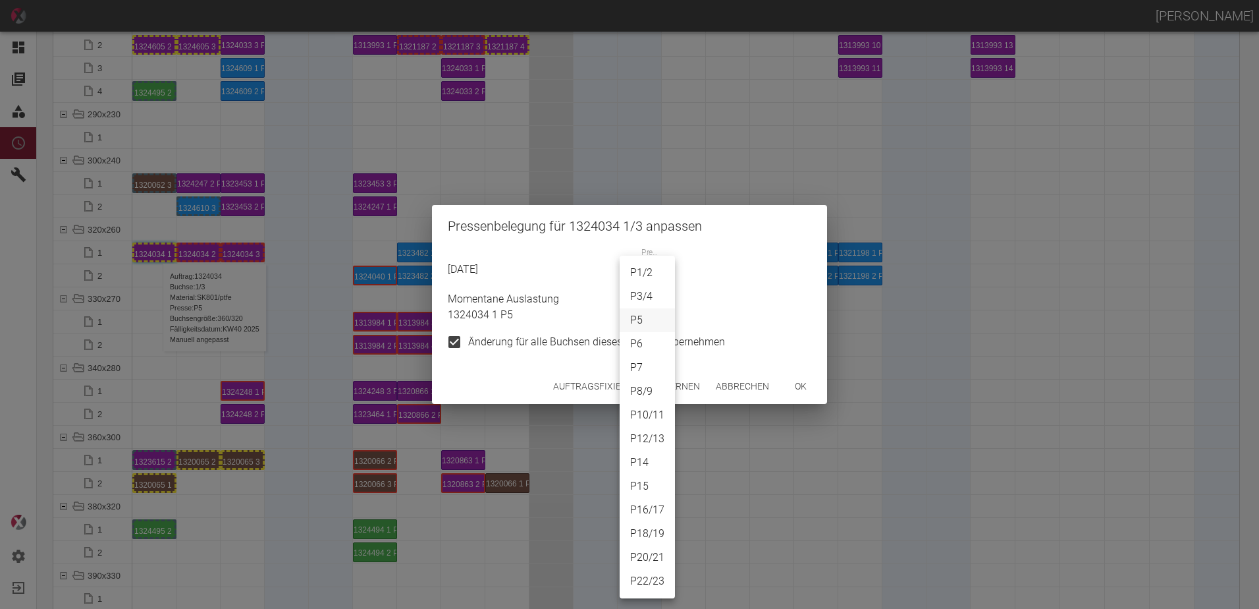
click at [627, 366] on li "P7" at bounding box center [647, 368] width 55 height 24
type input "P7"
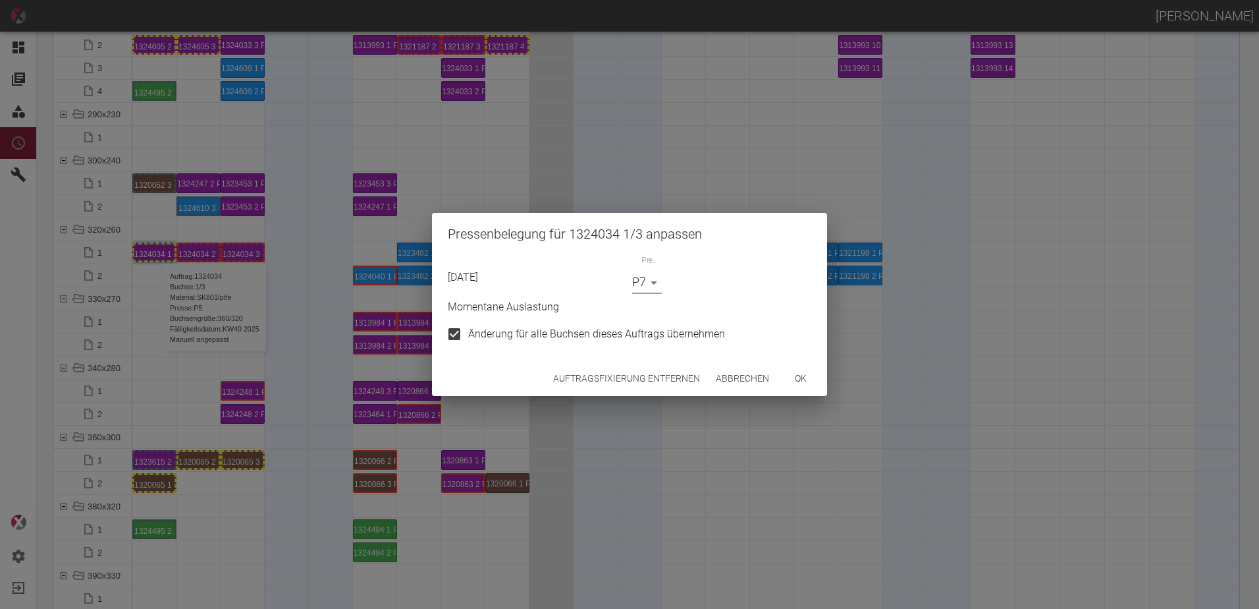
click at [813, 377] on button "ok" at bounding box center [801, 378] width 42 height 24
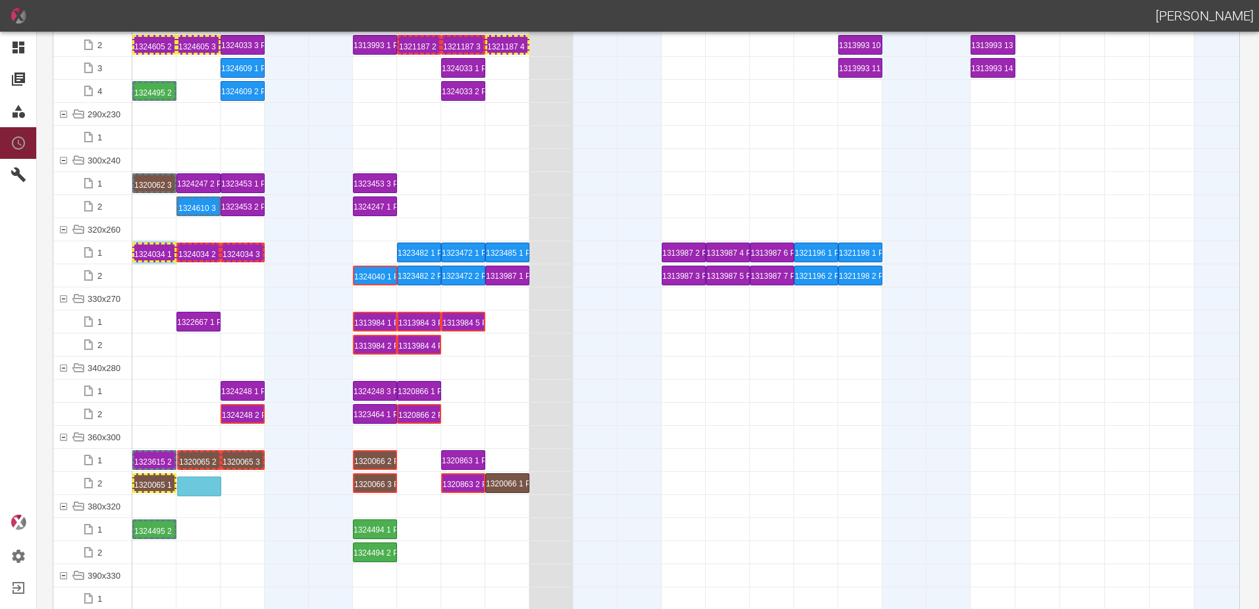
drag, startPoint x: 194, startPoint y: 457, endPoint x: 195, endPoint y: 478, distance: 20.4
drag, startPoint x: 236, startPoint y: 464, endPoint x: 241, endPoint y: 471, distance: 8.6
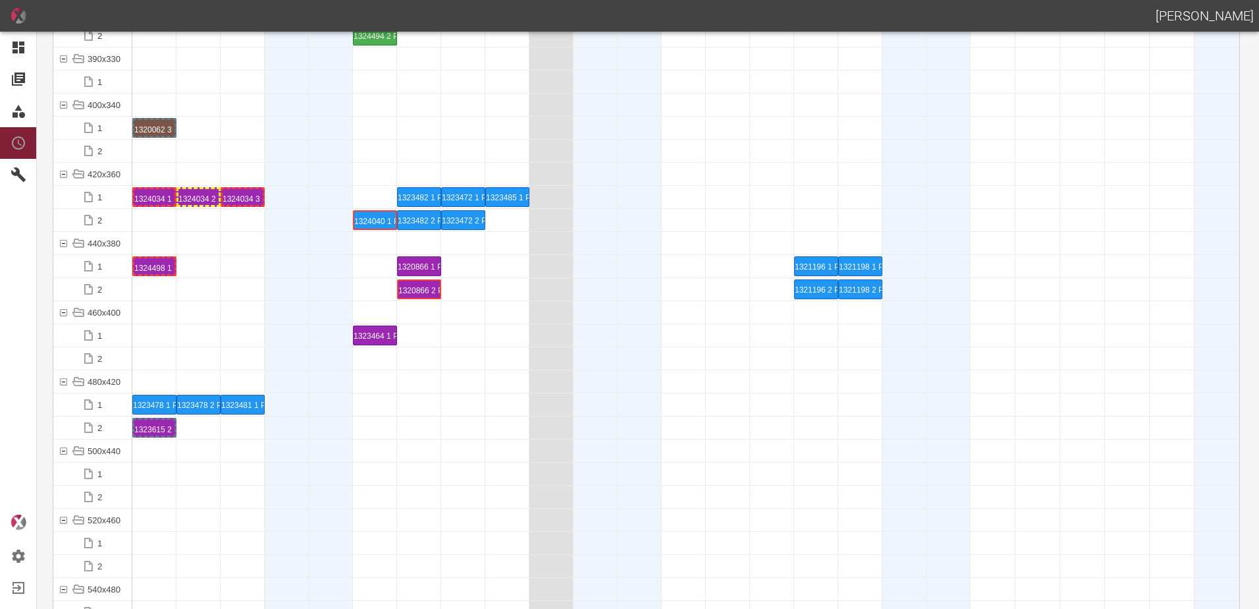
scroll to position [5335, 0]
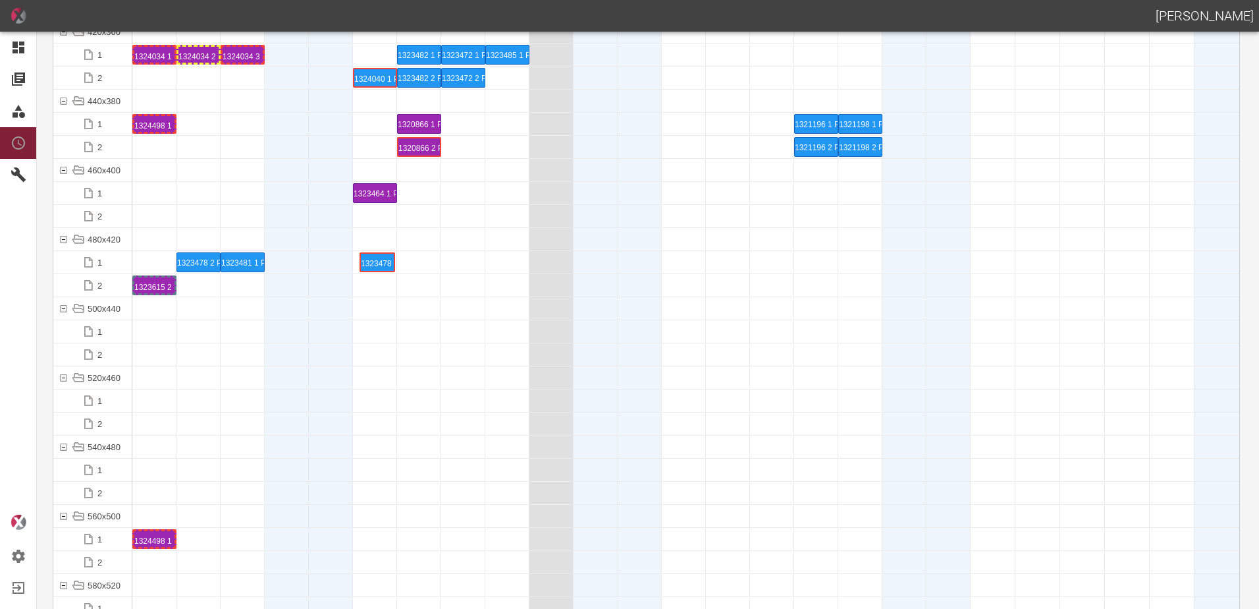
drag, startPoint x: 152, startPoint y: 262, endPoint x: 382, endPoint y: 258, distance: 230.6
click at [376, 263] on div "1323478 1 P6" at bounding box center [375, 262] width 40 height 16
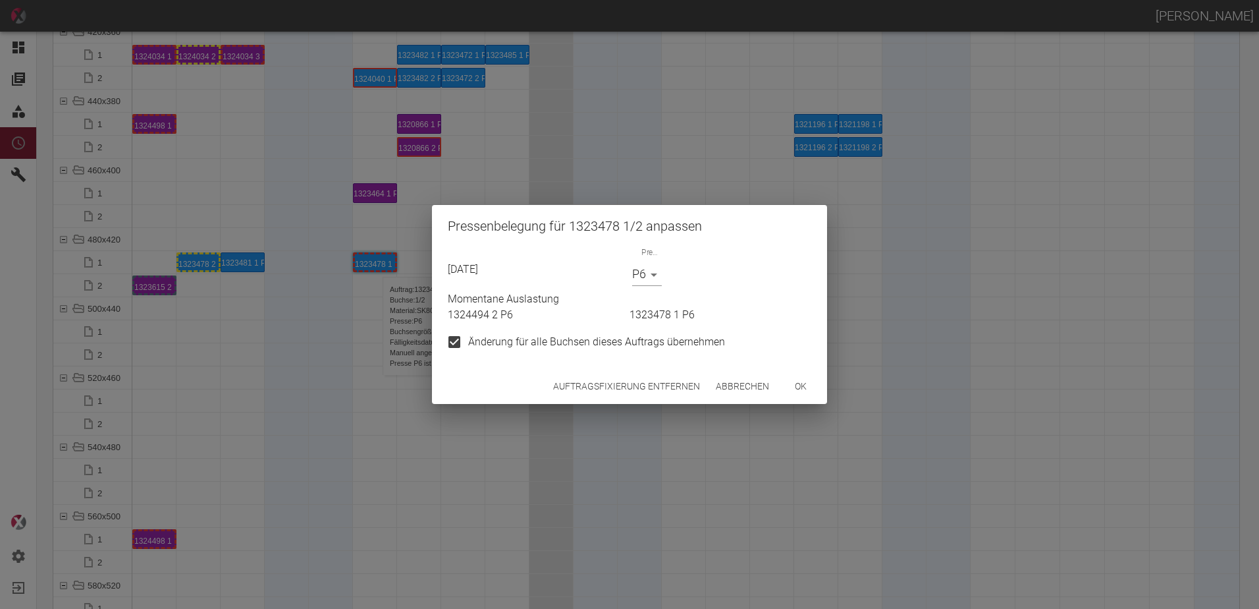
click at [590, 381] on button "Auftragsfixierung entfernen" at bounding box center [626, 386] width 157 height 24
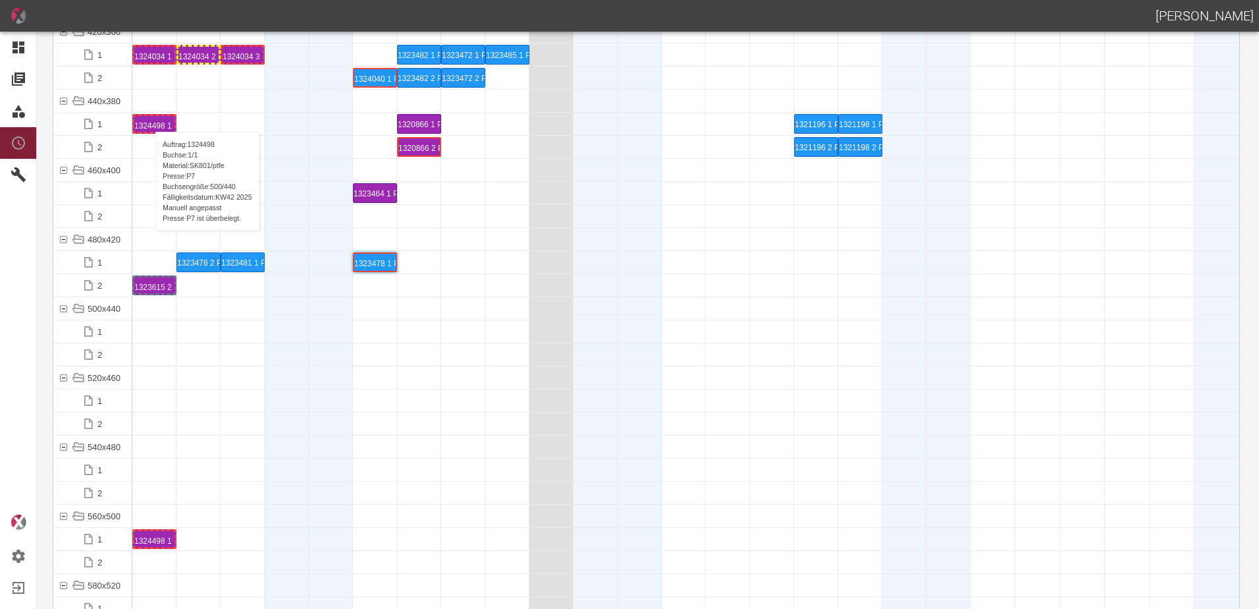
click at [149, 119] on div "1324498 1 P7" at bounding box center [154, 124] width 40 height 16
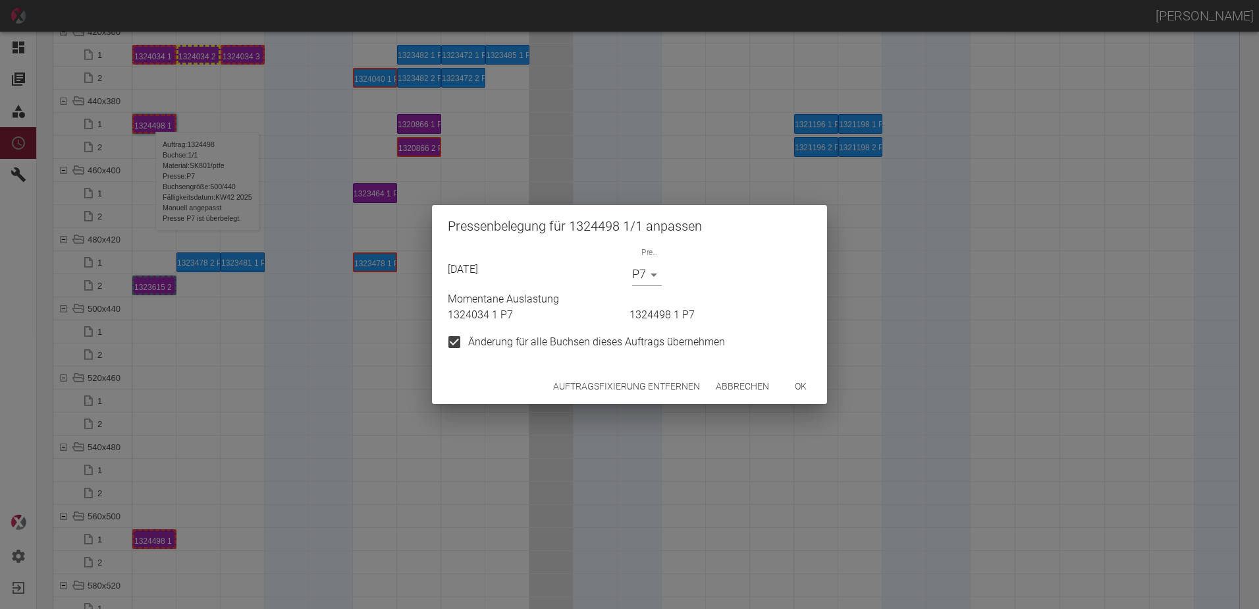
click at [653, 271] on body "[PERSON_NAME] Dashboard Aufträge Materialien Planung Maschinen Einstellungen Au…" at bounding box center [629, 304] width 1259 height 609
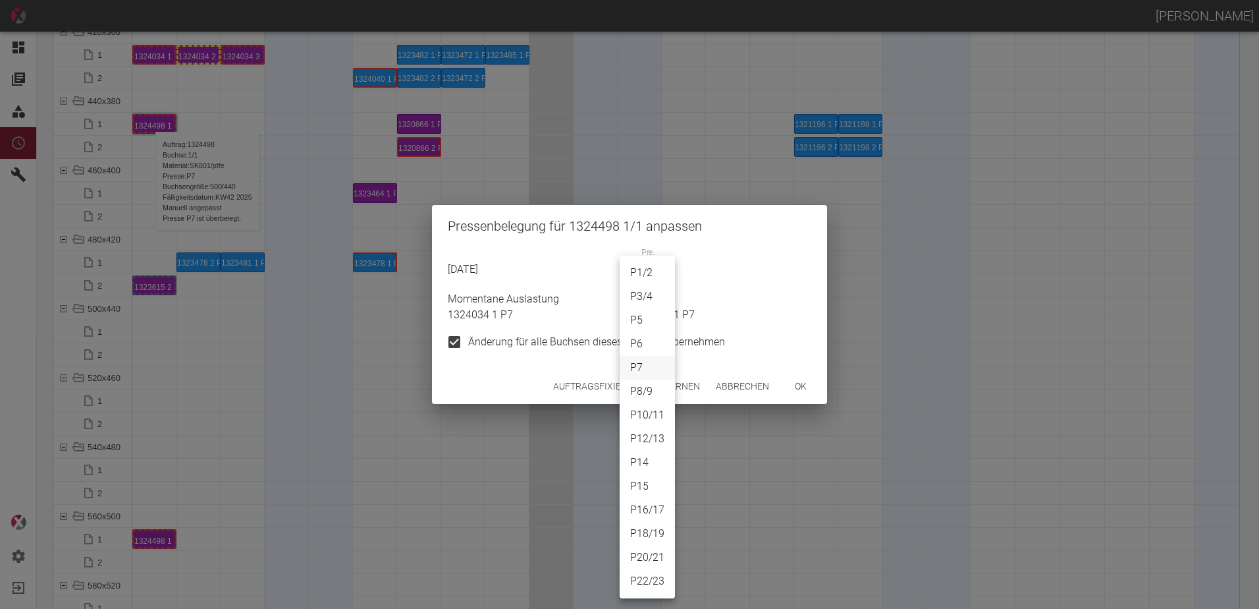
click at [640, 489] on li "P15" at bounding box center [647, 486] width 55 height 24
type input "P15"
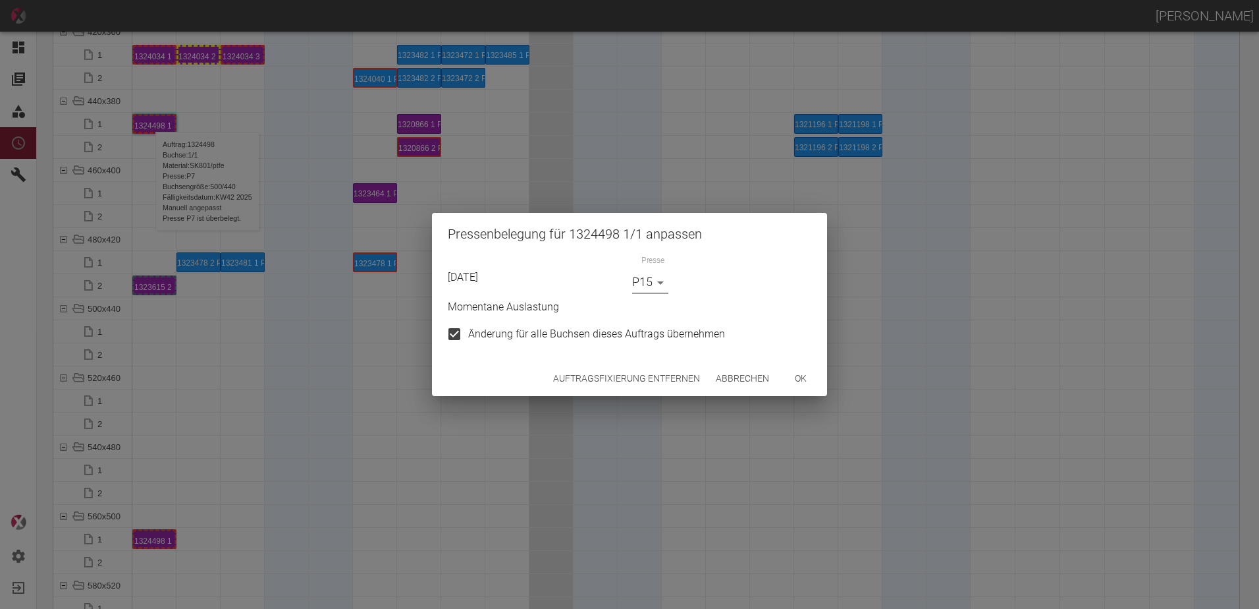
click at [800, 375] on button "ok" at bounding box center [801, 378] width 42 height 24
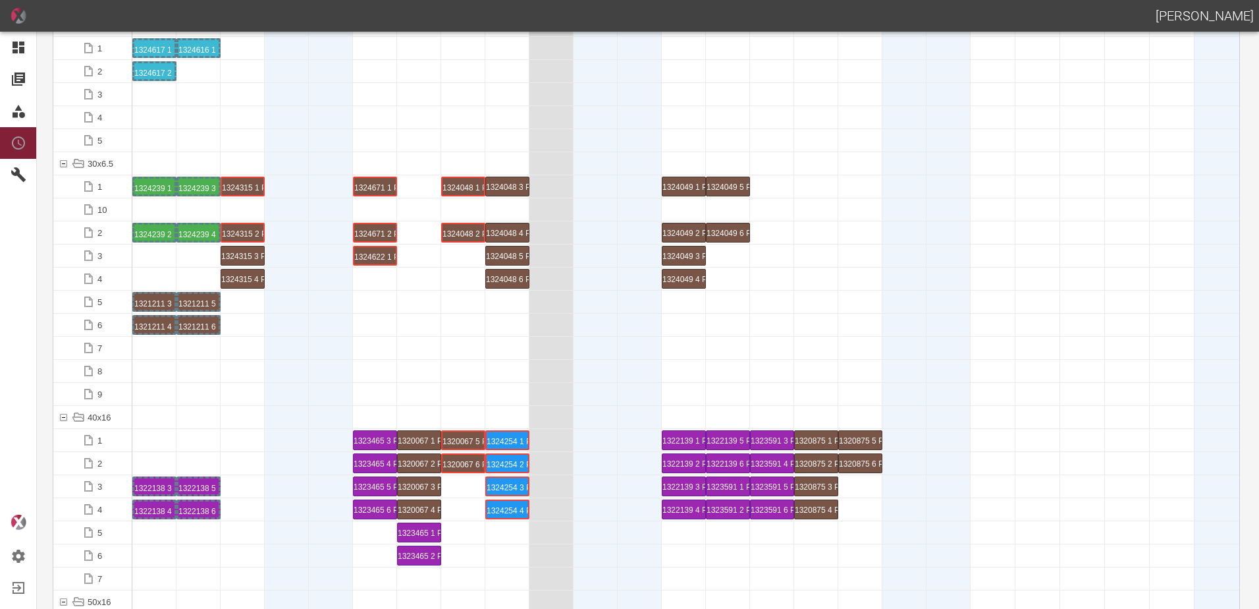
scroll to position [0, 0]
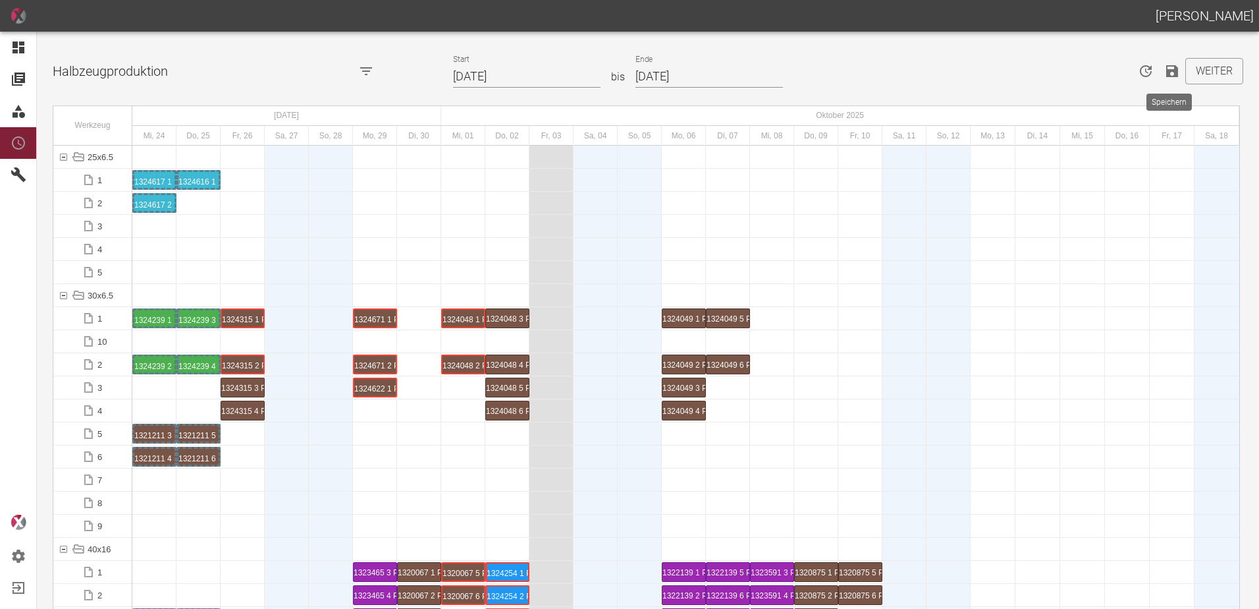
click at [1155, 80] on div "Weiter" at bounding box center [1043, 66] width 400 height 58
click at [1168, 72] on icon "Speichern" at bounding box center [1173, 71] width 12 height 12
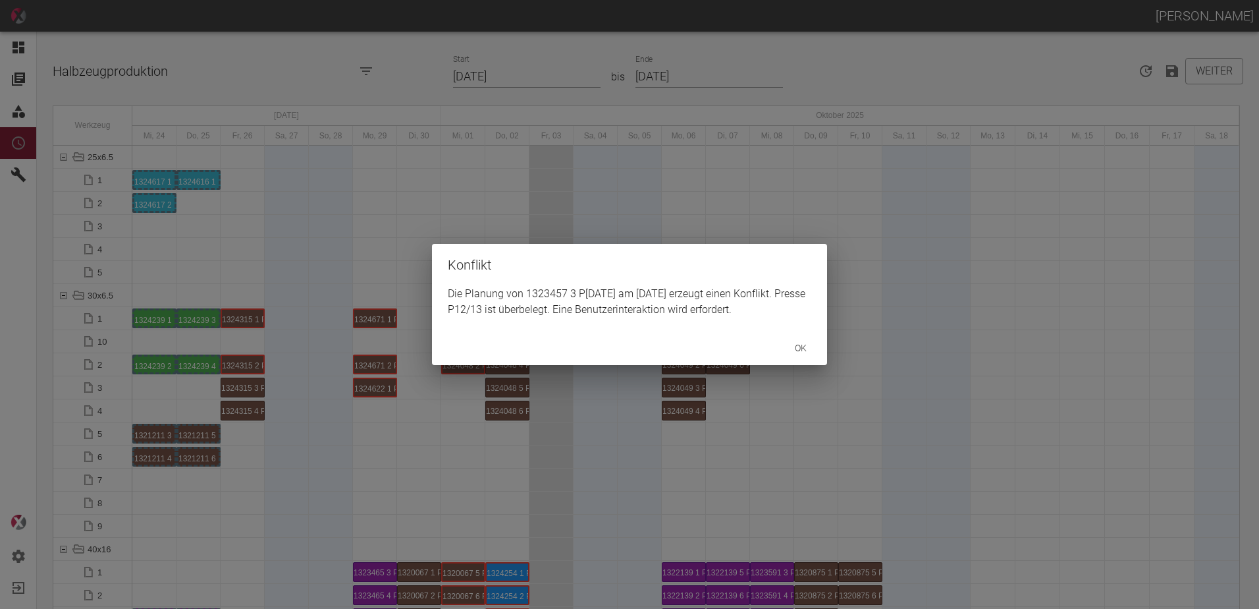
click at [799, 354] on button "ok" at bounding box center [801, 348] width 42 height 24
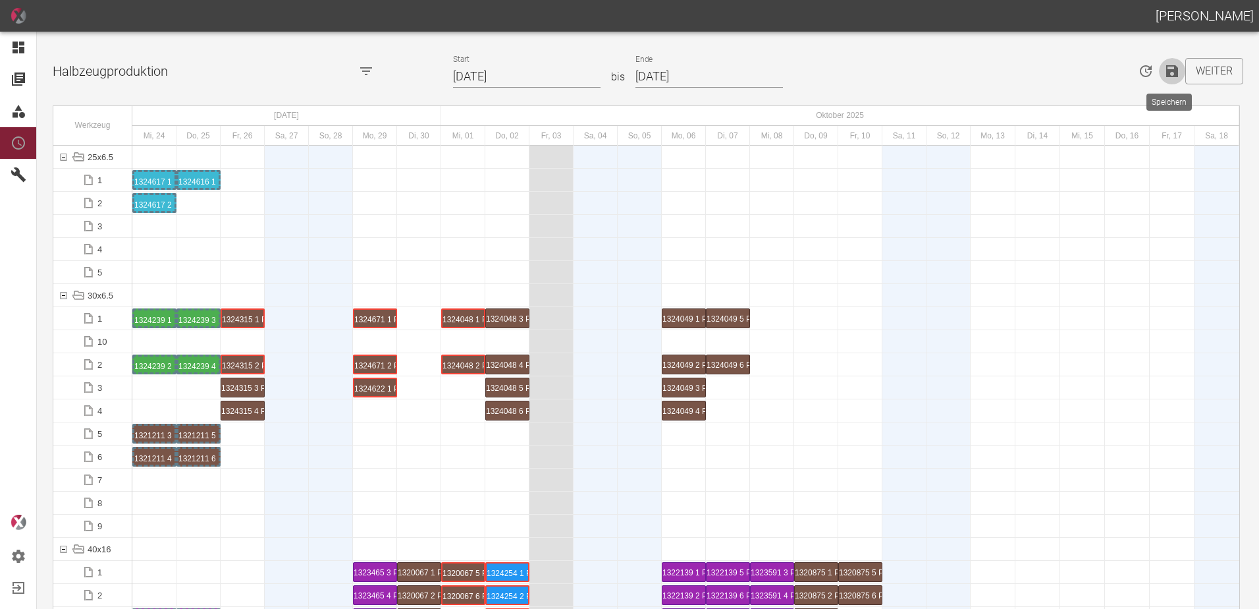
click at [1167, 73] on icon "Speichern" at bounding box center [1173, 71] width 12 height 12
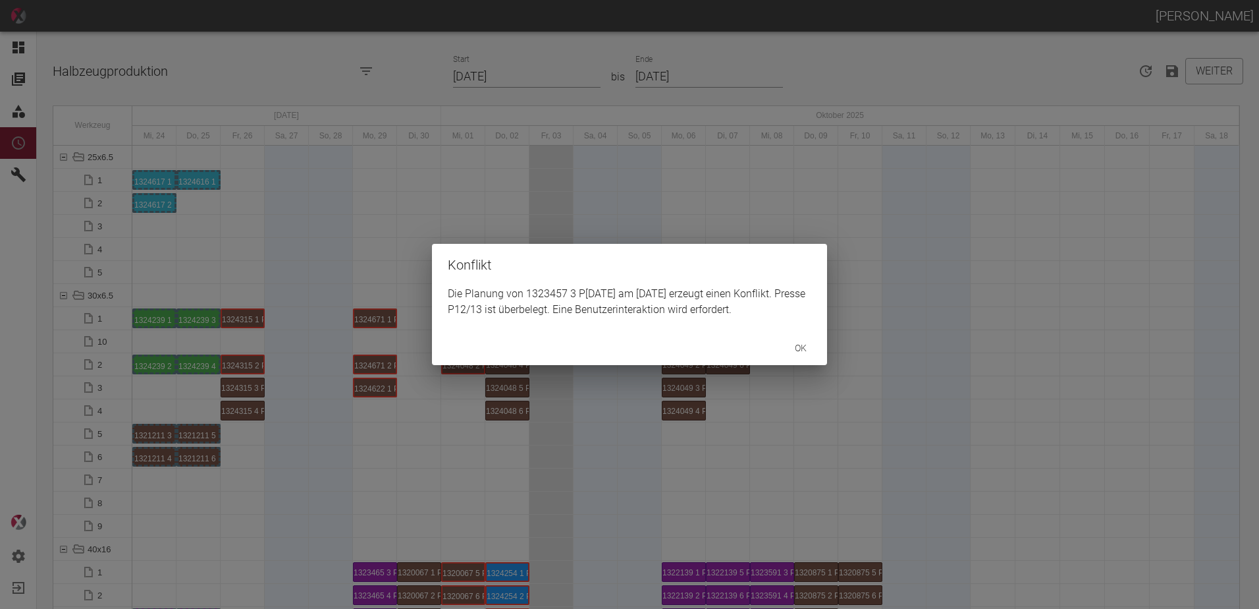
click at [795, 343] on button "ok" at bounding box center [801, 348] width 42 height 24
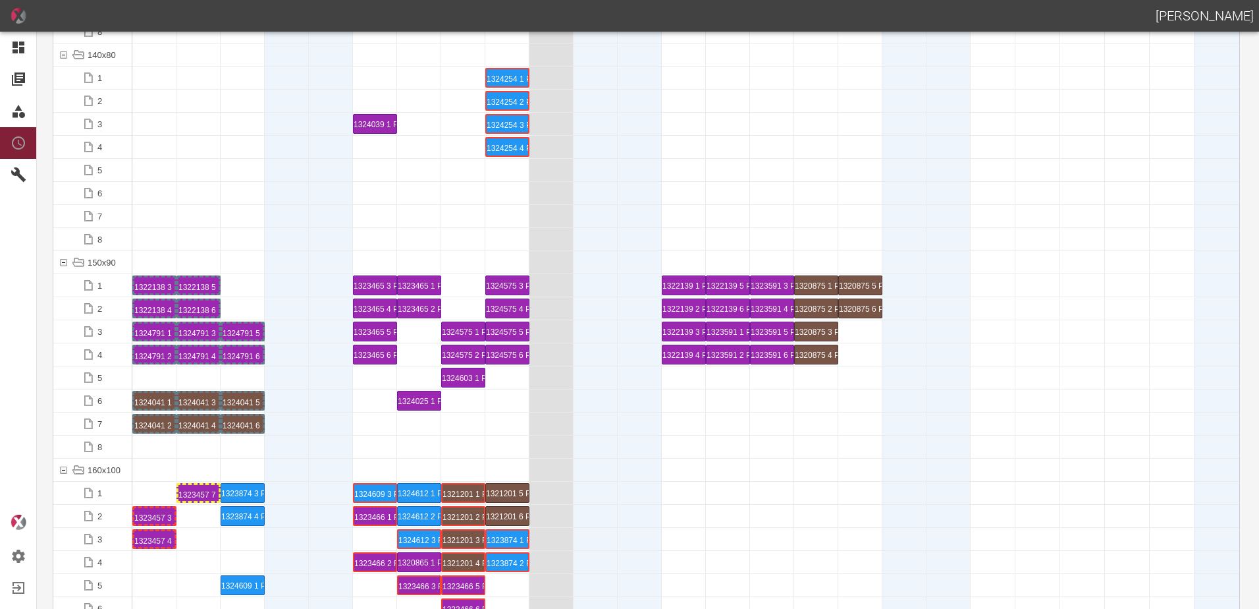
scroll to position [2767, 0]
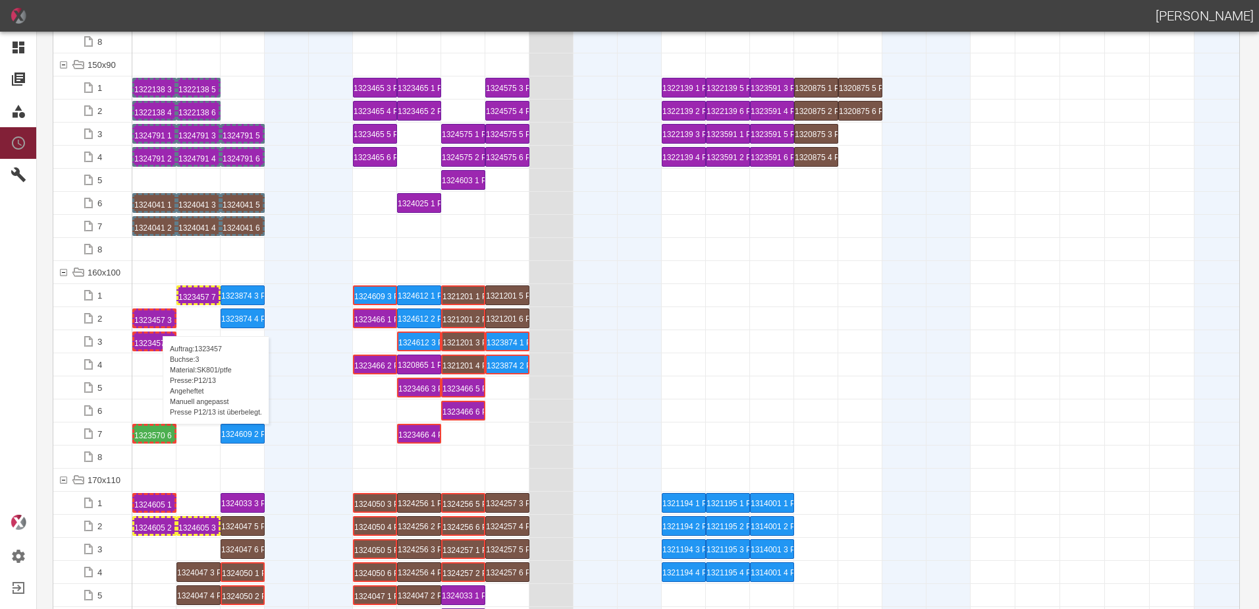
click at [156, 323] on div "1323457 3 P[DATE]" at bounding box center [154, 318] width 40 height 16
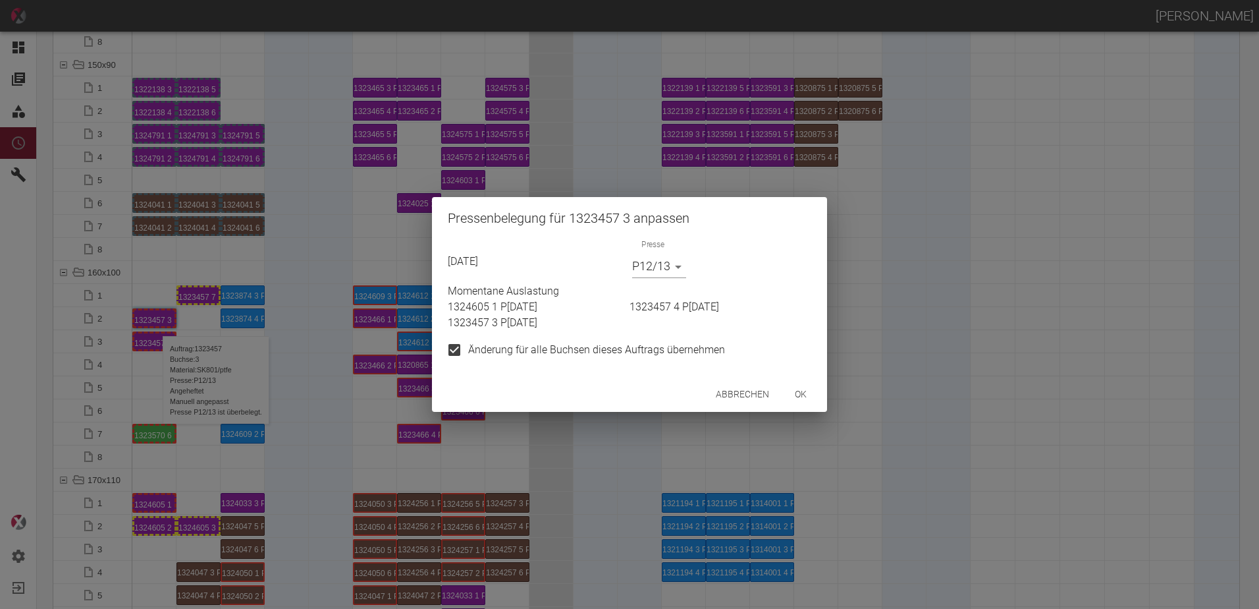
click at [675, 264] on body "[PERSON_NAME] Dashboard Aufträge Materialien Planung Maschinen Einstellungen Au…" at bounding box center [629, 304] width 1259 height 609
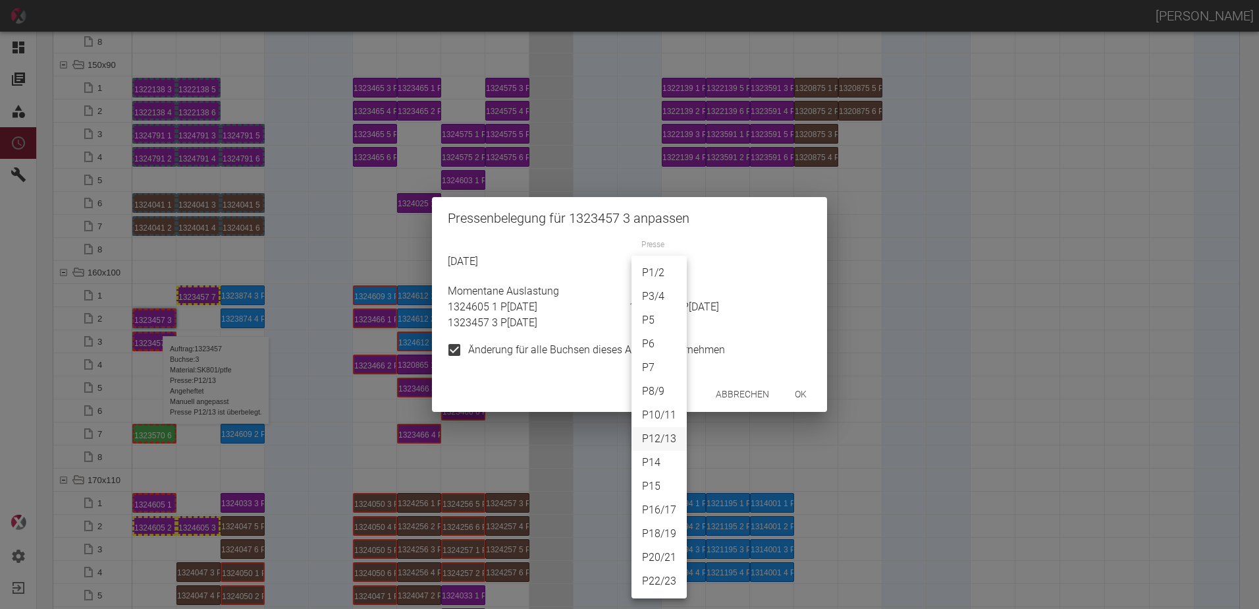
click at [652, 559] on li "P20/21" at bounding box center [659, 557] width 55 height 24
type input "P20/21"
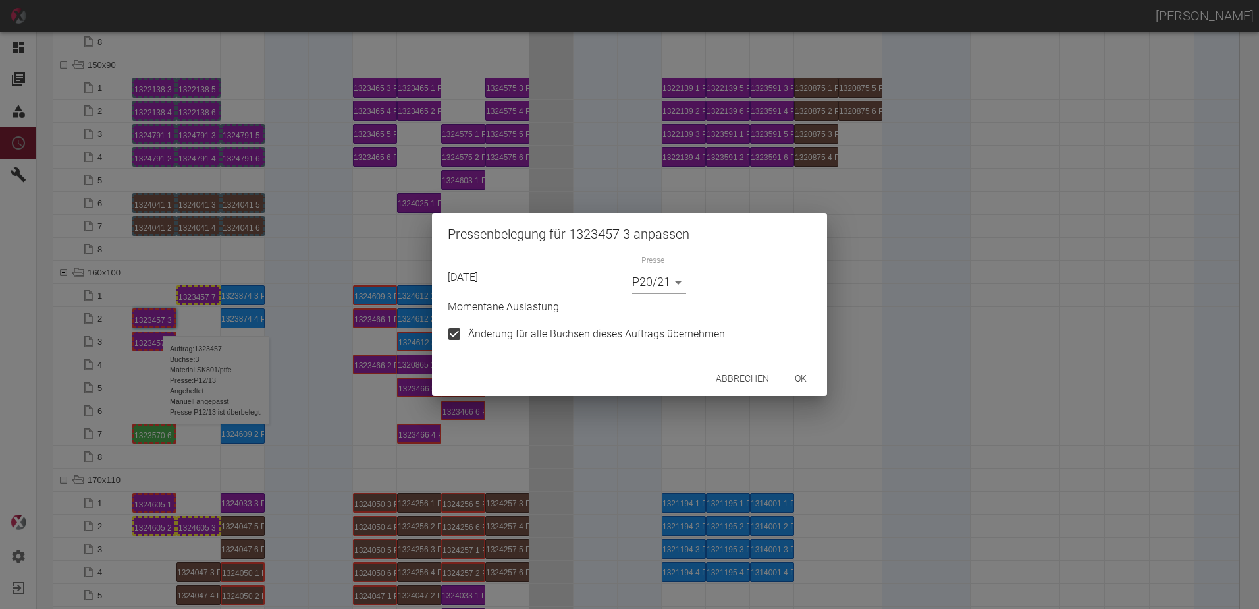
click at [802, 383] on button "ok" at bounding box center [801, 378] width 42 height 24
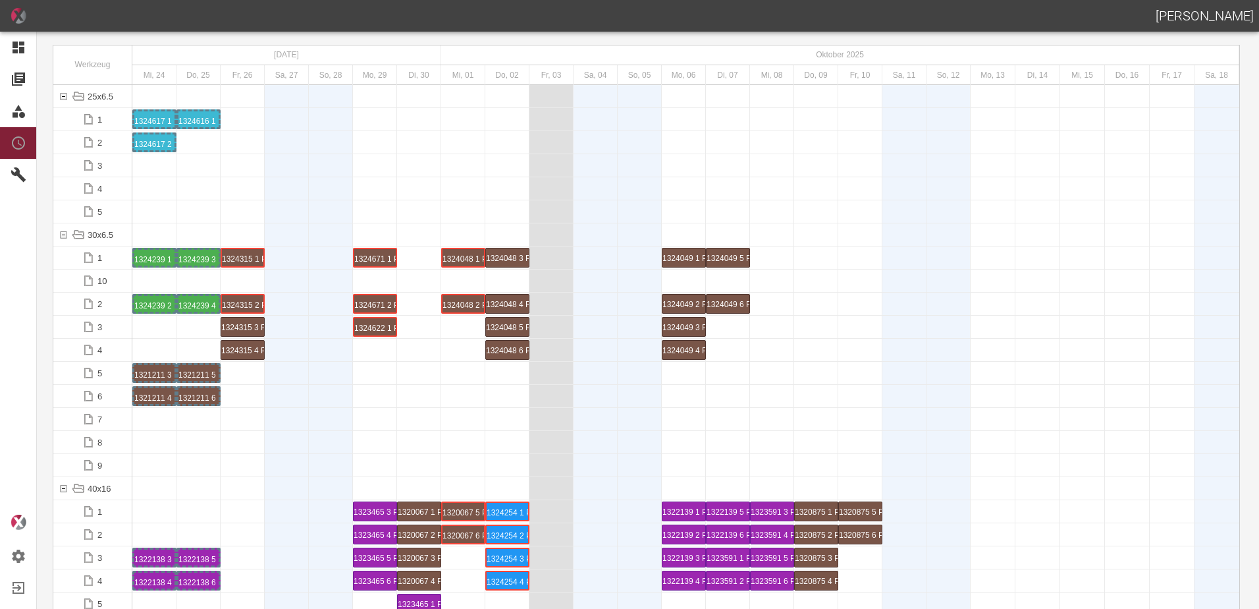
scroll to position [0, 0]
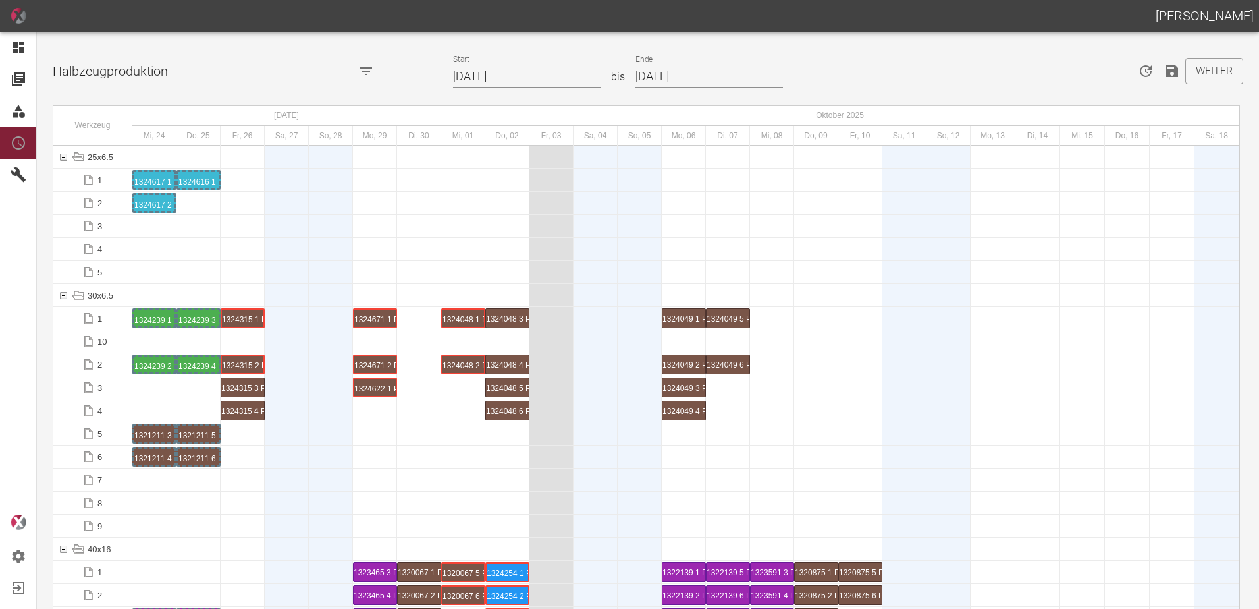
click at [1170, 76] on icon "Speichern" at bounding box center [1173, 71] width 12 height 12
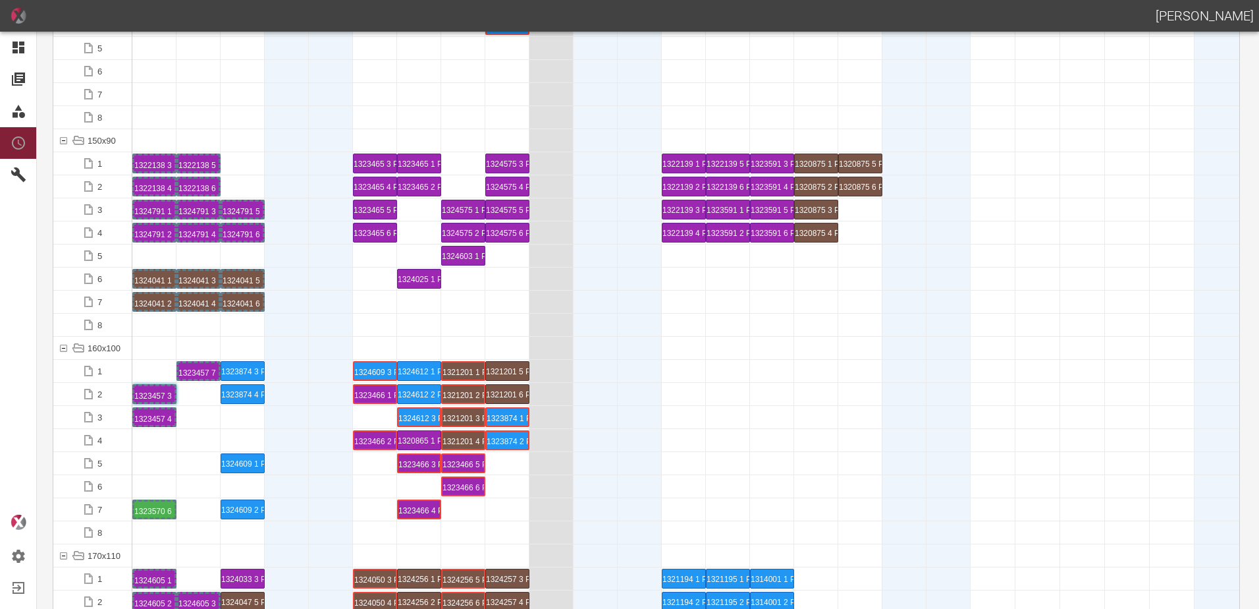
scroll to position [2832, 0]
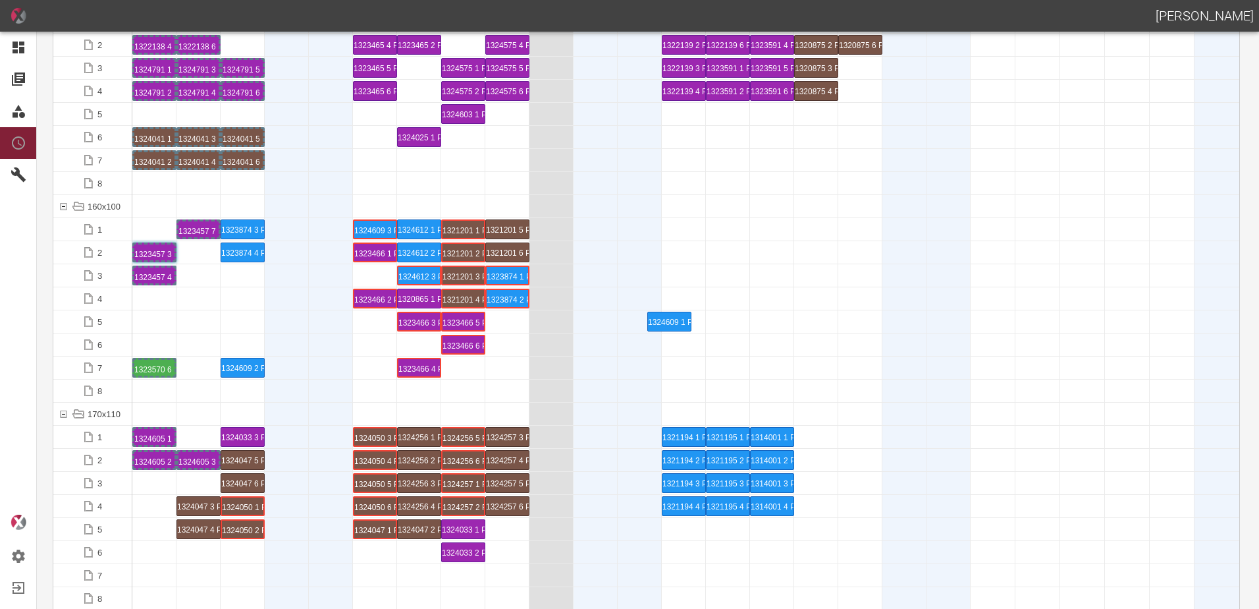
drag, startPoint x: 263, startPoint y: 323, endPoint x: 648, endPoint y: 312, distance: 385.5
drag, startPoint x: 379, startPoint y: 229, endPoint x: 683, endPoint y: 286, distance: 309.7
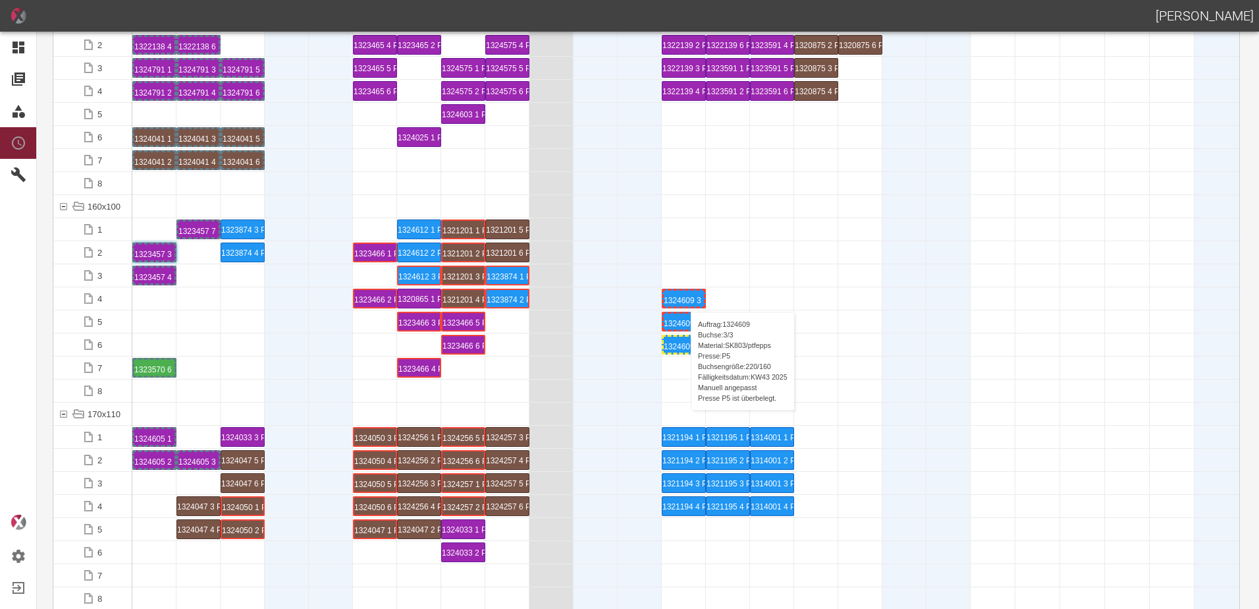
click at [684, 298] on div "1324609 3 P5" at bounding box center [684, 298] width 40 height 16
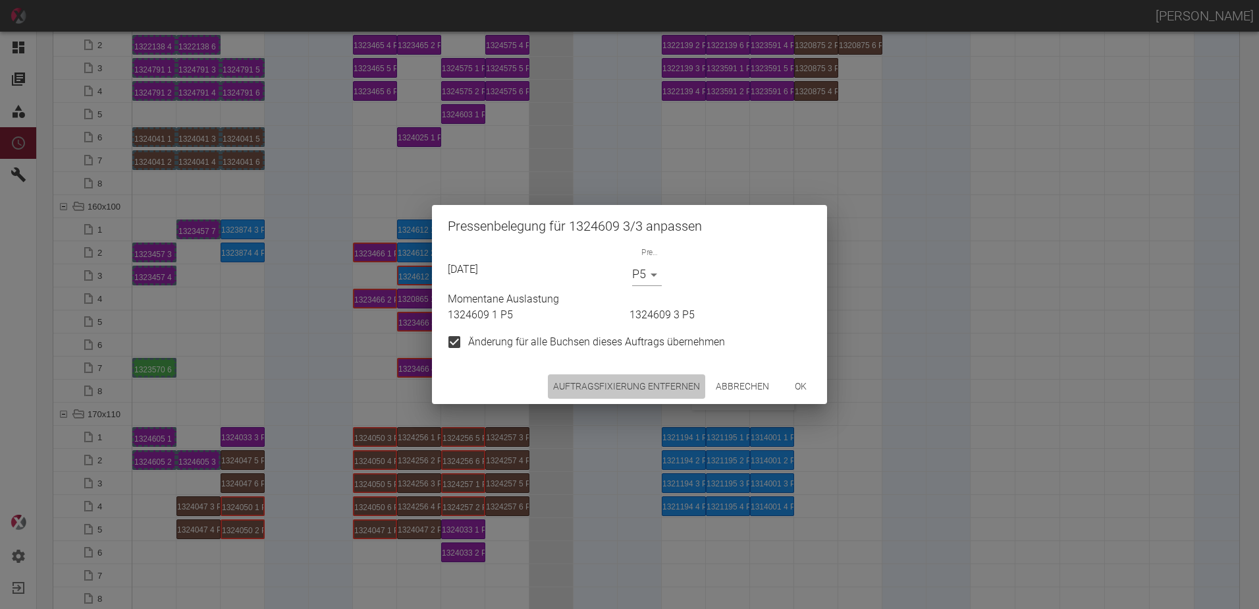
click at [666, 384] on button "Auftragsfixierung entfernen" at bounding box center [626, 386] width 157 height 24
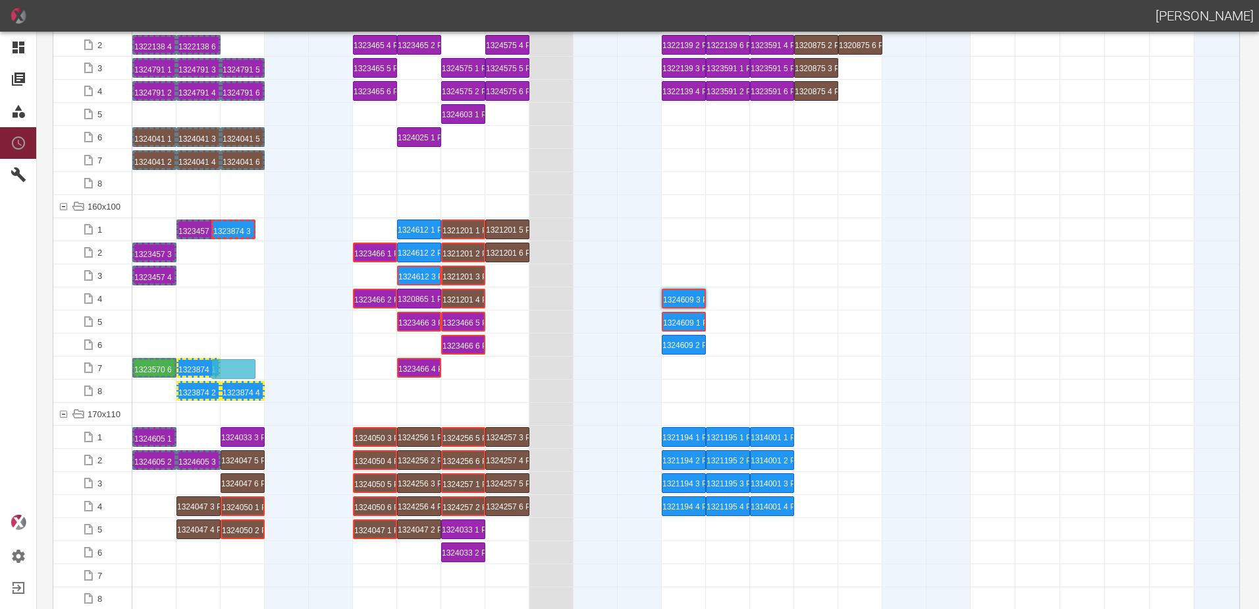
drag, startPoint x: 247, startPoint y: 229, endPoint x: 263, endPoint y: 331, distance: 104.1
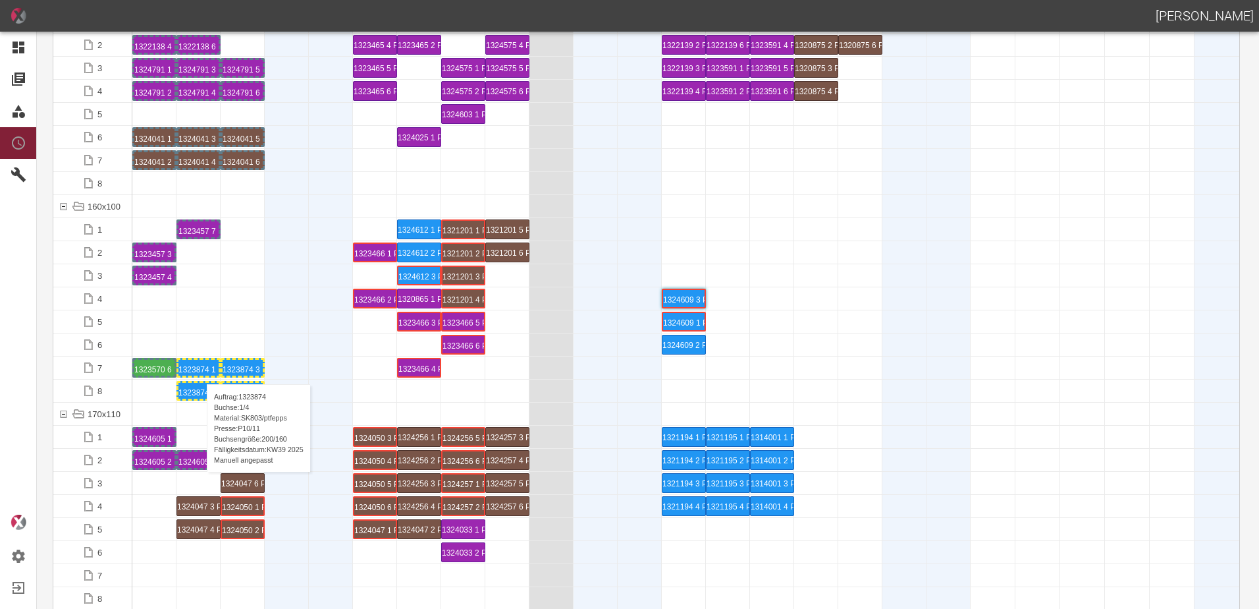
click at [200, 371] on div "1323874 1 P[DATE]" at bounding box center [199, 368] width 40 height 16
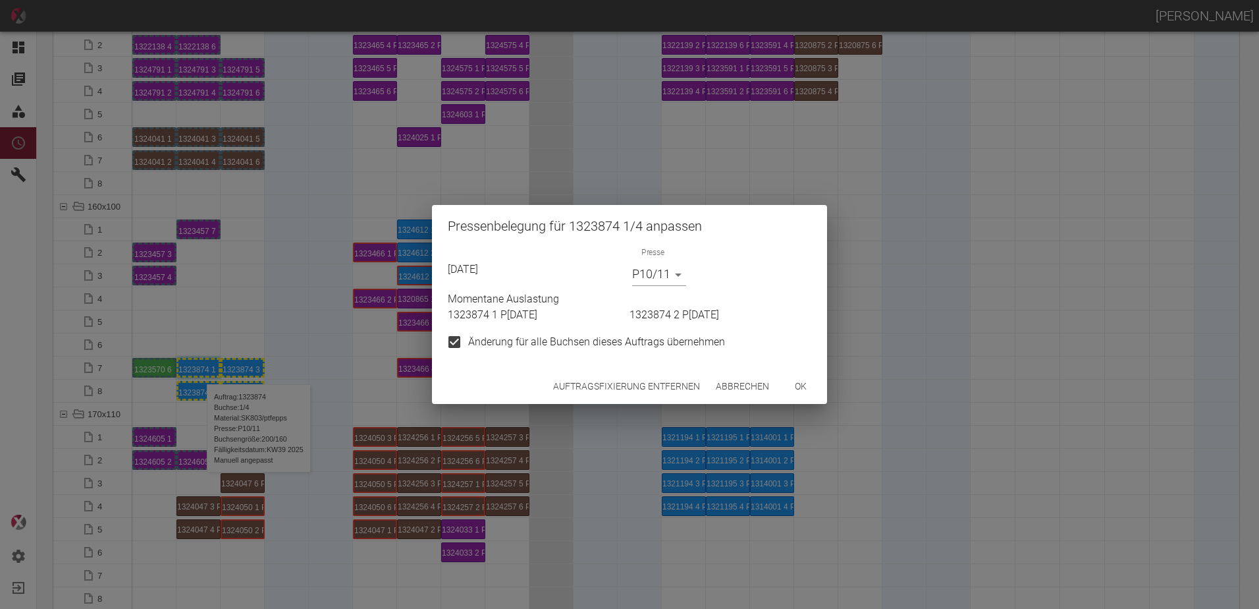
click at [642, 280] on body "[PERSON_NAME] Dashboard Aufträge Materialien Planung Maschinen Einstellungen Au…" at bounding box center [629, 304] width 1259 height 609
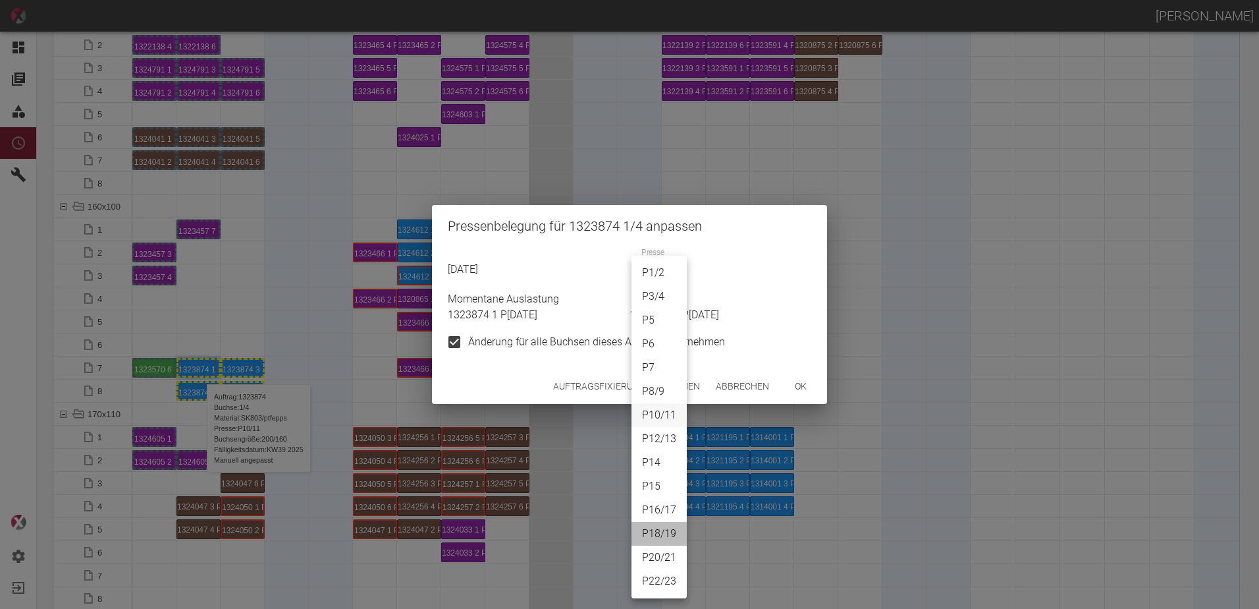
click at [659, 526] on li "P18/19" at bounding box center [659, 534] width 55 height 24
type input "P18/19"
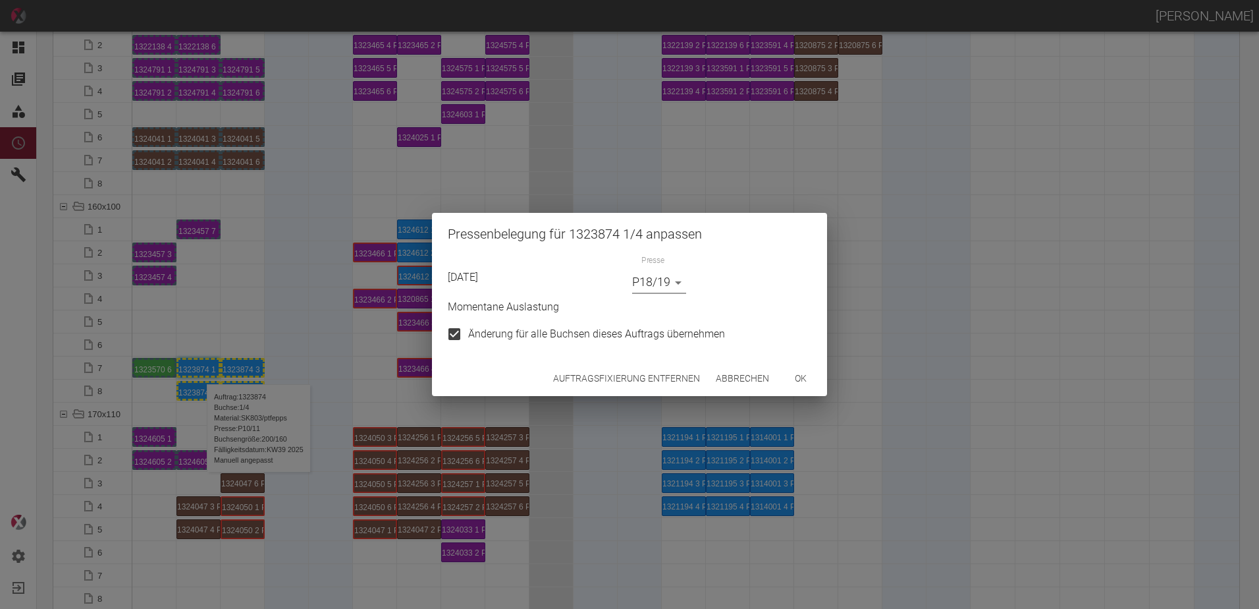
click at [816, 384] on button "ok" at bounding box center [801, 378] width 42 height 24
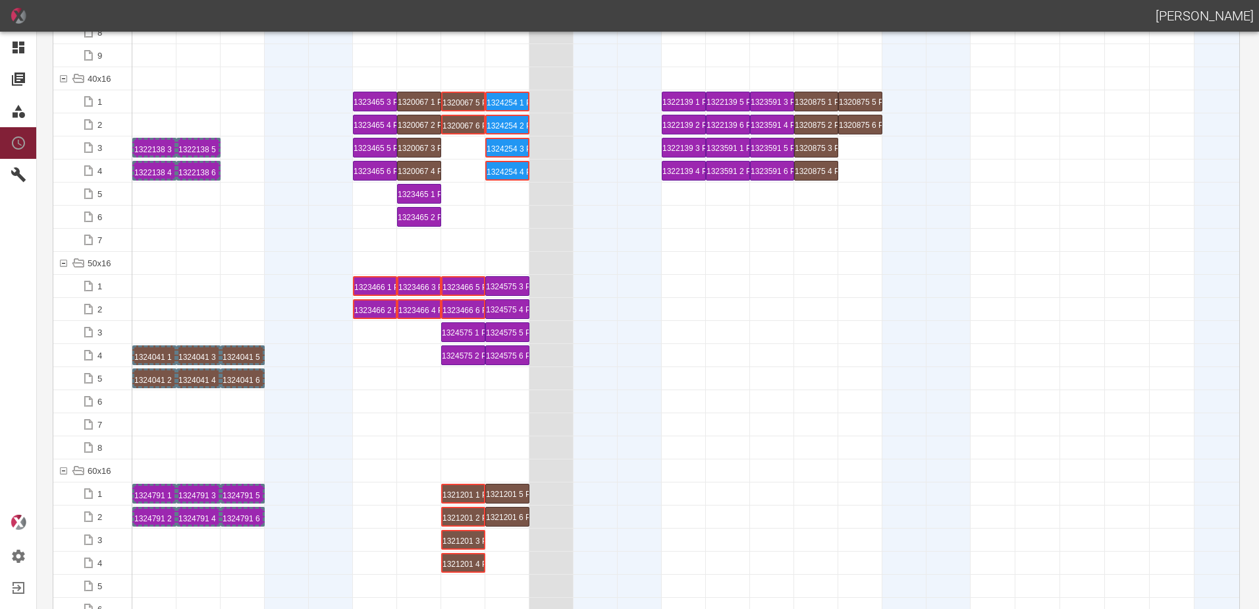
scroll to position [461, 0]
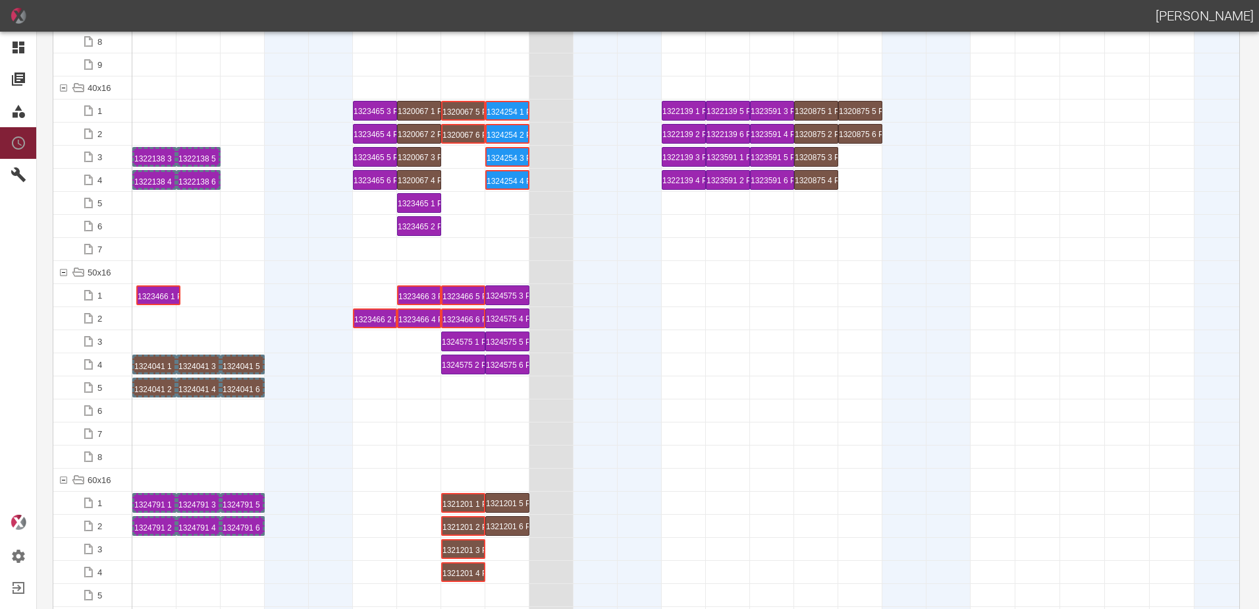
drag, startPoint x: 363, startPoint y: 296, endPoint x: 144, endPoint y: 282, distance: 219.8
drag, startPoint x: 412, startPoint y: 295, endPoint x: 199, endPoint y: 293, distance: 213.4
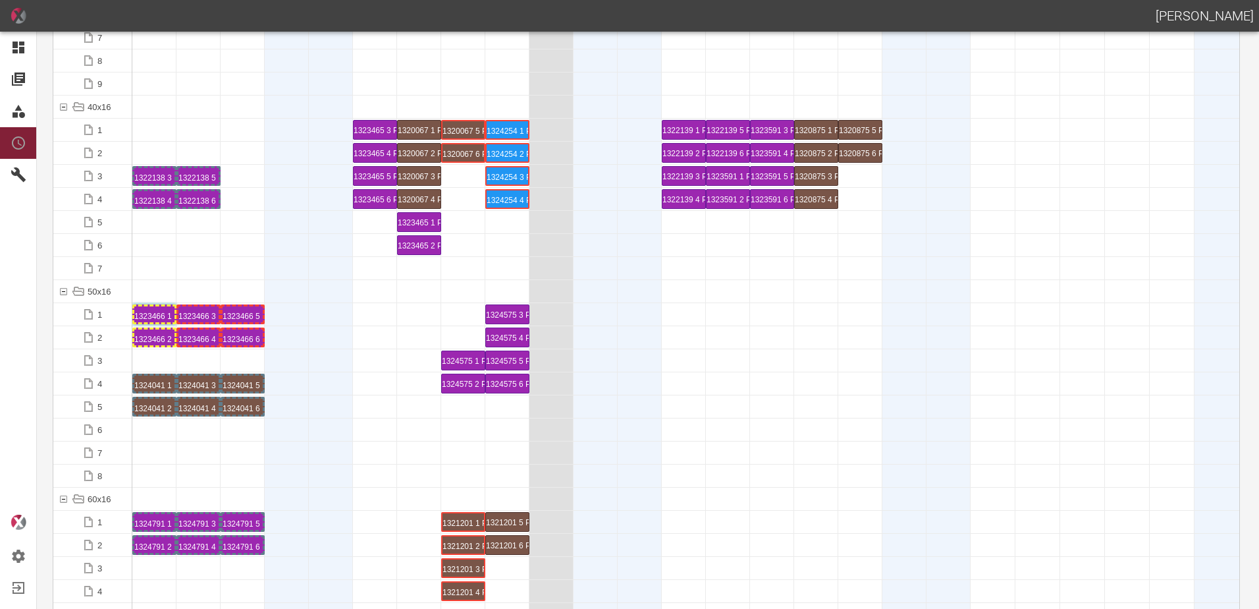
scroll to position [461, 0]
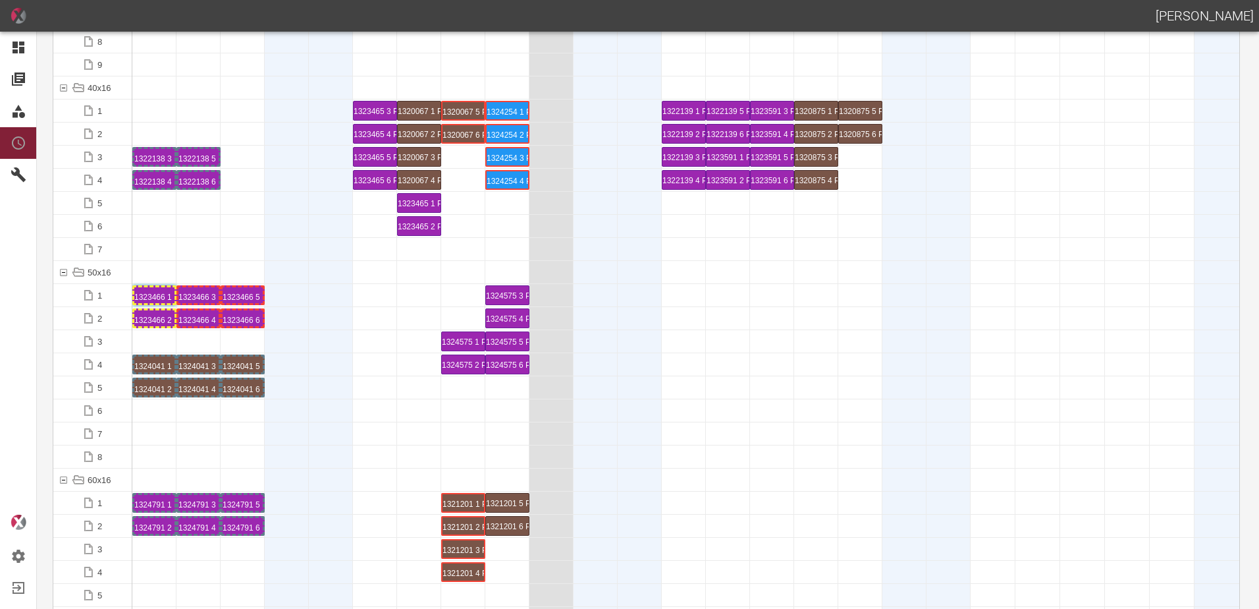
click at [317, 451] on div at bounding box center [331, 456] width 44 height 22
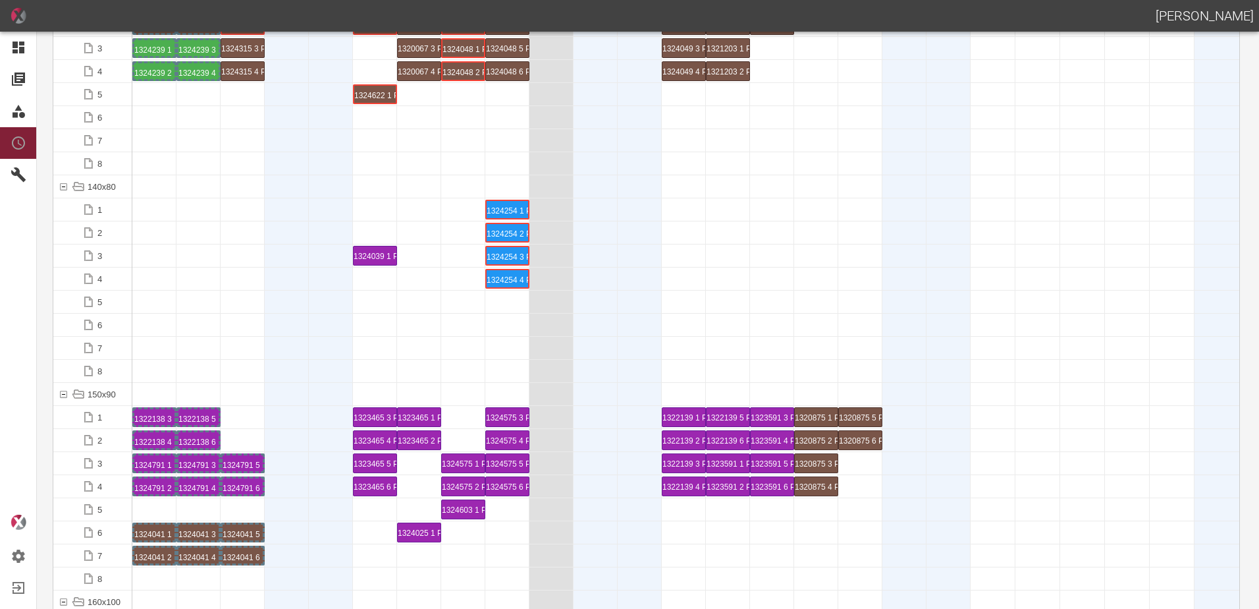
scroll to position [2371, 0]
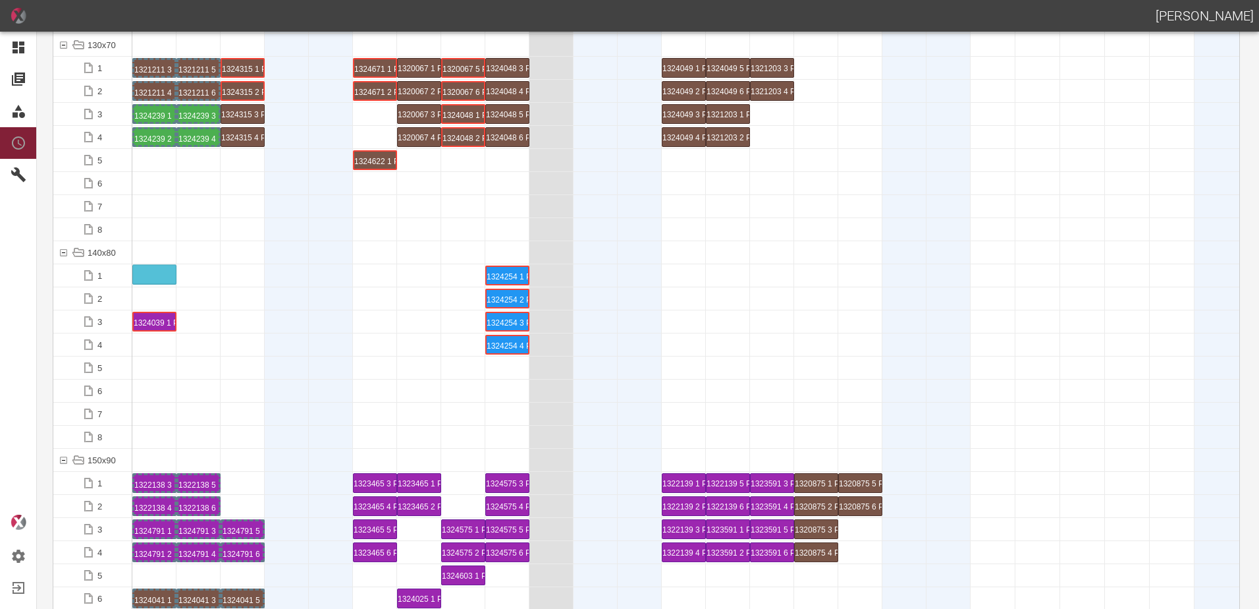
drag, startPoint x: 372, startPoint y: 321, endPoint x: 165, endPoint y: 266, distance: 213.3
click at [159, 275] on div "1324039 1 P[DATE]" at bounding box center [154, 275] width 40 height 16
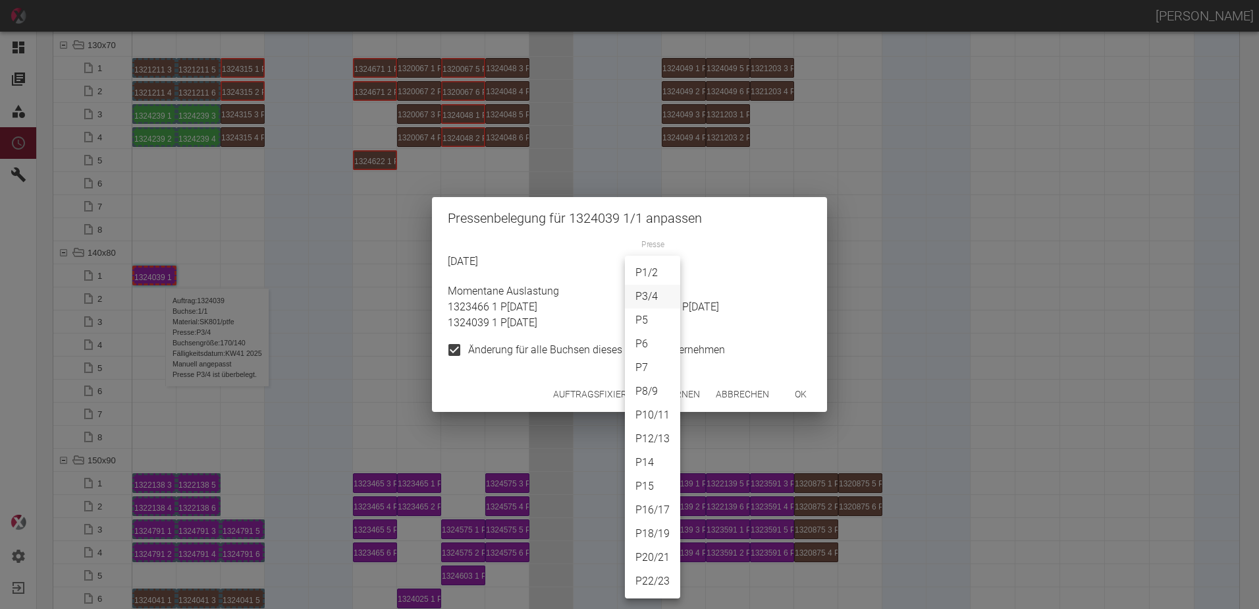
click at [655, 271] on body "[PERSON_NAME] Dashboard Aufträge Materialien Planung Maschinen Einstellungen Au…" at bounding box center [629, 304] width 1259 height 609
click at [661, 530] on li "P18/19" at bounding box center [652, 534] width 55 height 24
type input "P18/19"
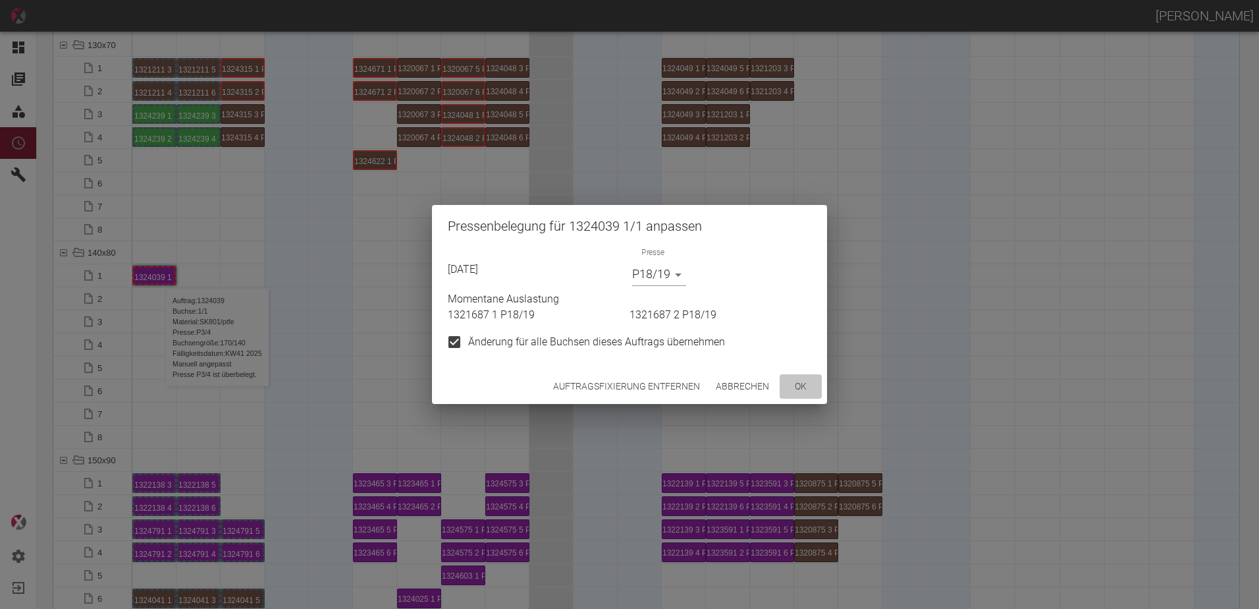
click at [806, 385] on button "ok" at bounding box center [801, 386] width 42 height 24
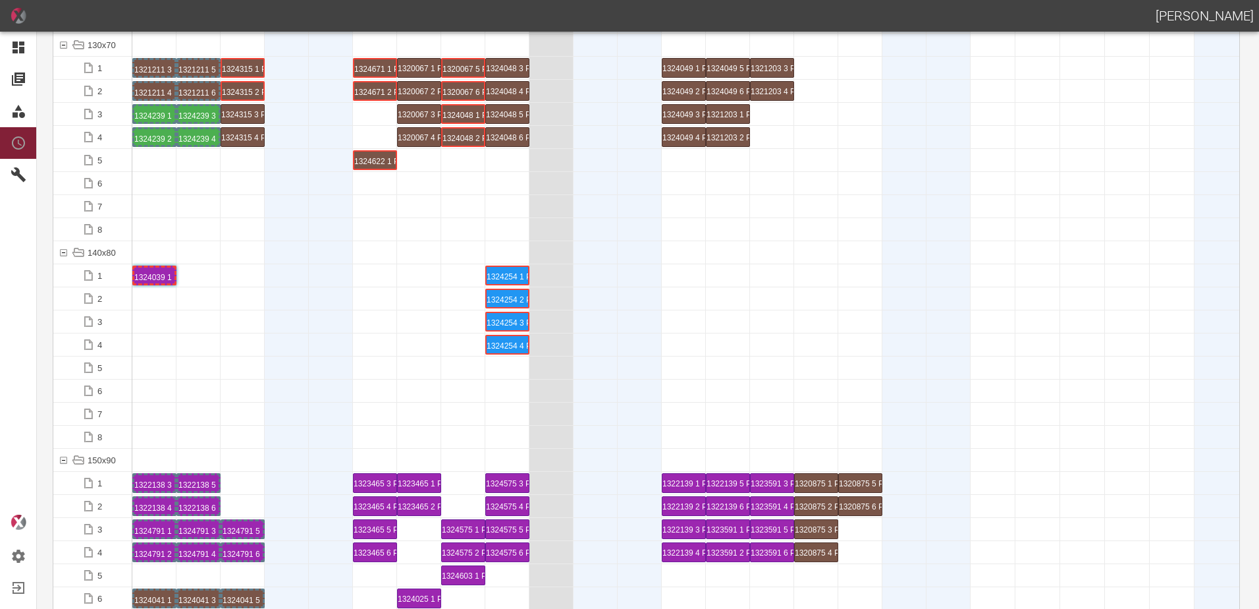
click at [144, 273] on div "1324039 1 P18/19" at bounding box center [154, 275] width 40 height 16
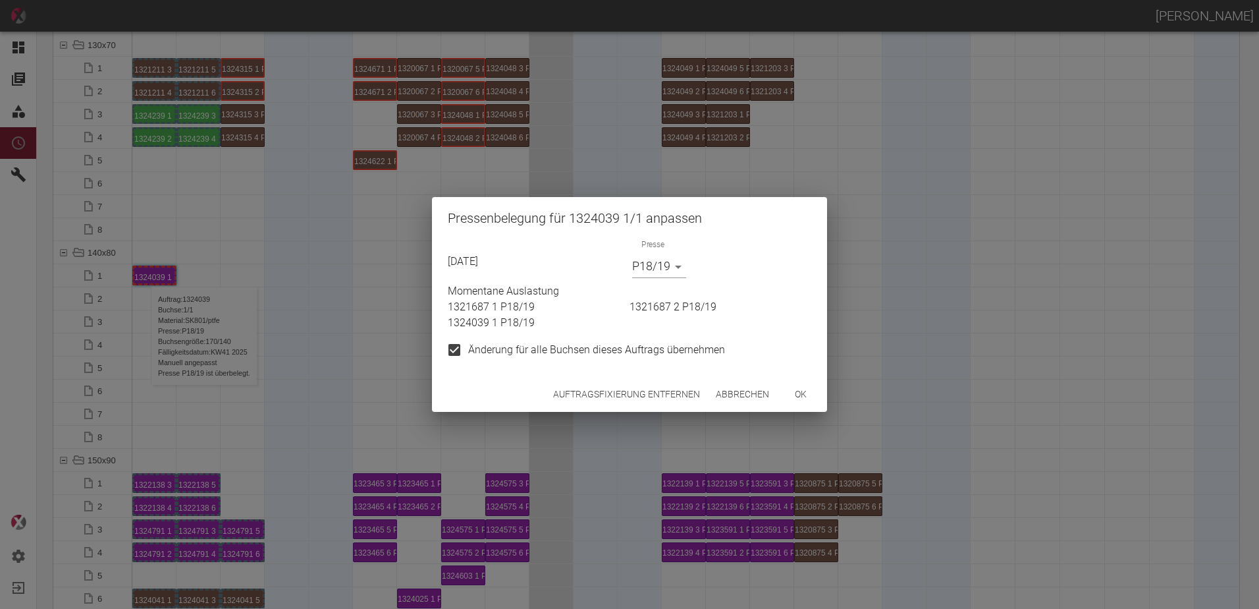
click at [639, 273] on body "[PERSON_NAME] Dashboard Aufträge Materialien Planung Maschinen Einstellungen Au…" at bounding box center [629, 304] width 1259 height 609
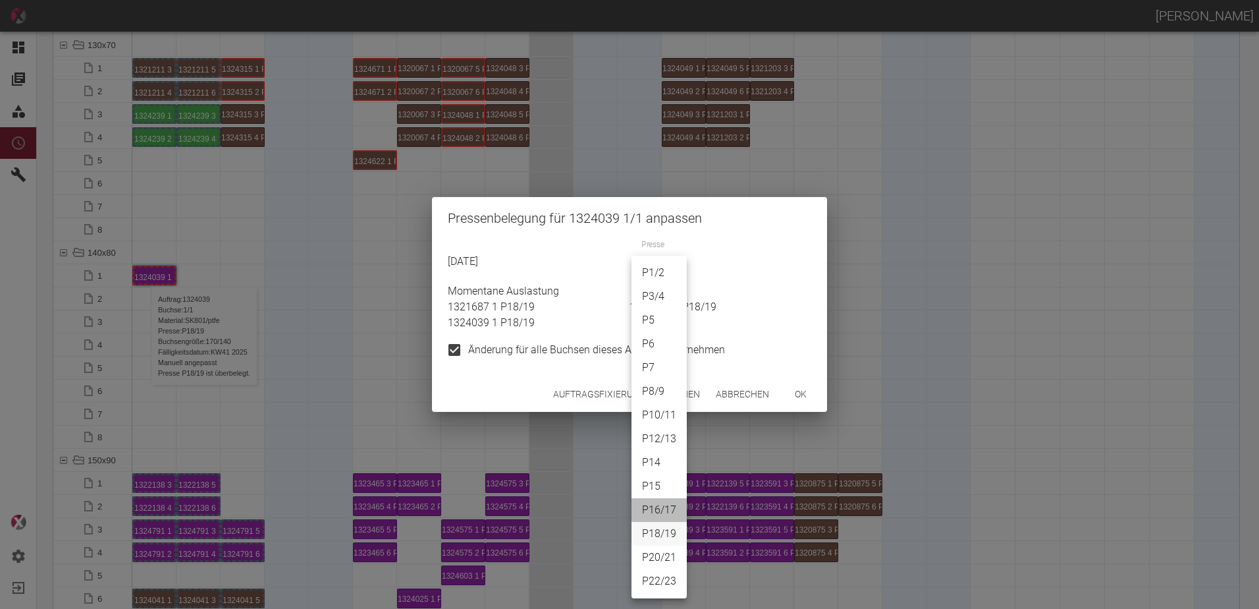
click at [663, 506] on li "P16/17" at bounding box center [659, 510] width 55 height 24
type input "P16/17"
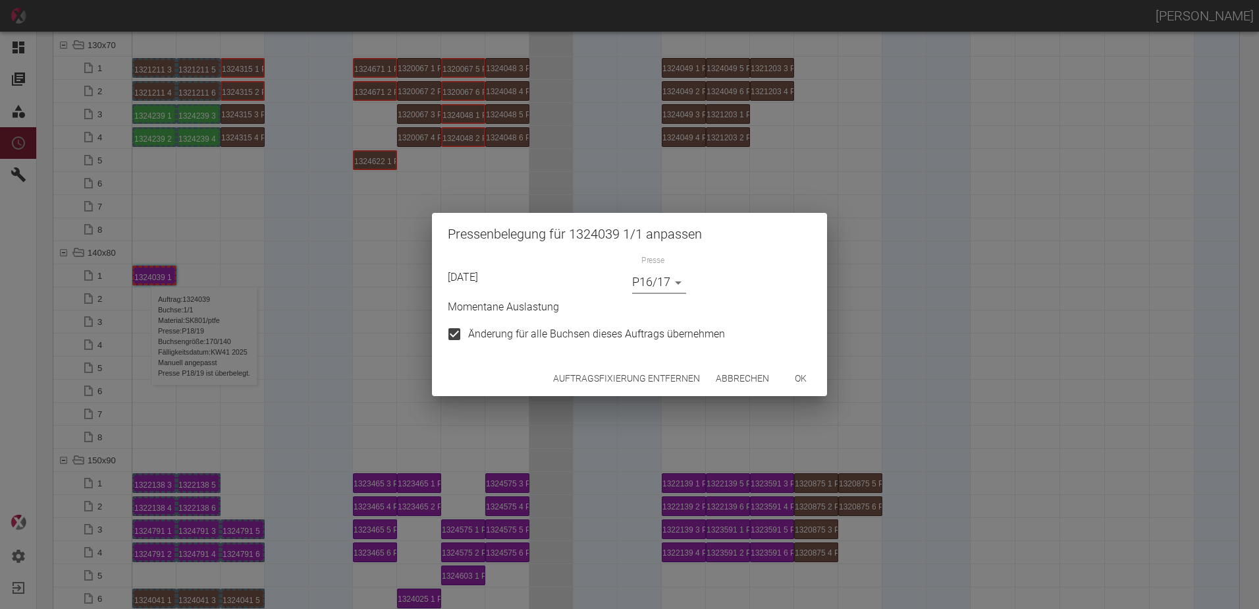
click at [806, 379] on button "ok" at bounding box center [801, 378] width 42 height 24
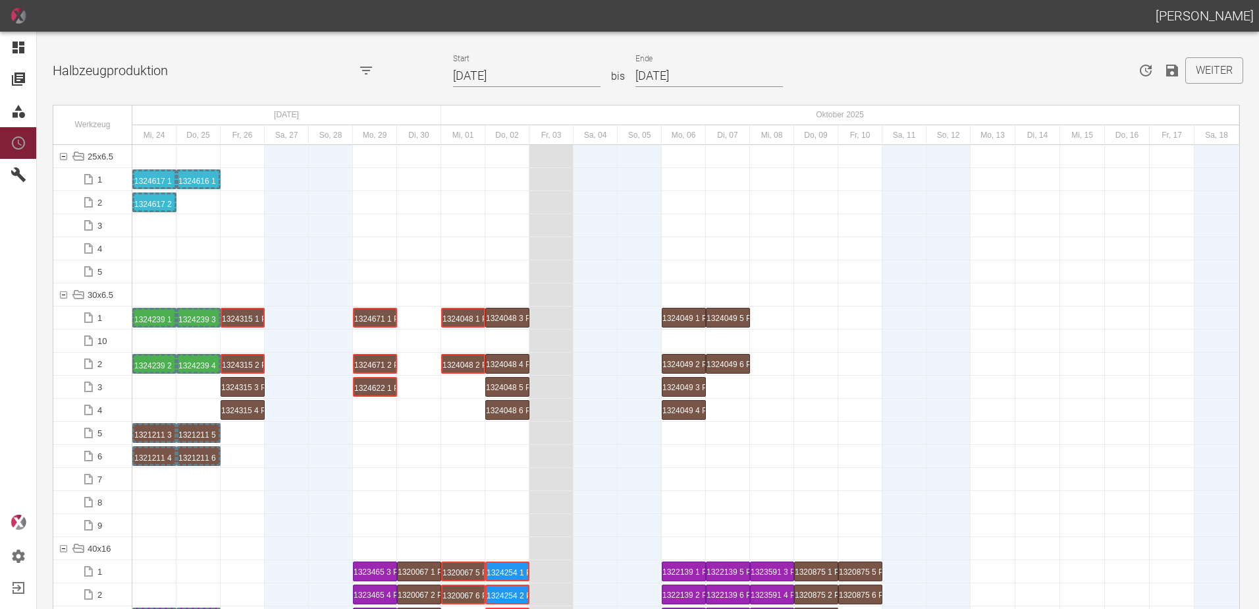
scroll to position [0, 0]
click at [1167, 70] on icon "Speichern" at bounding box center [1173, 71] width 12 height 12
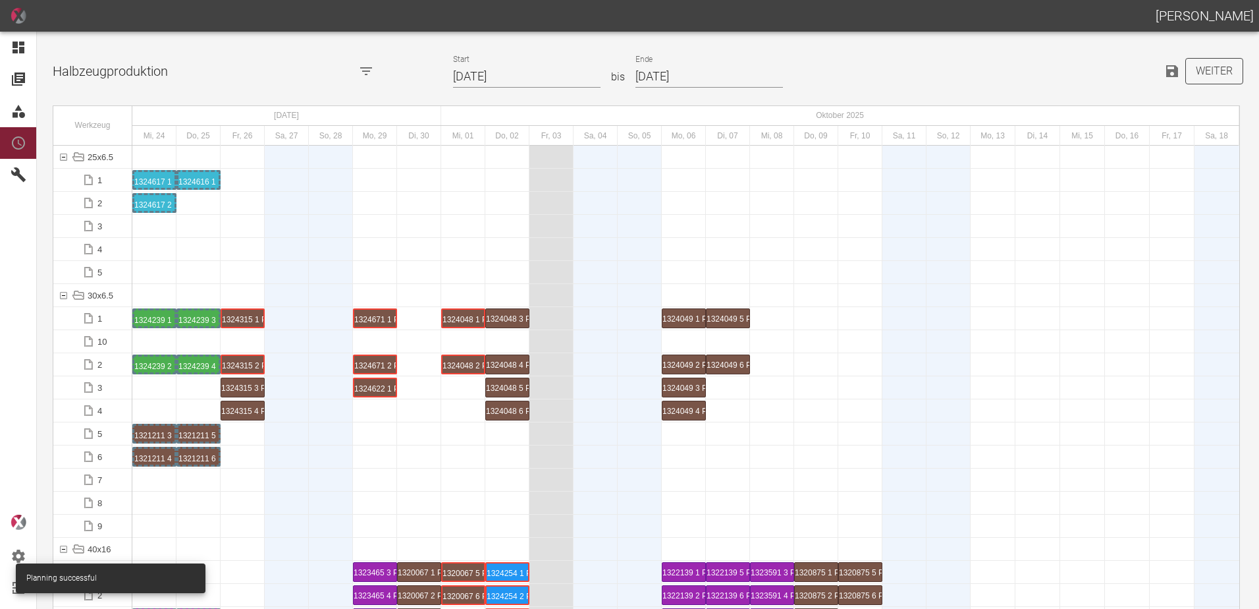
click at [1213, 76] on button "Weiter" at bounding box center [1215, 71] width 58 height 26
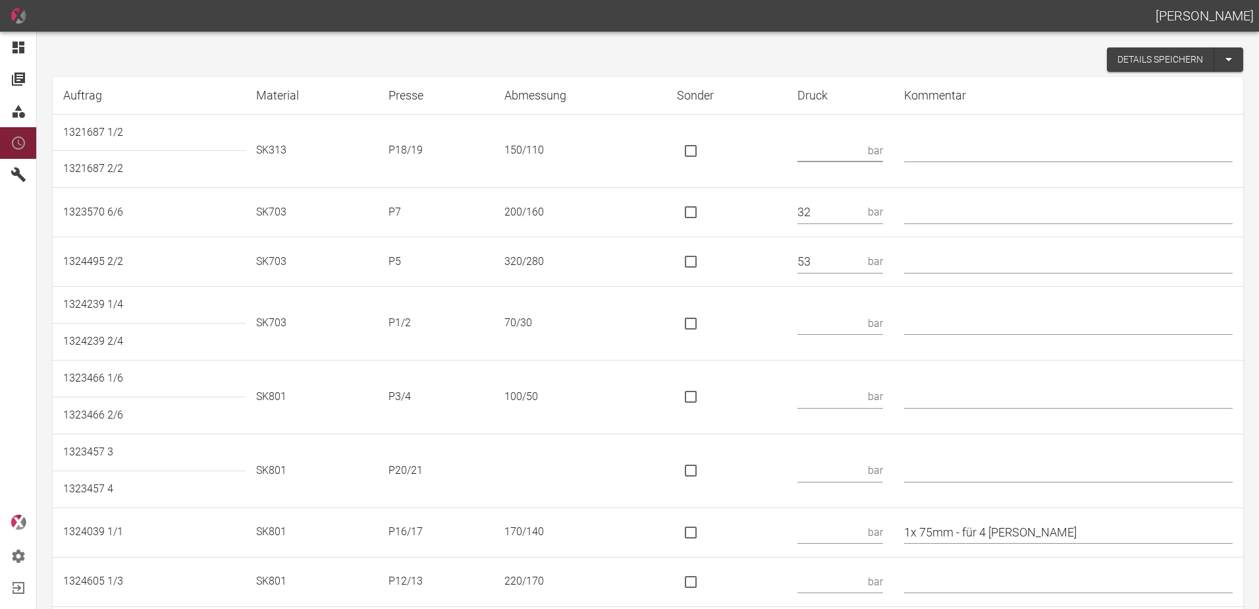
click at [834, 152] on input "text" at bounding box center [830, 150] width 65 height 23
type input "123 KN"
drag, startPoint x: 709, startPoint y: 150, endPoint x: 722, endPoint y: 165, distance: 19.1
click at [705, 150] on input "is socket special" at bounding box center [691, 151] width 28 height 28
checkbox input "true"
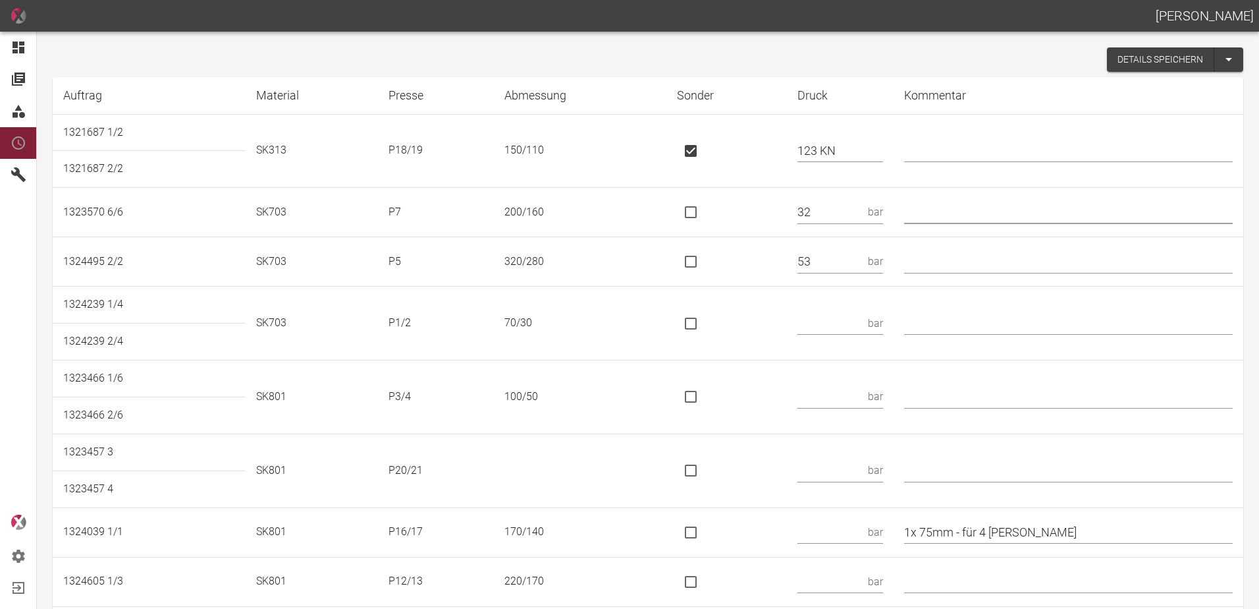
click at [978, 209] on input "text" at bounding box center [1068, 212] width 329 height 23
type input "*"
click at [762, 319] on td at bounding box center [727, 324] width 121 height 74
click at [953, 268] on input "text" at bounding box center [1068, 261] width 329 height 23
type input "* 320/260"
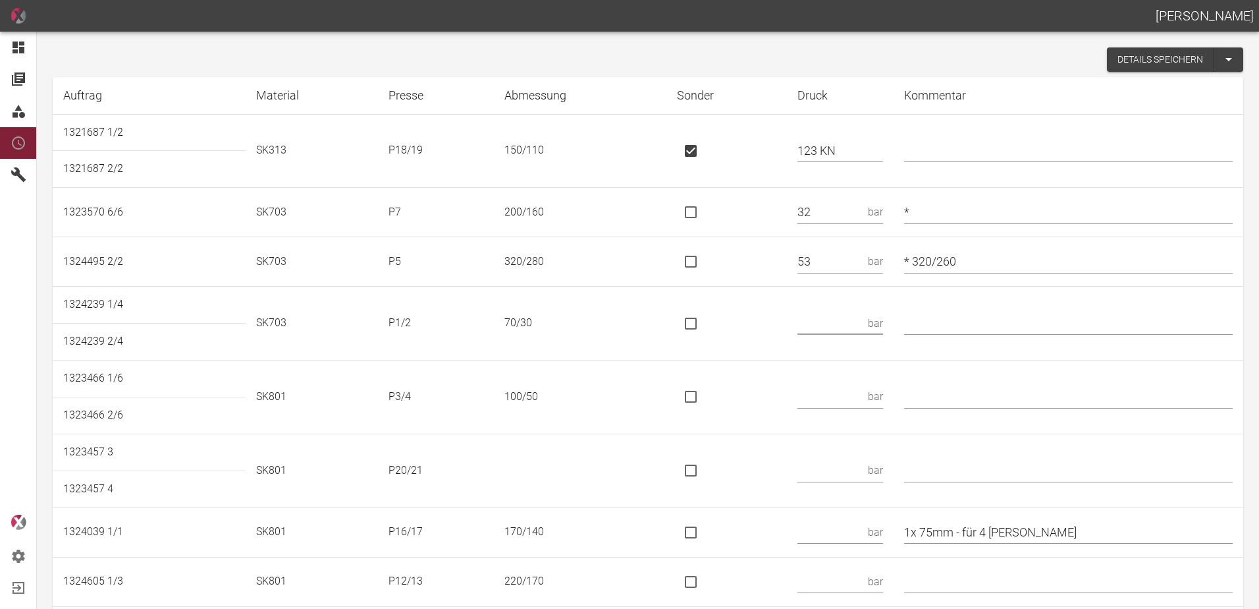
click at [825, 318] on input "text" at bounding box center [830, 323] width 65 height 23
type input "35"
click at [846, 400] on input "text" at bounding box center [830, 396] width 65 height 23
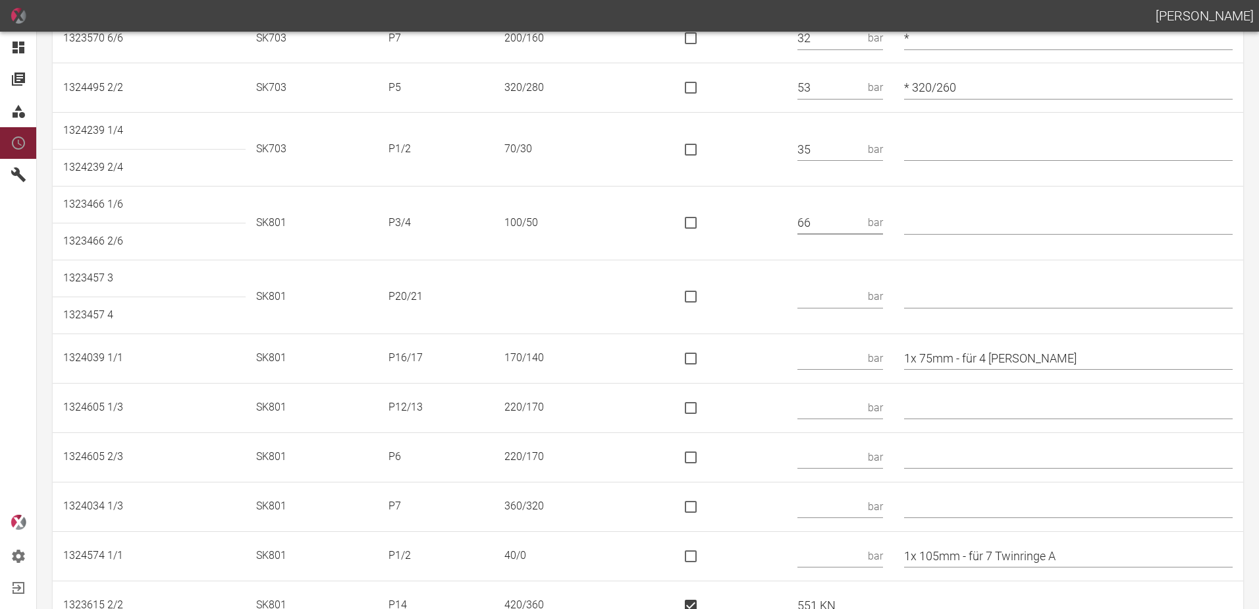
scroll to position [198, 0]
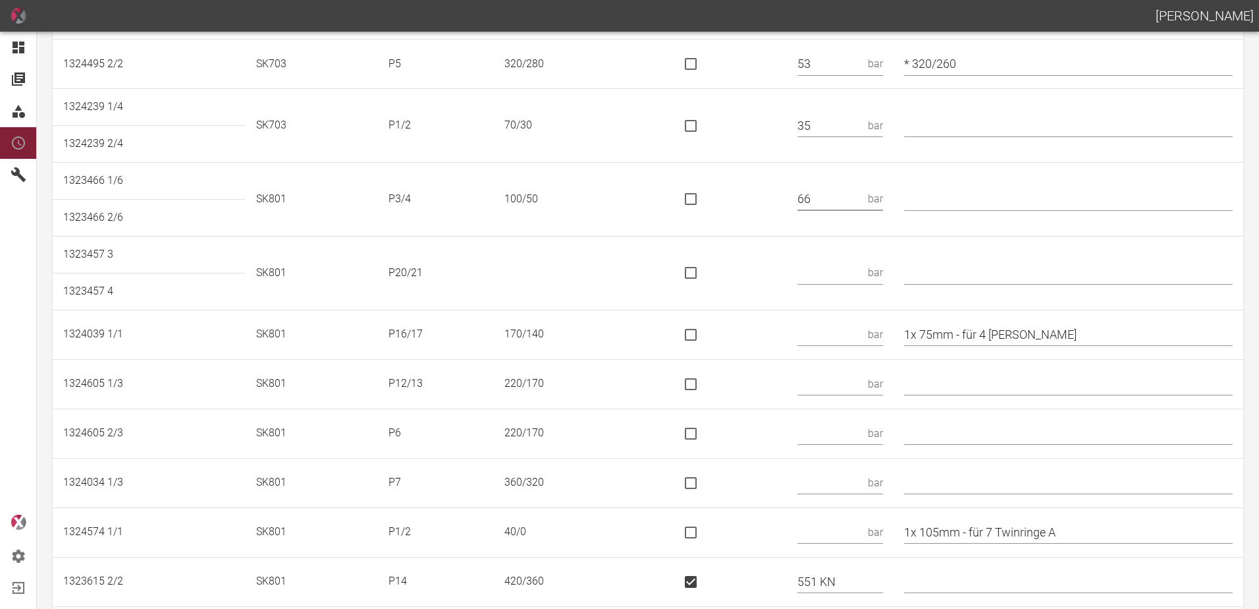
type input "66"
click at [863, 340] on input "text" at bounding box center [830, 334] width 65 height 23
type input "110 KN"
click at [702, 334] on input "is socket special" at bounding box center [691, 335] width 28 height 28
checkbox input "true"
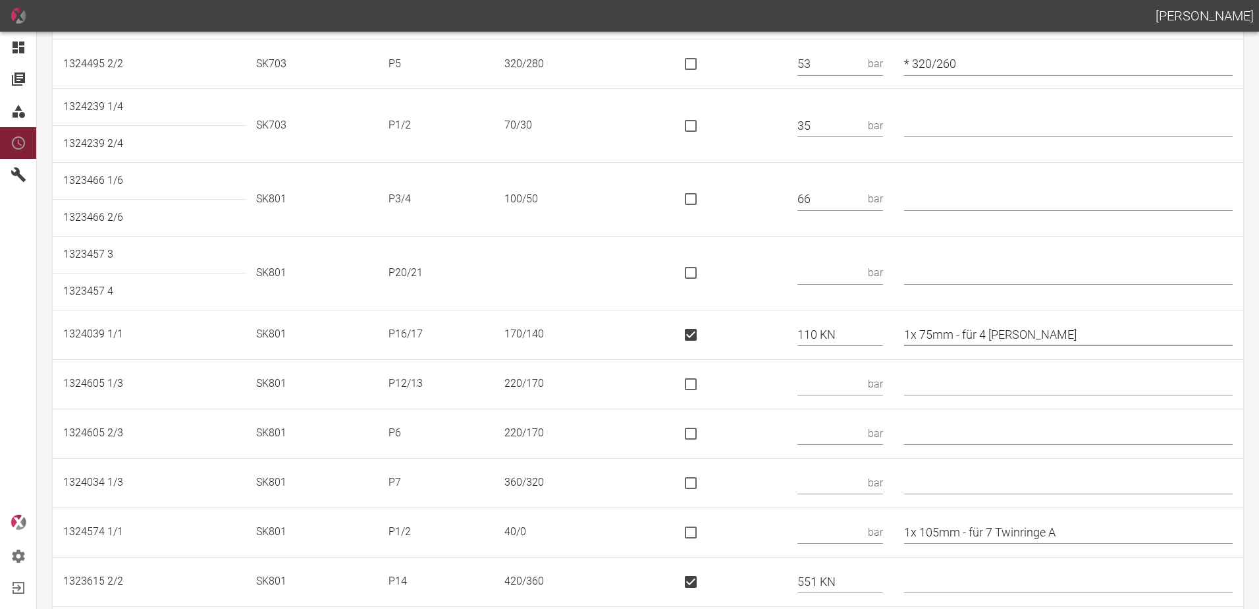
drag, startPoint x: 1046, startPoint y: 332, endPoint x: 970, endPoint y: 330, distance: 76.4
click at [970, 330] on input "1x 75mm - für 4 Kori" at bounding box center [1068, 334] width 329 height 23
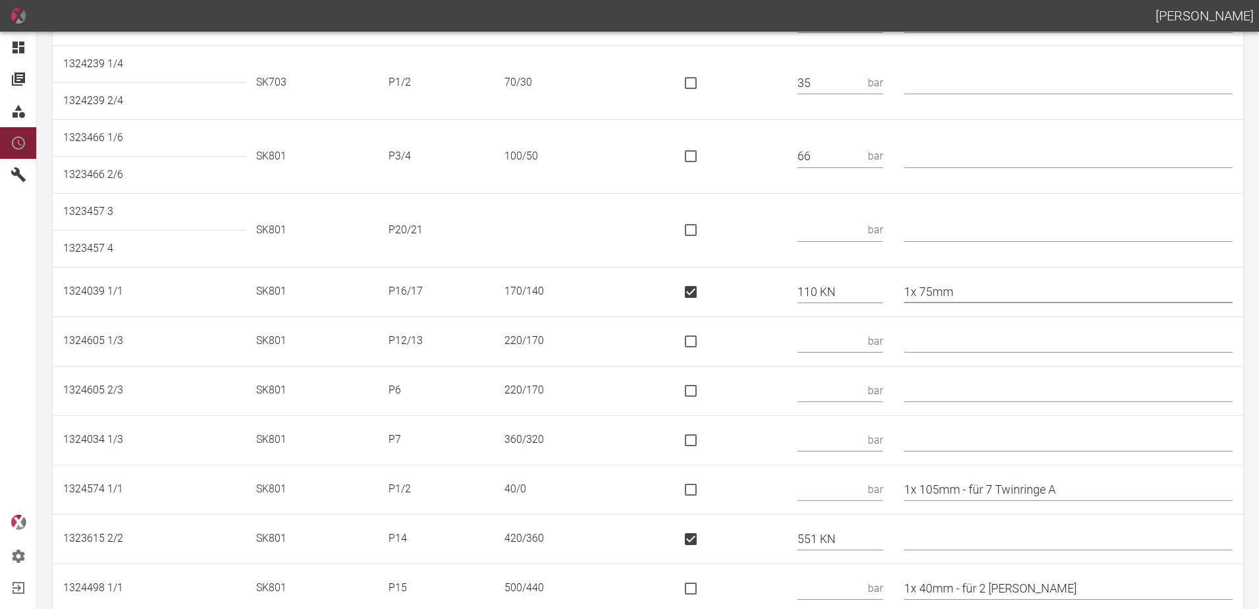
scroll to position [263, 0]
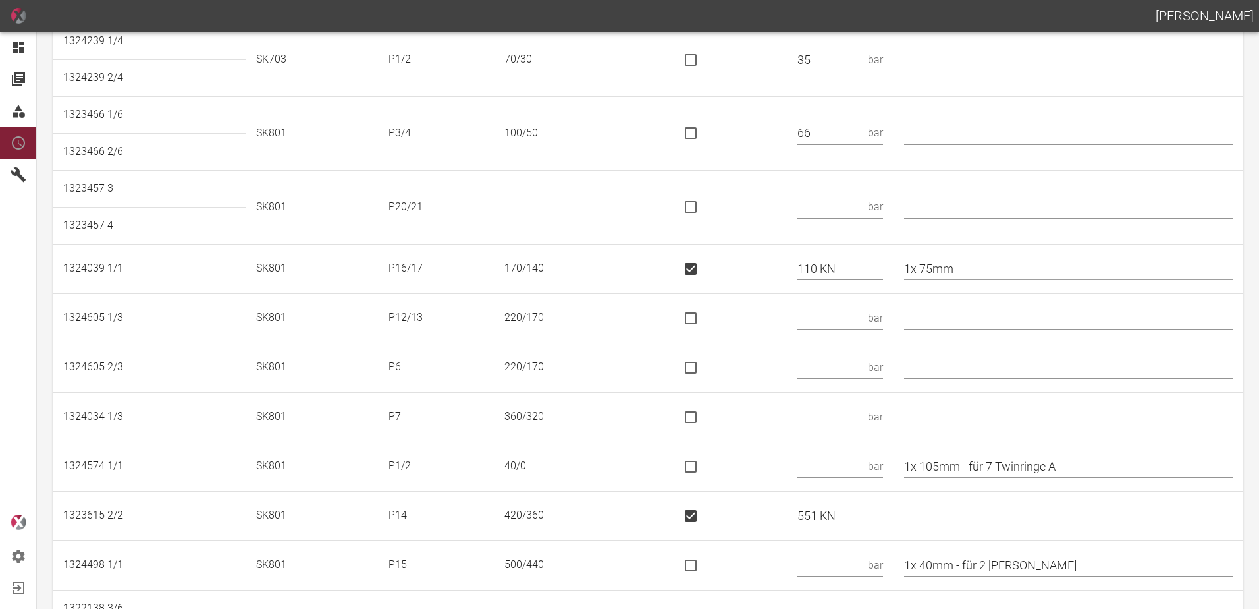
type input "1x 75mm"
click at [863, 361] on input "text" at bounding box center [830, 367] width 65 height 23
type input "43"
click at [841, 409] on input "text" at bounding box center [830, 416] width 65 height 23
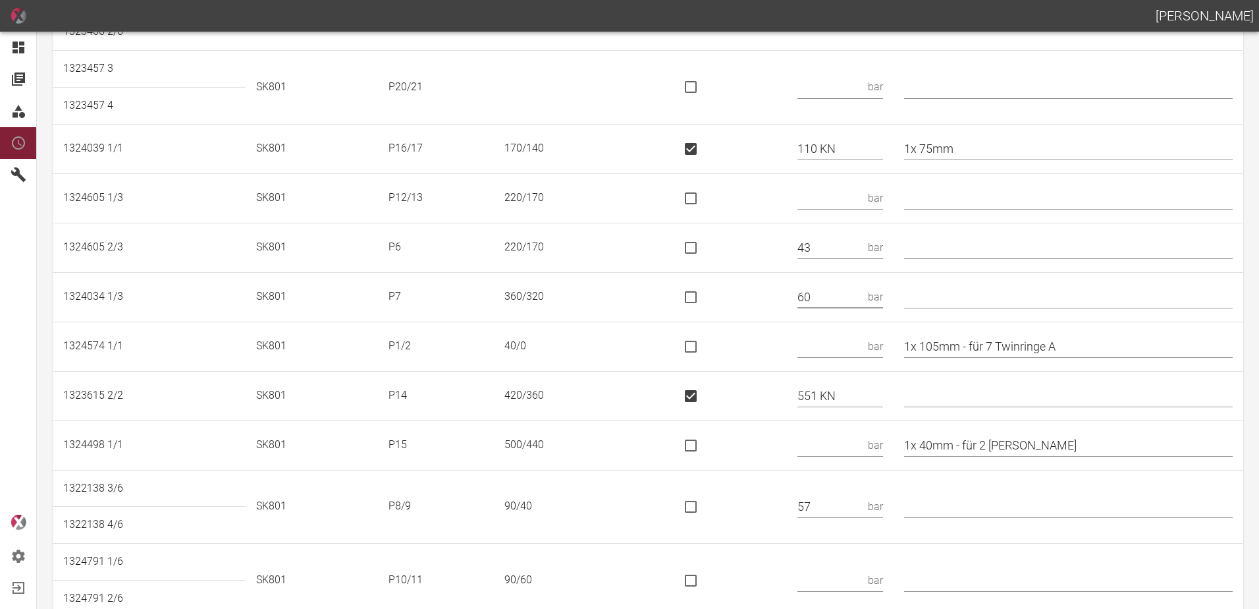
scroll to position [395, 0]
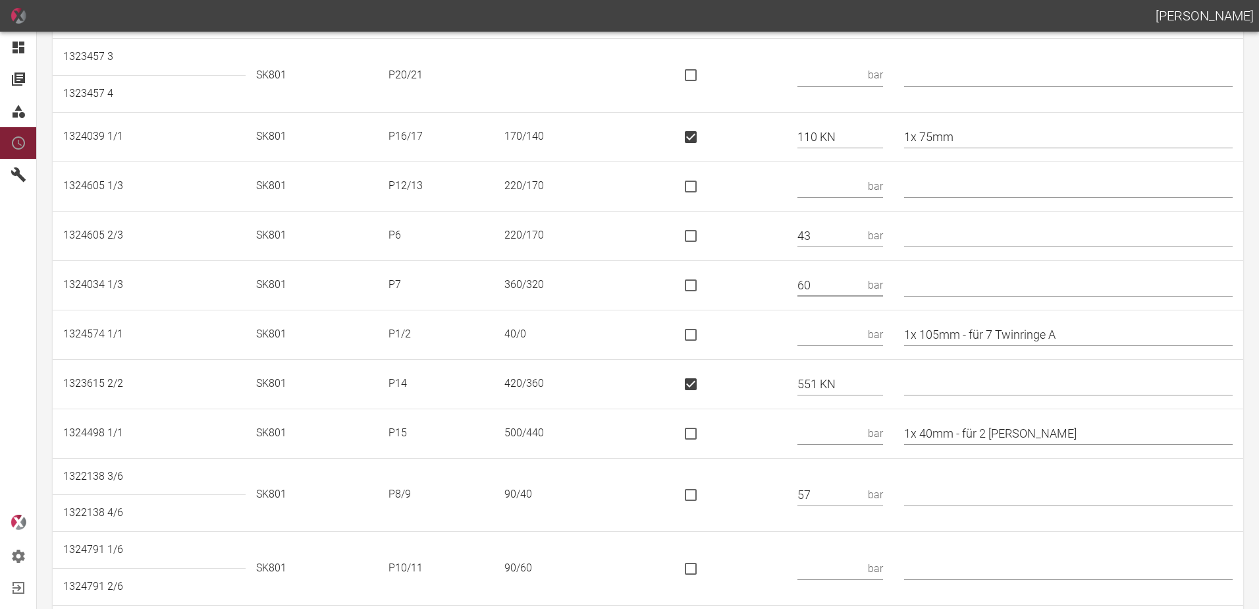
type input "60"
click at [863, 328] on input "text" at bounding box center [830, 334] width 65 height 23
type input "20"
drag, startPoint x: 1058, startPoint y: 337, endPoint x: 978, endPoint y: 353, distance: 81.3
click at [978, 353] on td "1x 105mm - für 7 Twinringe A" at bounding box center [1069, 334] width 350 height 49
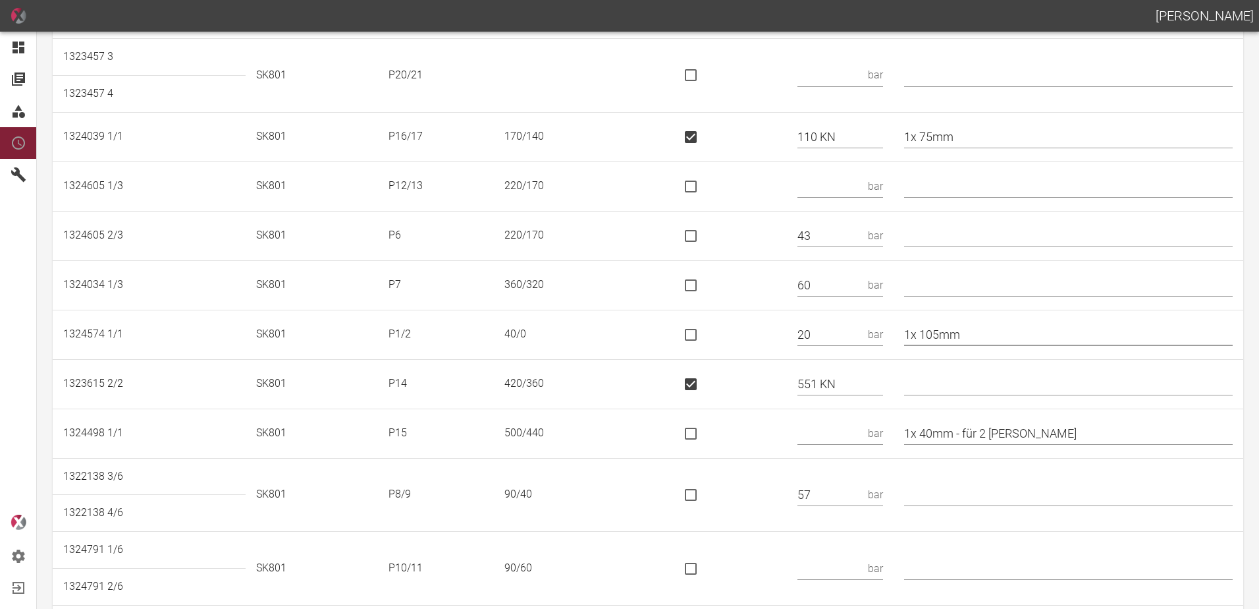
type input "1x 105mm"
click at [850, 427] on input "text" at bounding box center [830, 433] width 65 height 23
type input "665 KN"
click at [717, 435] on td at bounding box center [727, 432] width 121 height 49
click at [705, 437] on input "is socket special" at bounding box center [691, 434] width 28 height 28
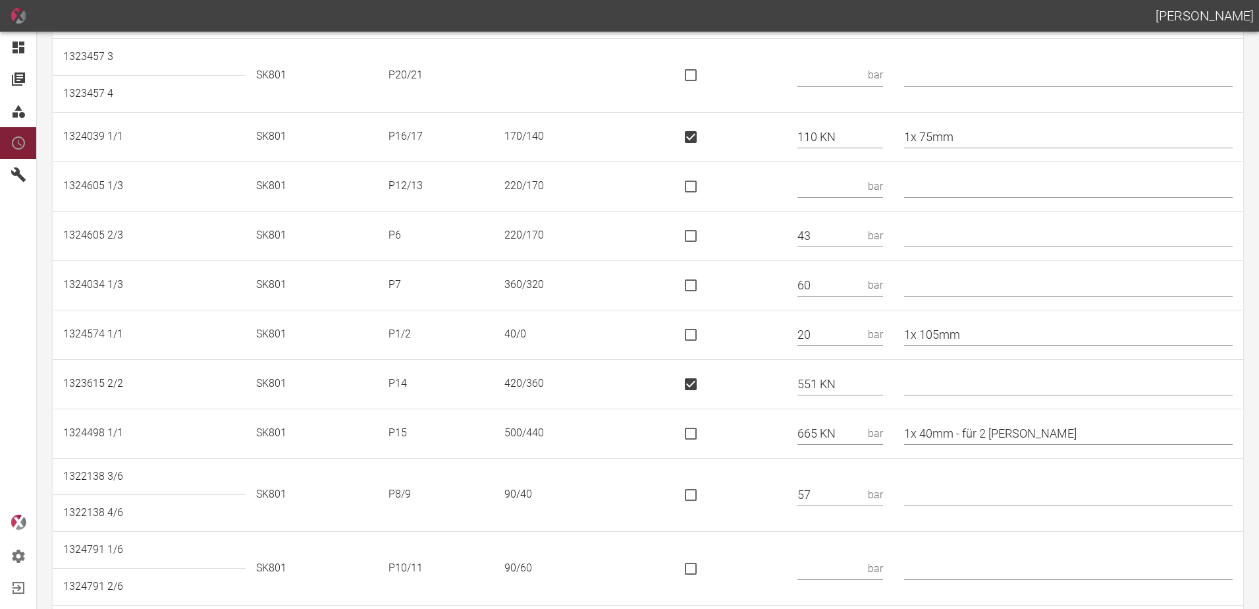
checkbox input "true"
drag, startPoint x: 1049, startPoint y: 426, endPoint x: 970, endPoint y: 443, distance: 81.4
click at [970, 443] on input "1x 40mm - für 2 Kori" at bounding box center [1068, 433] width 329 height 23
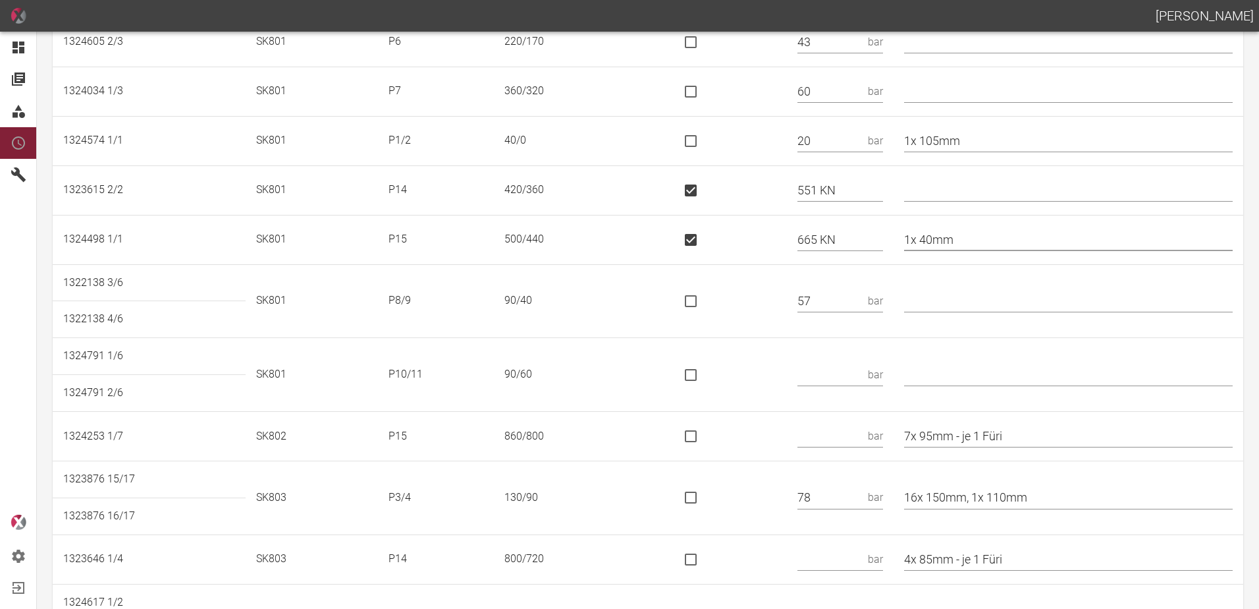
scroll to position [593, 0]
type input "1x 40mm"
click at [863, 373] on input "text" at bounding box center [830, 370] width 65 height 23
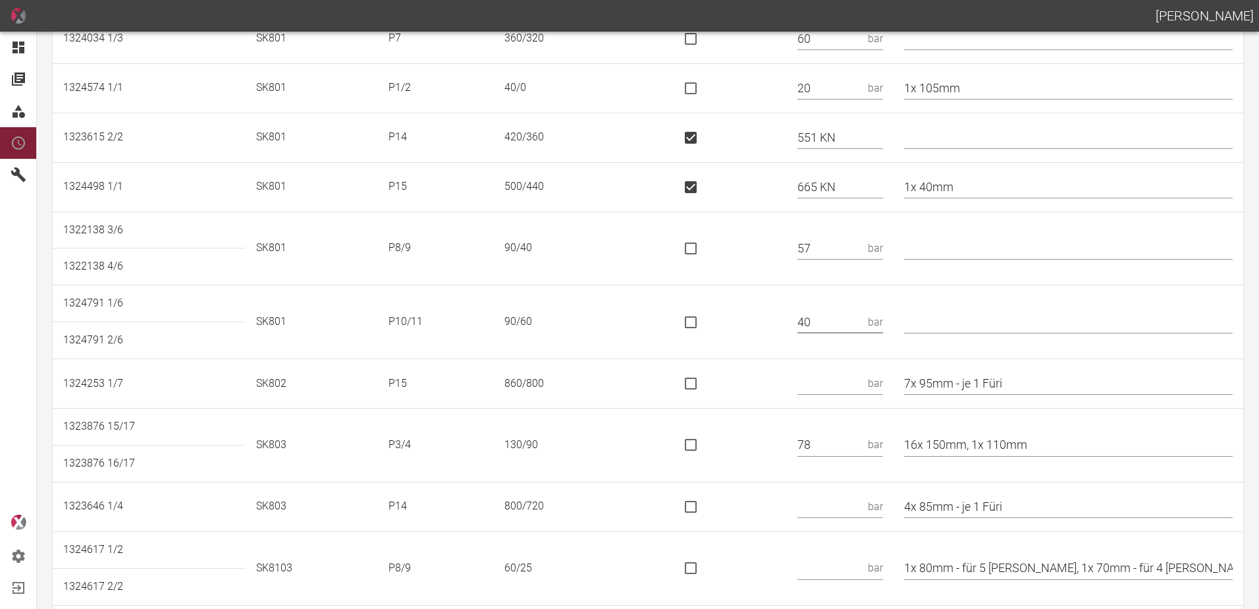
scroll to position [725, 0]
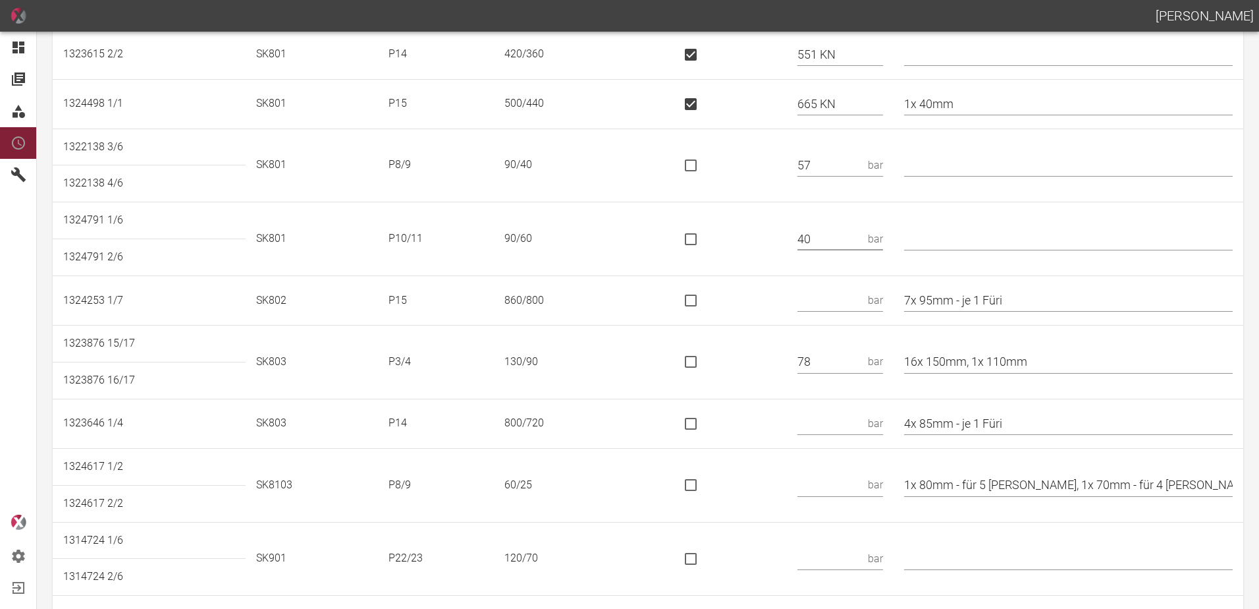
type input "40"
click at [1095, 358] on input "16x 150mm, 1x 110mm" at bounding box center [1068, 361] width 329 height 23
type input "16x 150mm, 1x 110mm / *130x80"
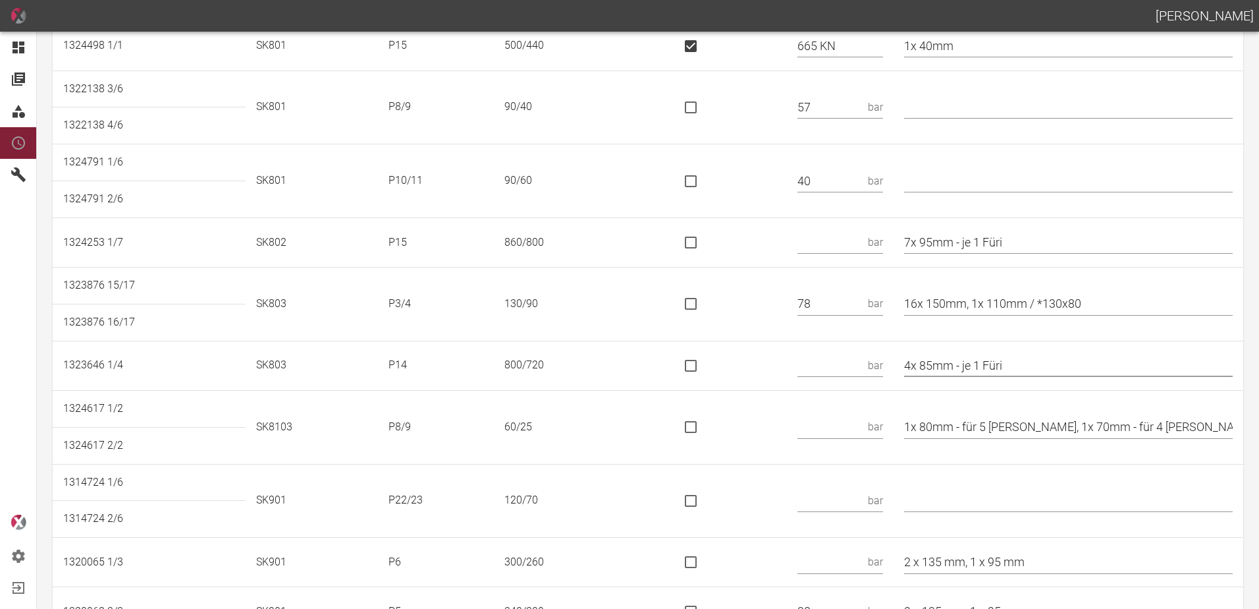
scroll to position [856, 0]
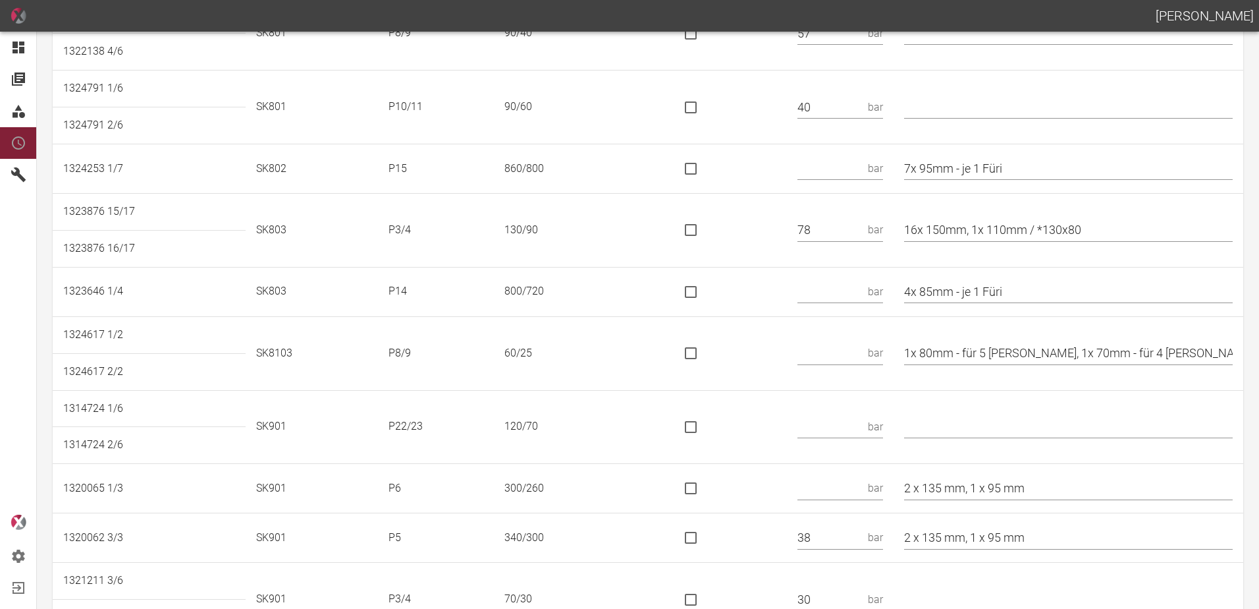
click at [840, 352] on input "text" at bounding box center [830, 353] width 65 height 23
type input "20"
drag, startPoint x: 1026, startPoint y: 354, endPoint x: 974, endPoint y: 367, distance: 54.3
click at [973, 366] on td "1x 80mm - für 5 Kori, 1x 70mm - für 4 Kori" at bounding box center [1069, 353] width 350 height 74
drag, startPoint x: 1091, startPoint y: 355, endPoint x: 1033, endPoint y: 356, distance: 58.6
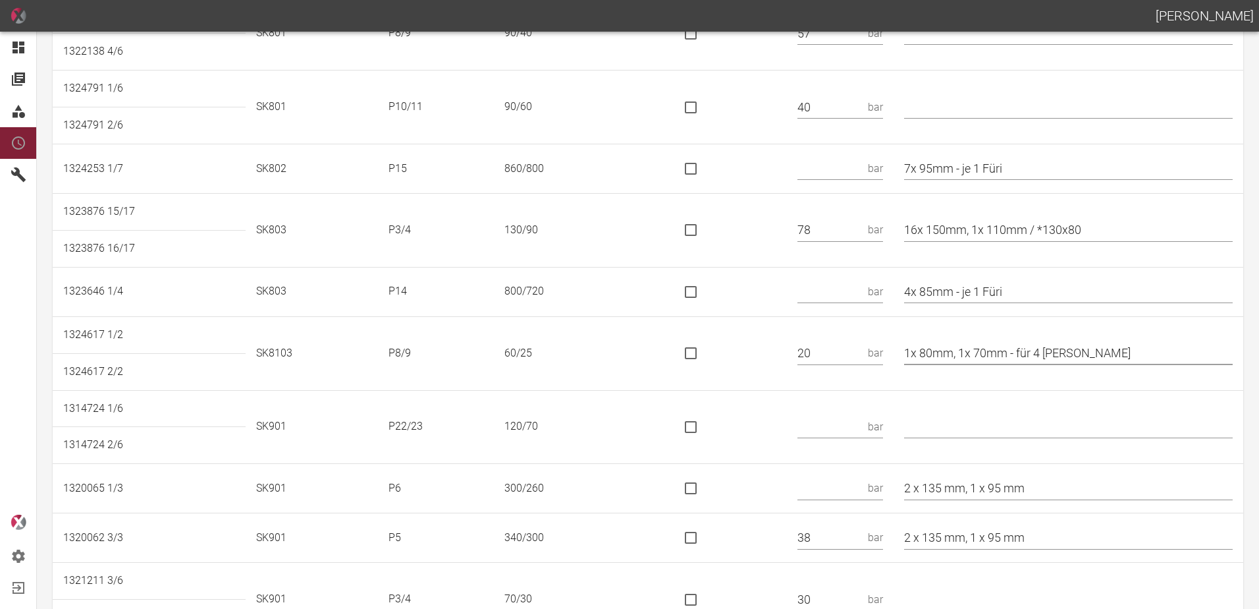
click at [1033, 356] on input "1x 80mm, 1x 70mm - für 4 Kori" at bounding box center [1068, 353] width 329 height 23
type input "1x 80mm, 1x 70mm"
click at [1001, 400] on td at bounding box center [1069, 427] width 350 height 74
click at [845, 429] on input "text" at bounding box center [830, 426] width 65 height 23
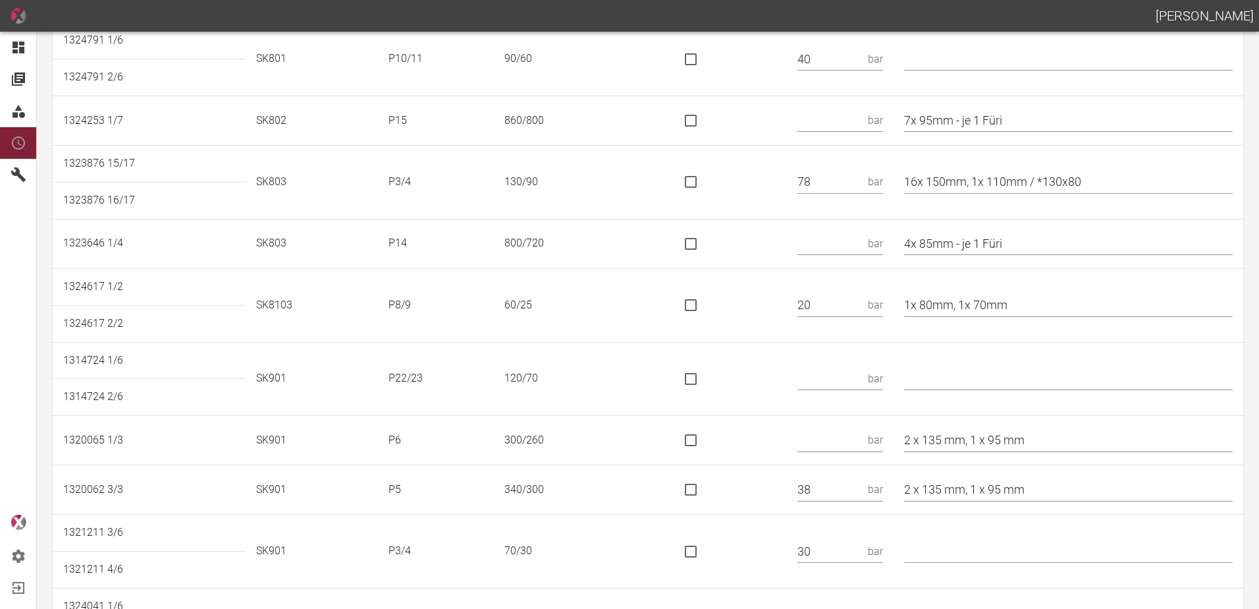
scroll to position [974, 0]
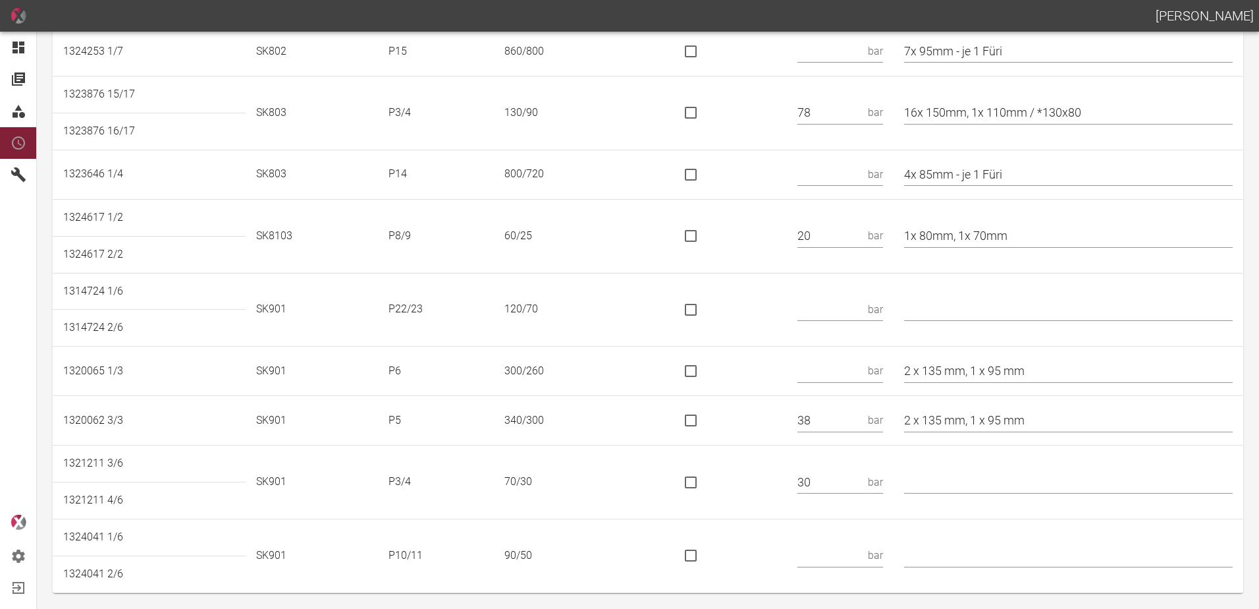
click at [837, 311] on input "text" at bounding box center [830, 309] width 65 height 23
type input "56"
click at [844, 372] on input "text" at bounding box center [830, 371] width 65 height 23
type input "33"
click at [835, 556] on input "text" at bounding box center [830, 555] width 65 height 23
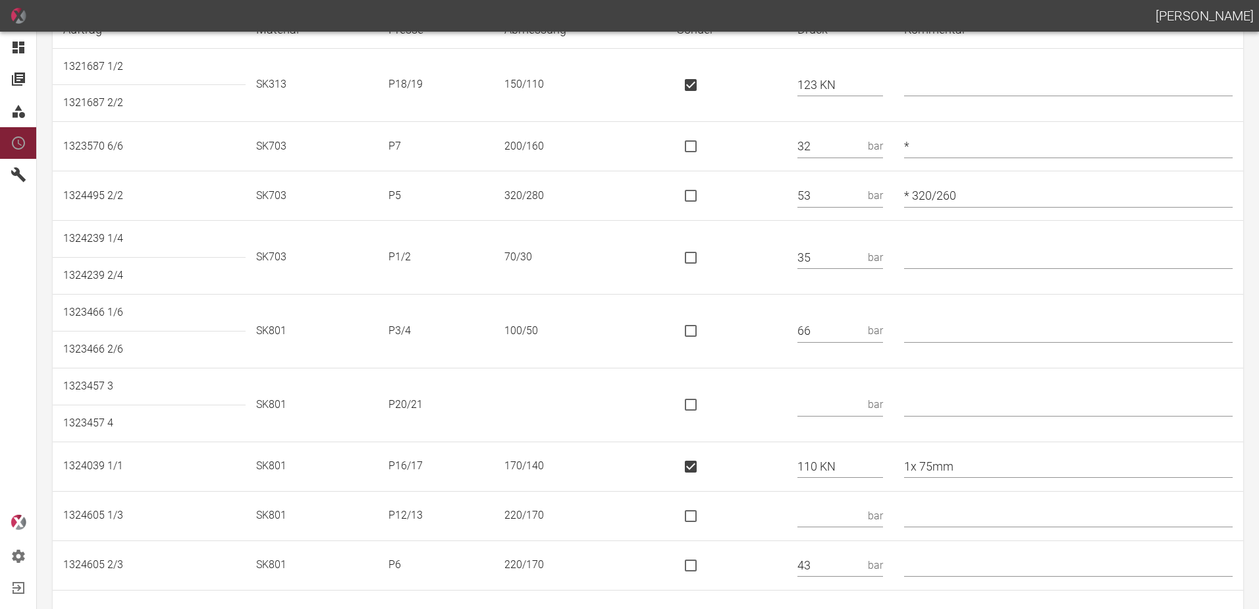
scroll to position [0, 0]
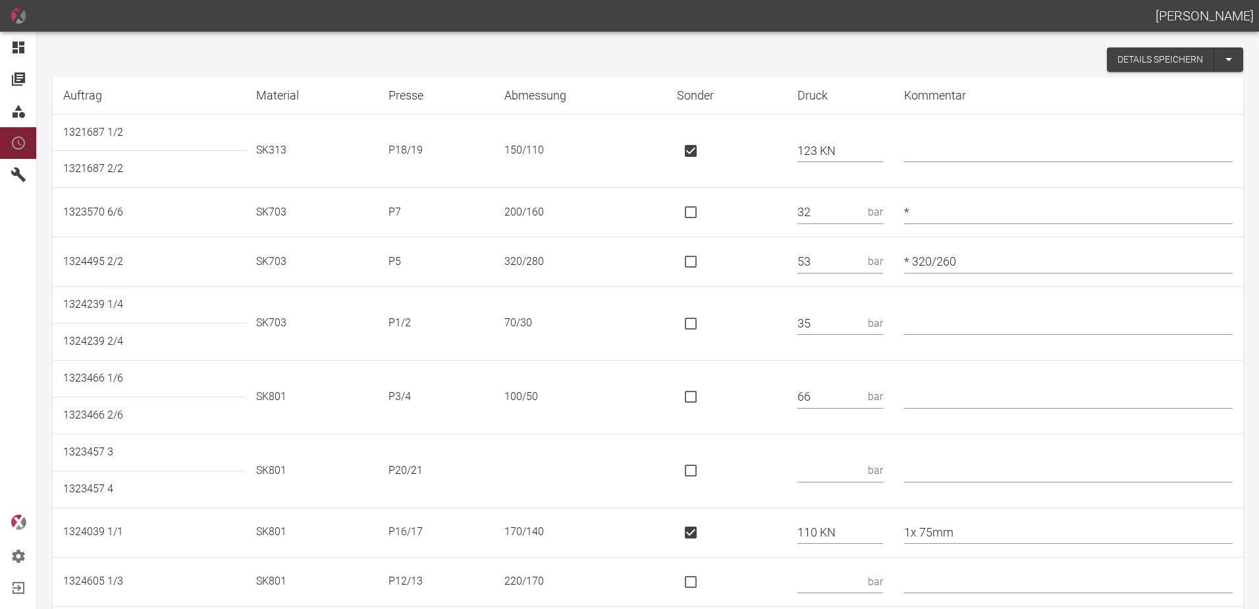
type input "33"
click at [1123, 59] on button "Details speichern" at bounding box center [1160, 59] width 107 height 24
